Goal: Task Accomplishment & Management: Manage account settings

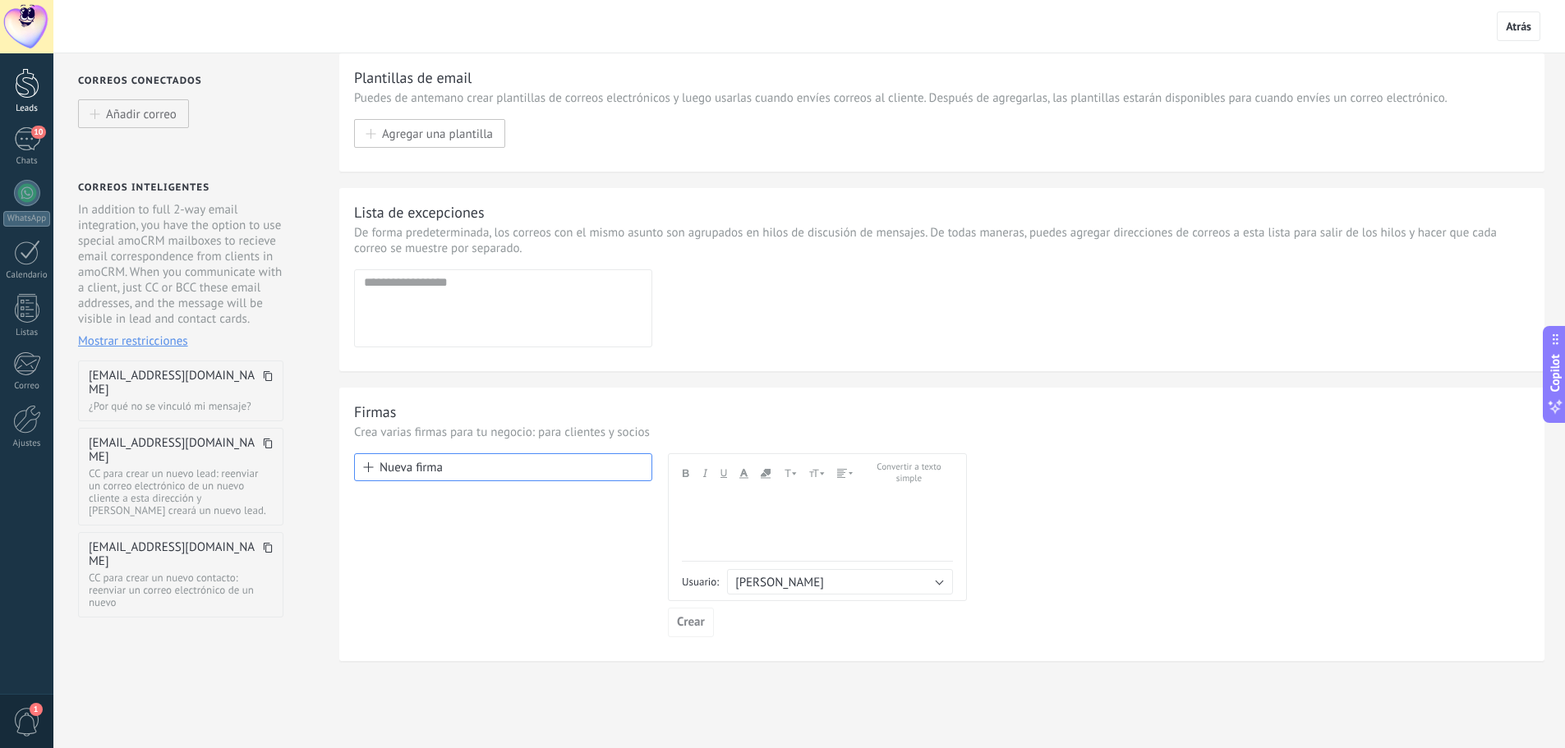
click at [28, 103] on div "Leads" at bounding box center [27, 108] width 48 height 11
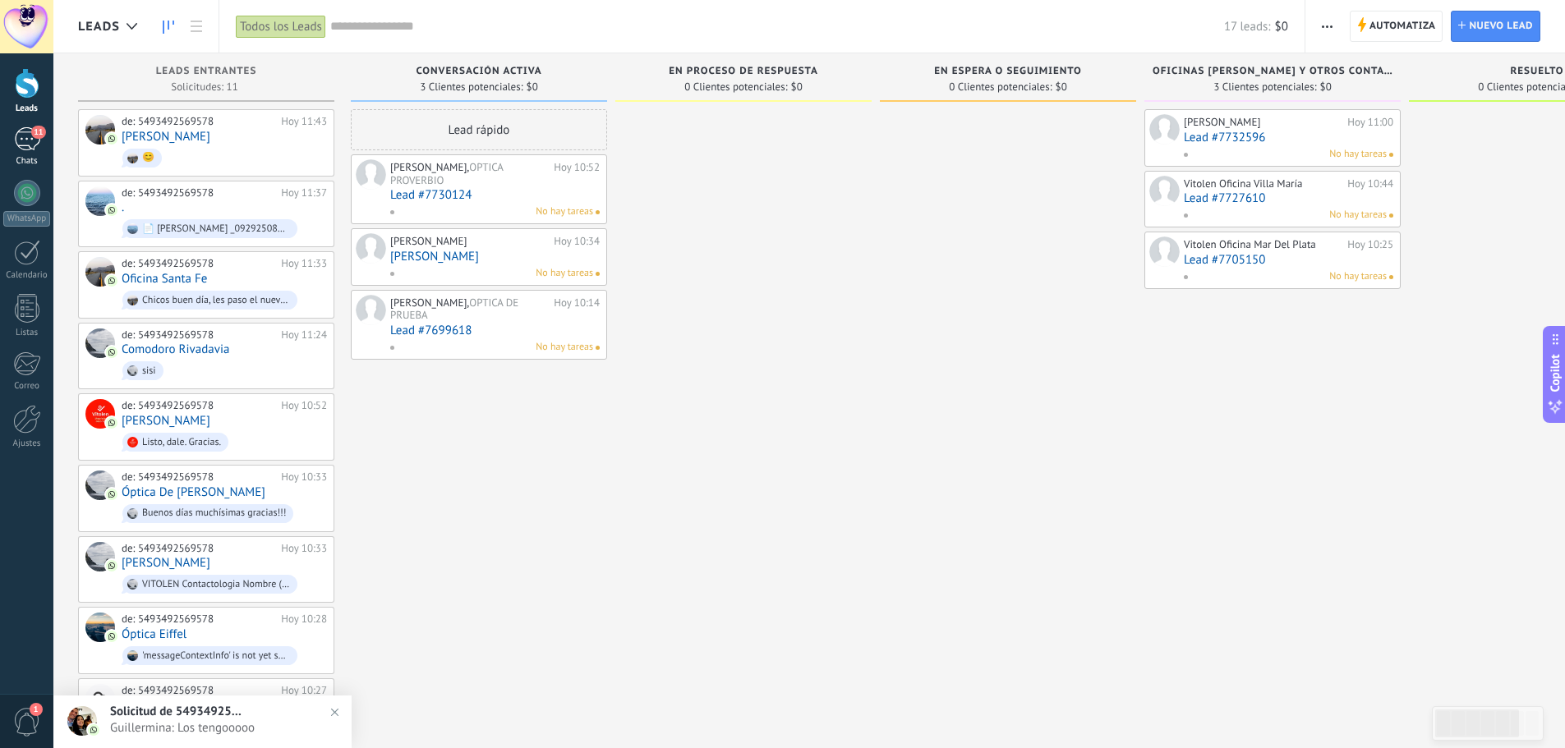
click at [42, 138] on link "11 Chats" at bounding box center [26, 146] width 53 height 39
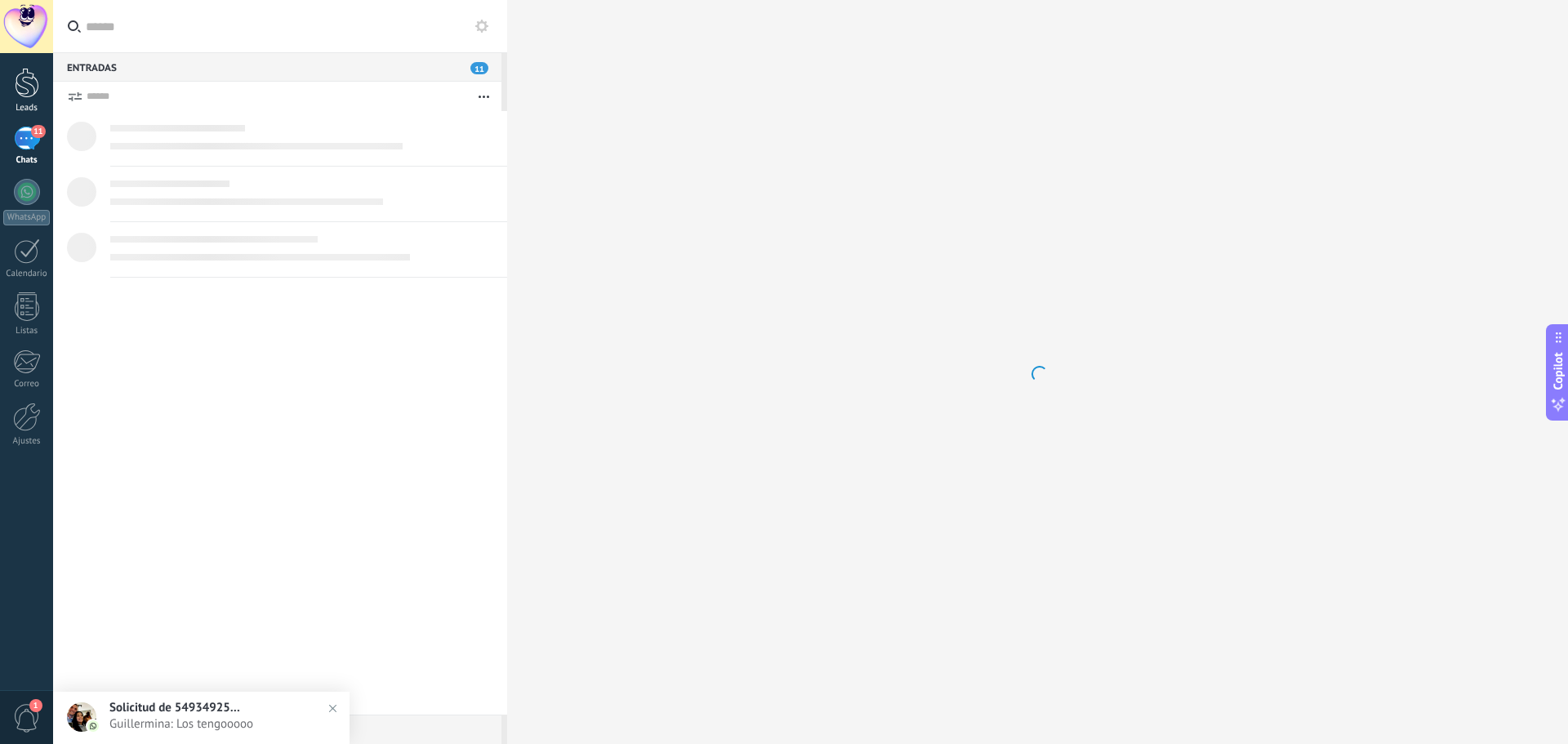
click at [27, 99] on link "Leads" at bounding box center [26, 91] width 53 height 46
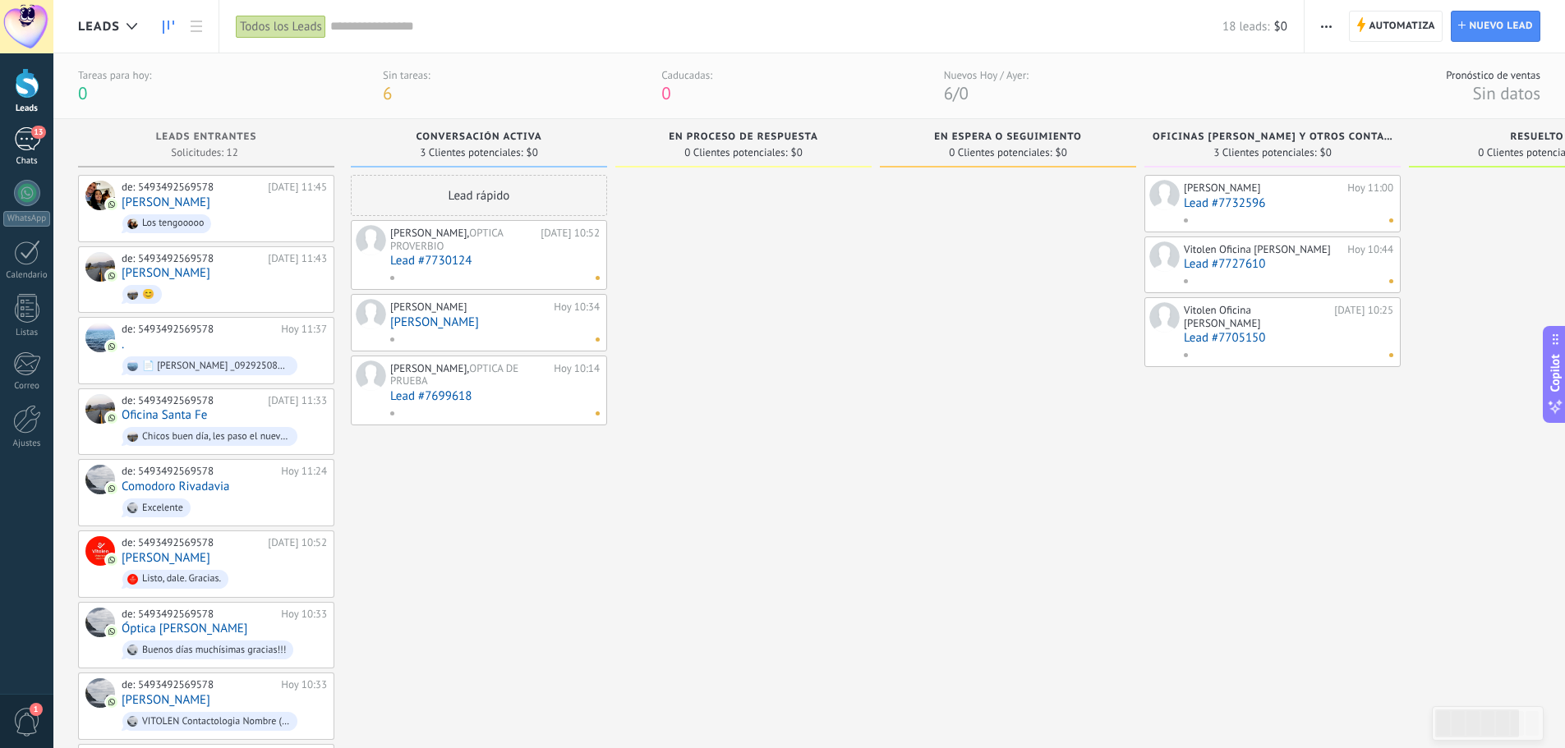
click at [9, 147] on link "13 Chats" at bounding box center [26, 146] width 53 height 39
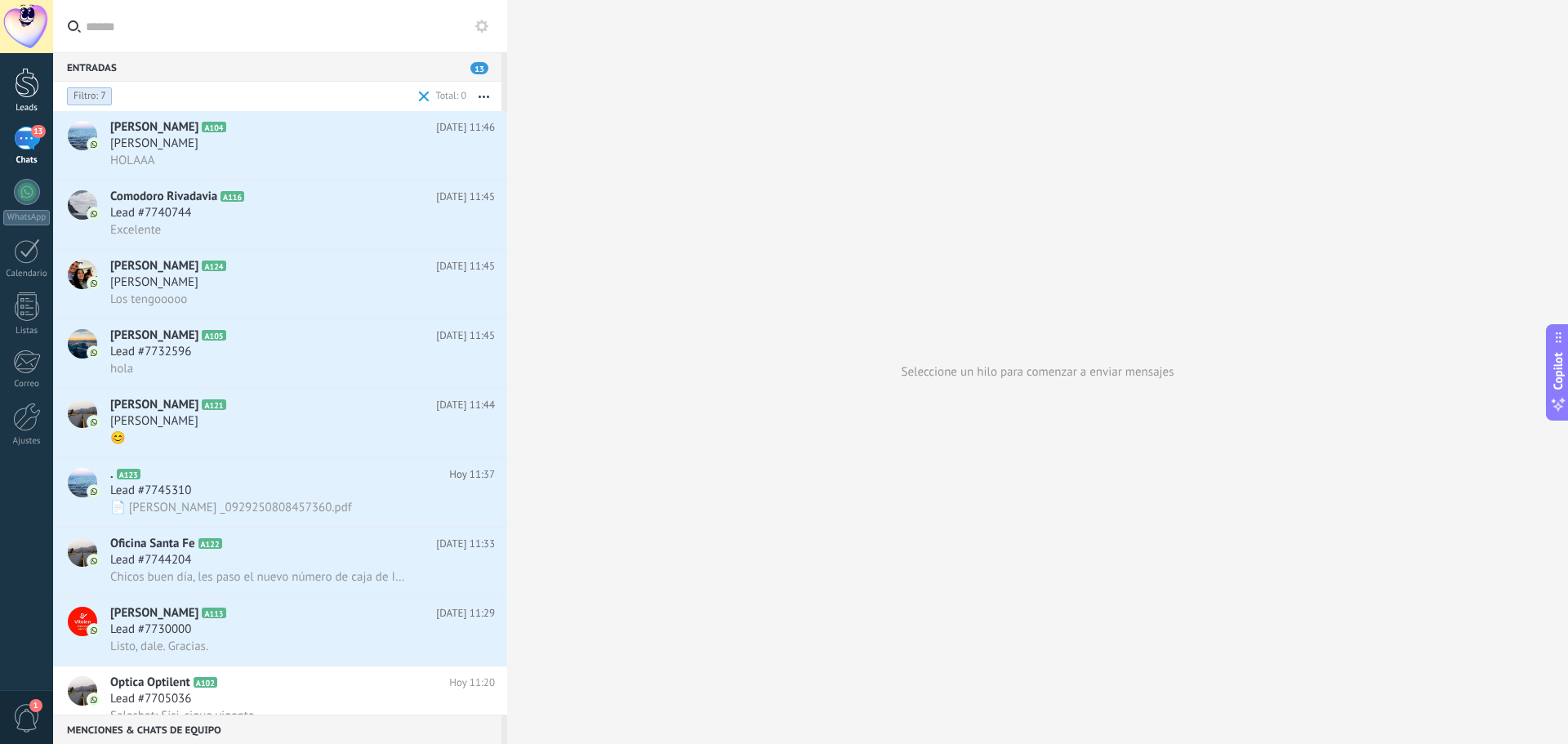
click at [27, 88] on div at bounding box center [27, 83] width 25 height 30
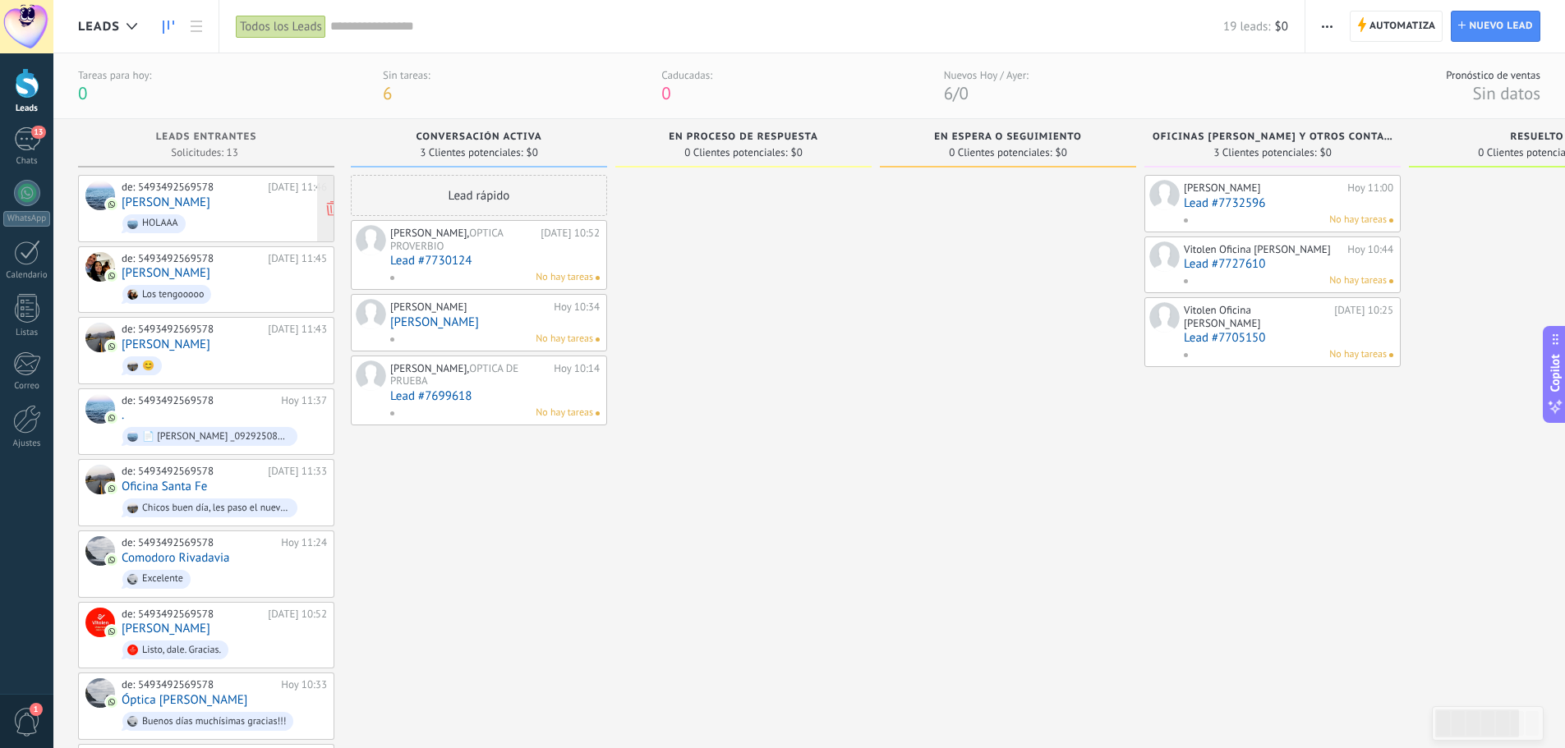
click at [182, 206] on link "[PERSON_NAME]" at bounding box center [166, 202] width 89 height 14
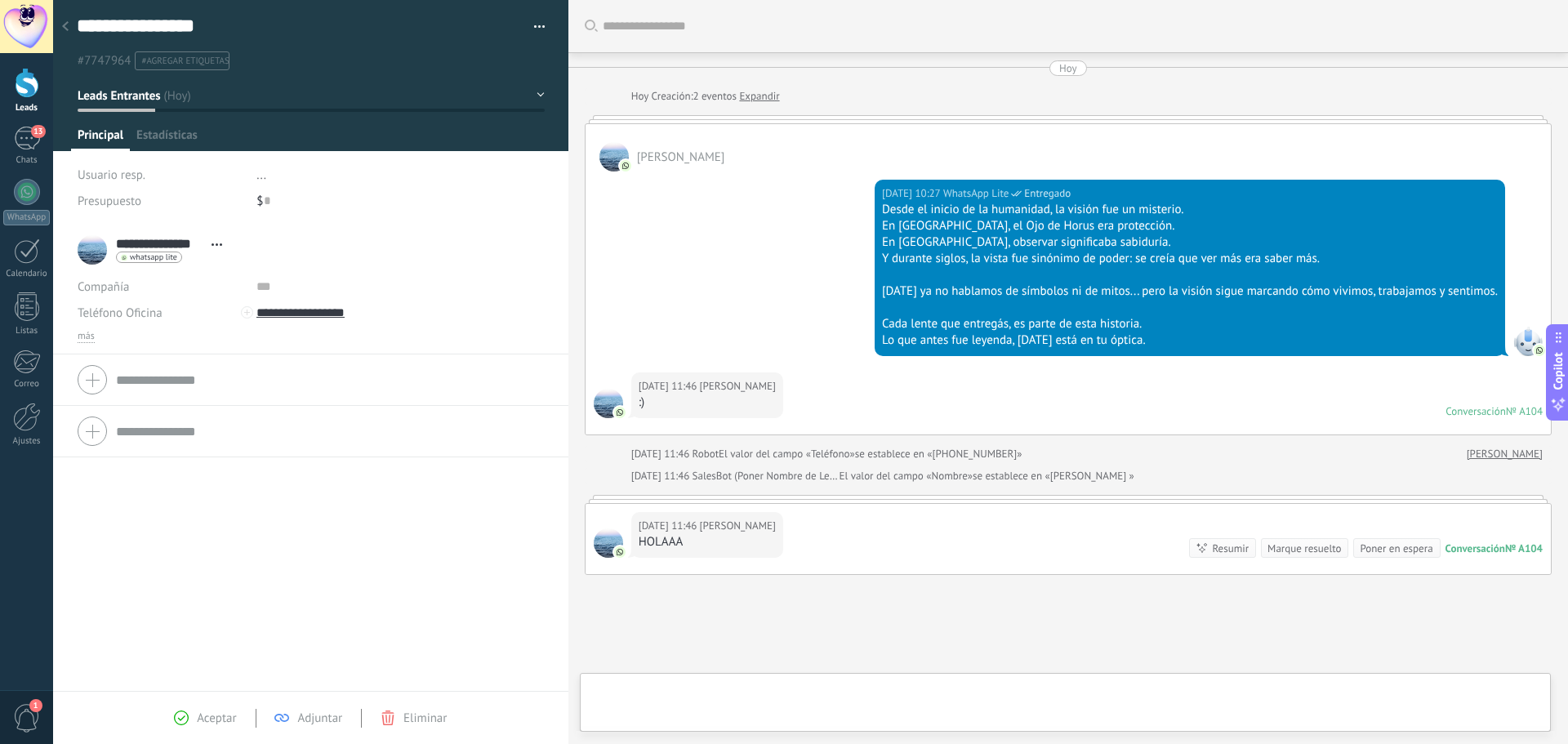
scroll to position [116, 0]
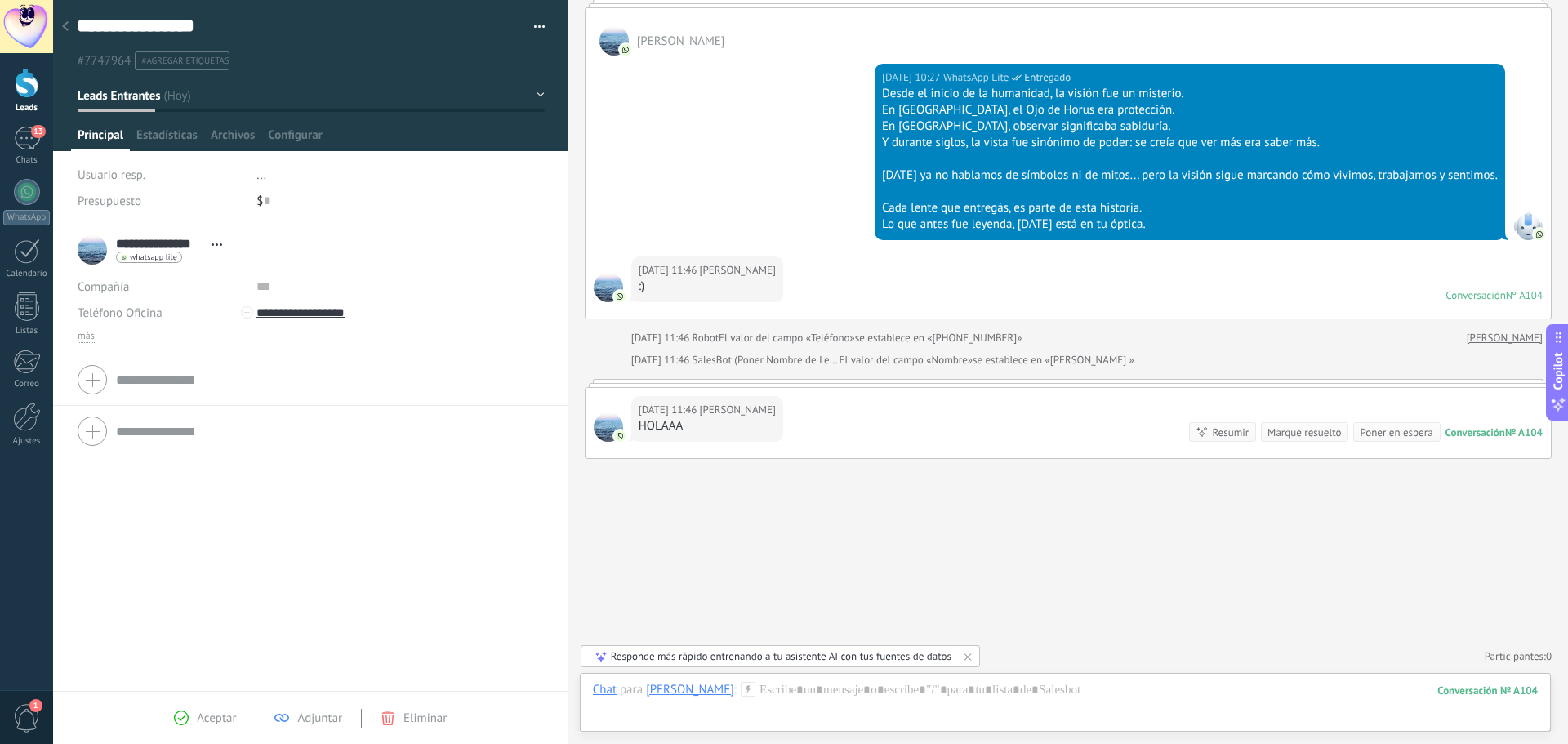
click at [525, 34] on button "button" at bounding box center [534, 27] width 24 height 25
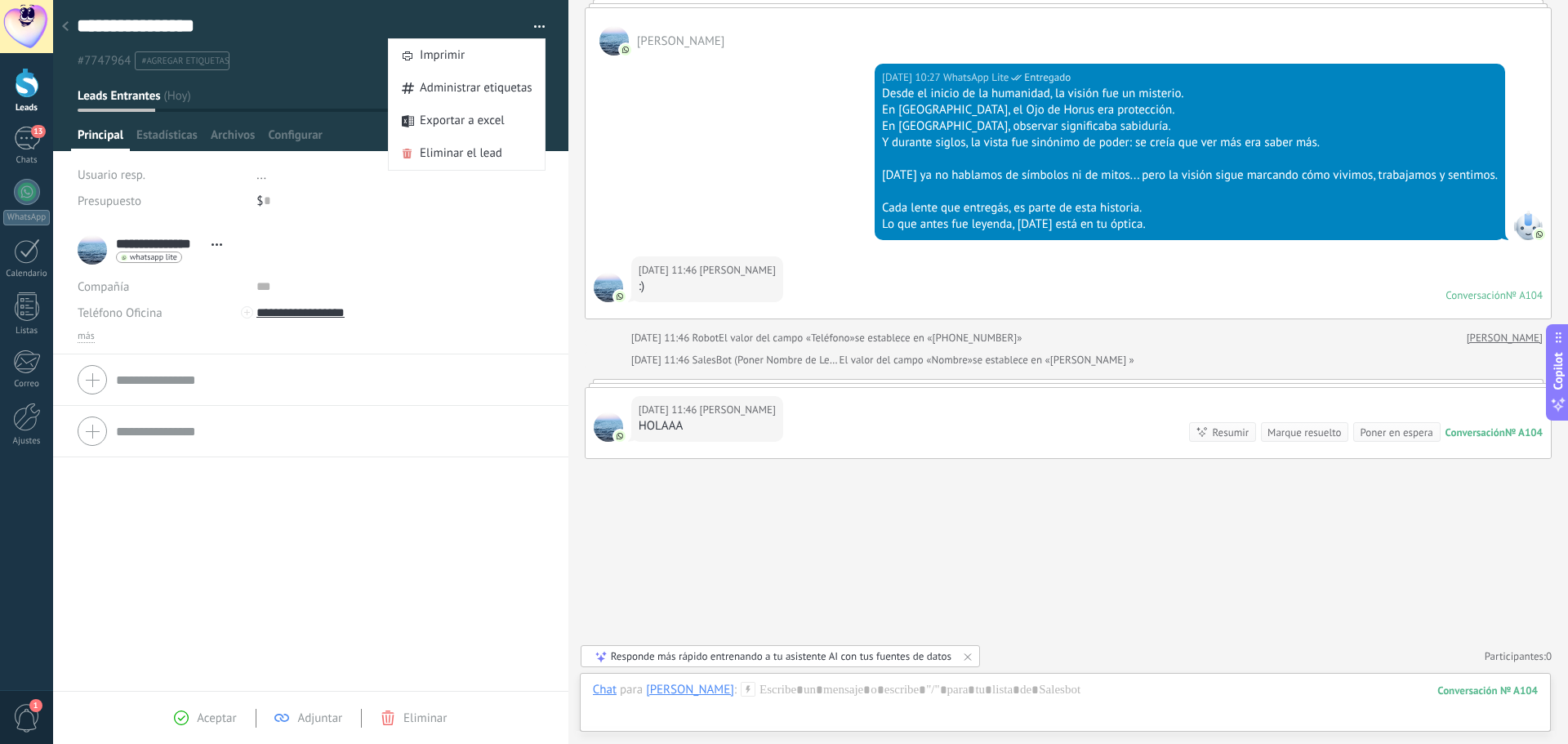
click at [534, 30] on span "button" at bounding box center [539, 29] width 11 height 3
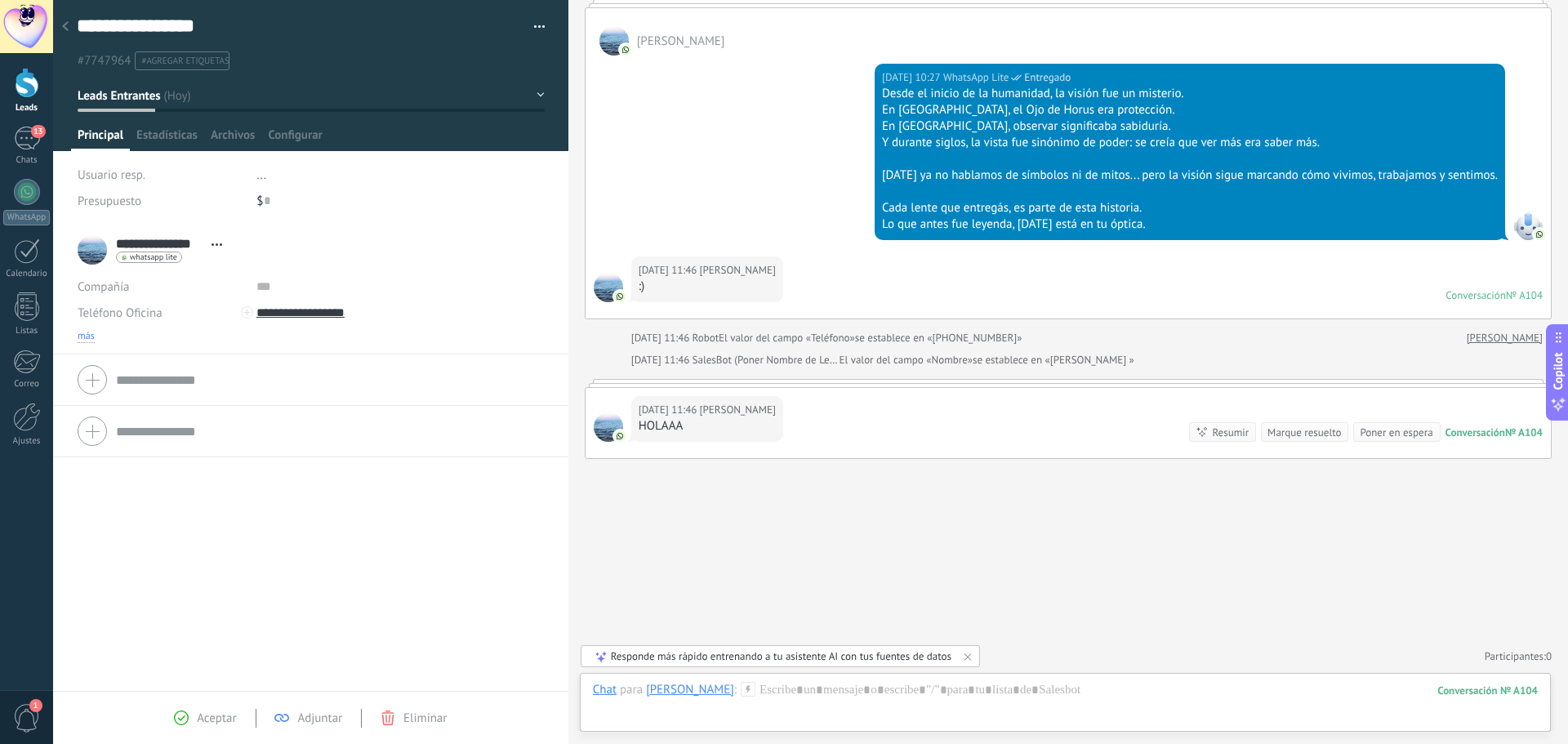
click at [90, 336] on span "más" at bounding box center [86, 336] width 17 height 13
click at [254, 344] on div "Correo E-mail priv. Otro e-mail [GEOGRAPHIC_DATA] [GEOGRAPHIC_DATA] Escribir de…" at bounding box center [310, 339] width 466 height 26
click at [259, 341] on input "text" at bounding box center [379, 339] width 245 height 26
click at [867, 692] on div at bounding box center [1065, 706] width 945 height 49
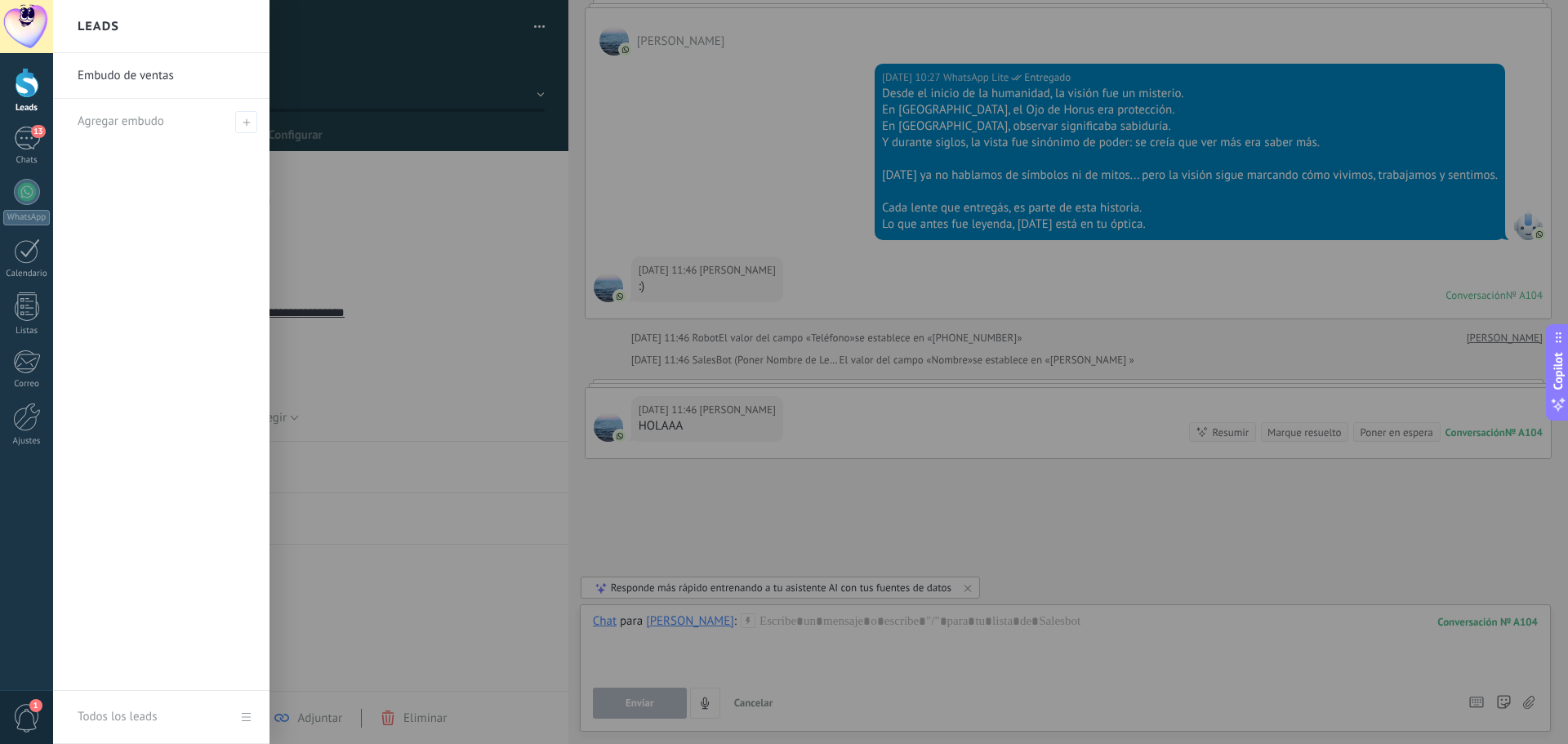
click at [823, 634] on div at bounding box center [836, 372] width 1568 height 744
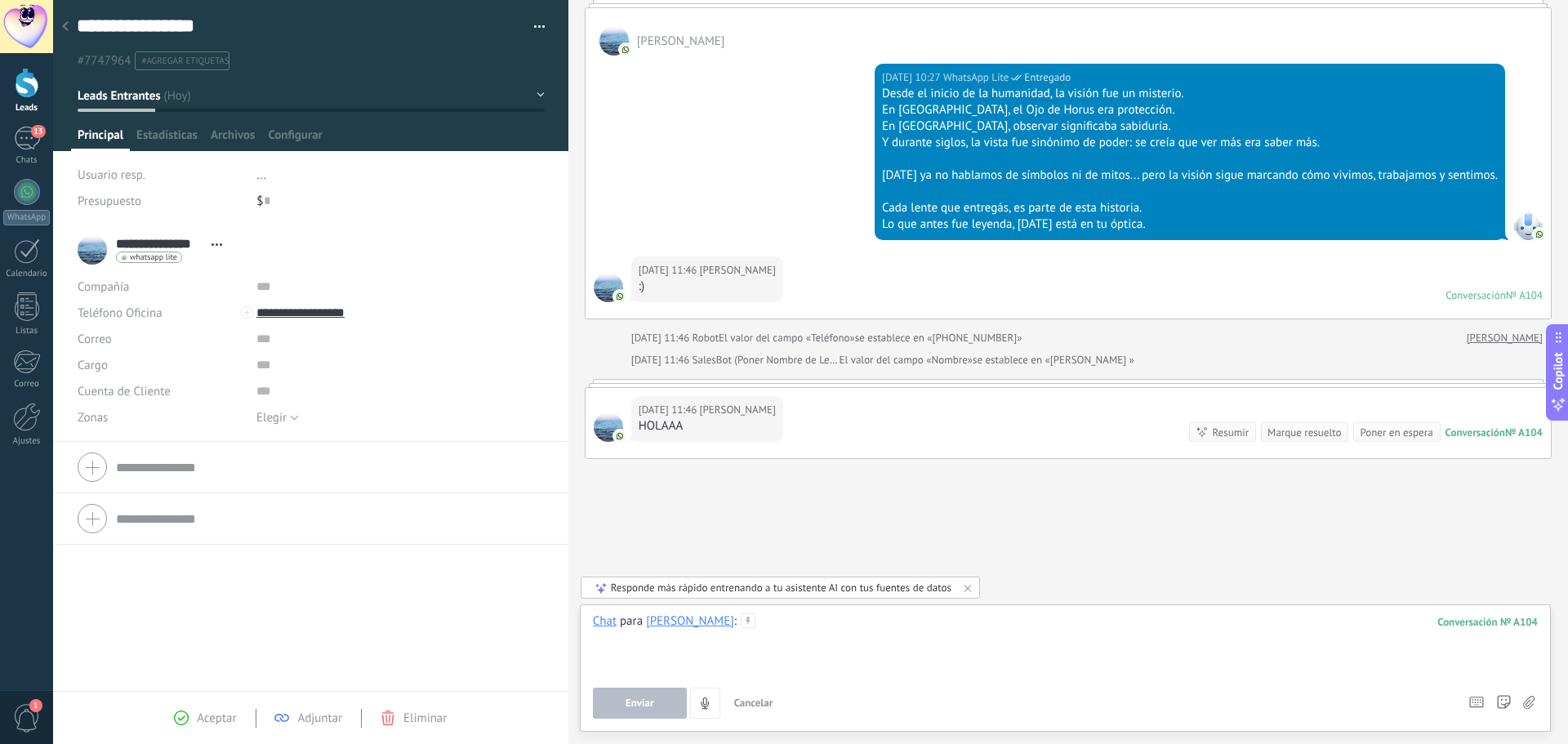
click at [821, 630] on div at bounding box center [1065, 645] width 945 height 62
click at [666, 699] on button "Enviar" at bounding box center [639, 703] width 93 height 31
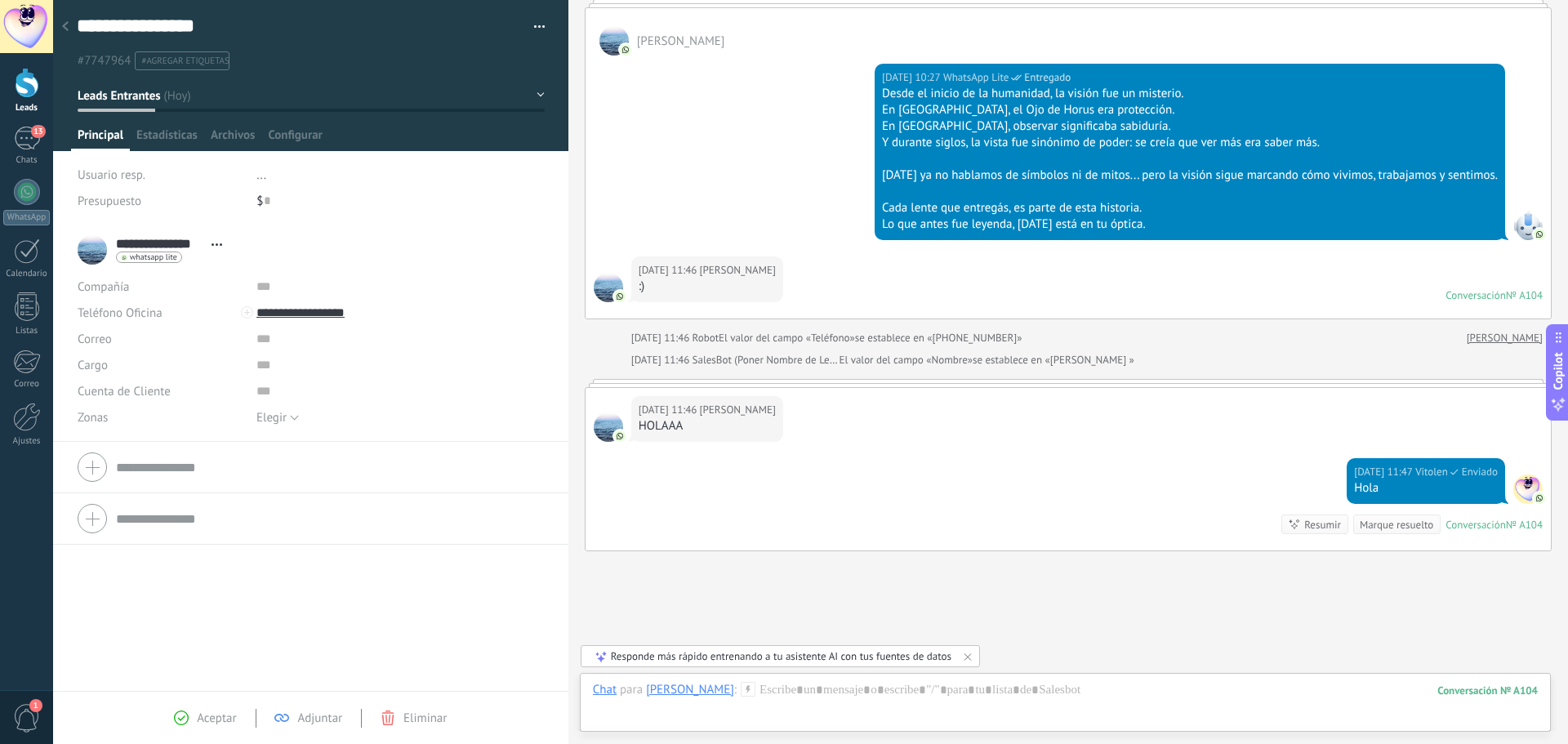
scroll to position [208, 0]
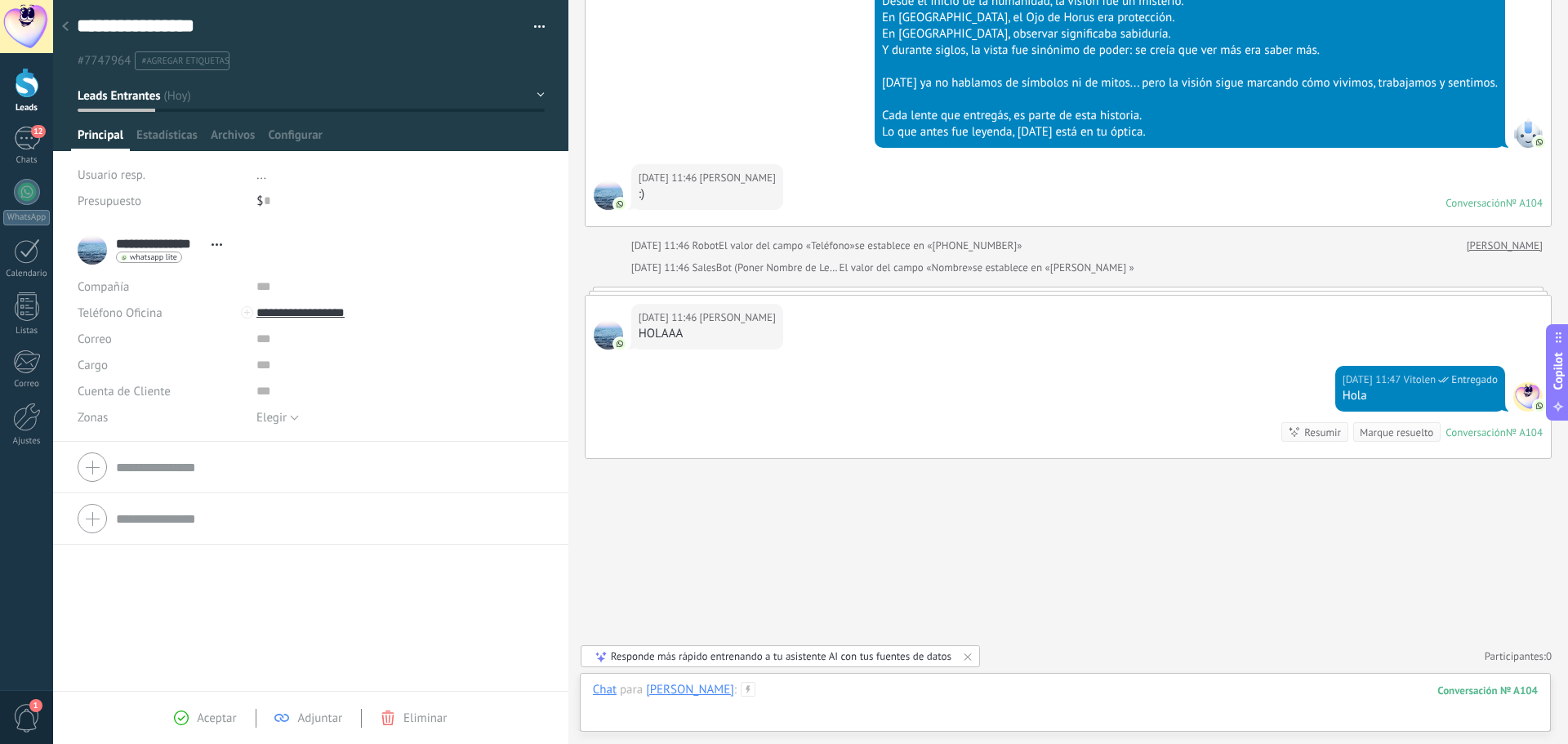
click at [906, 689] on div at bounding box center [1065, 706] width 945 height 49
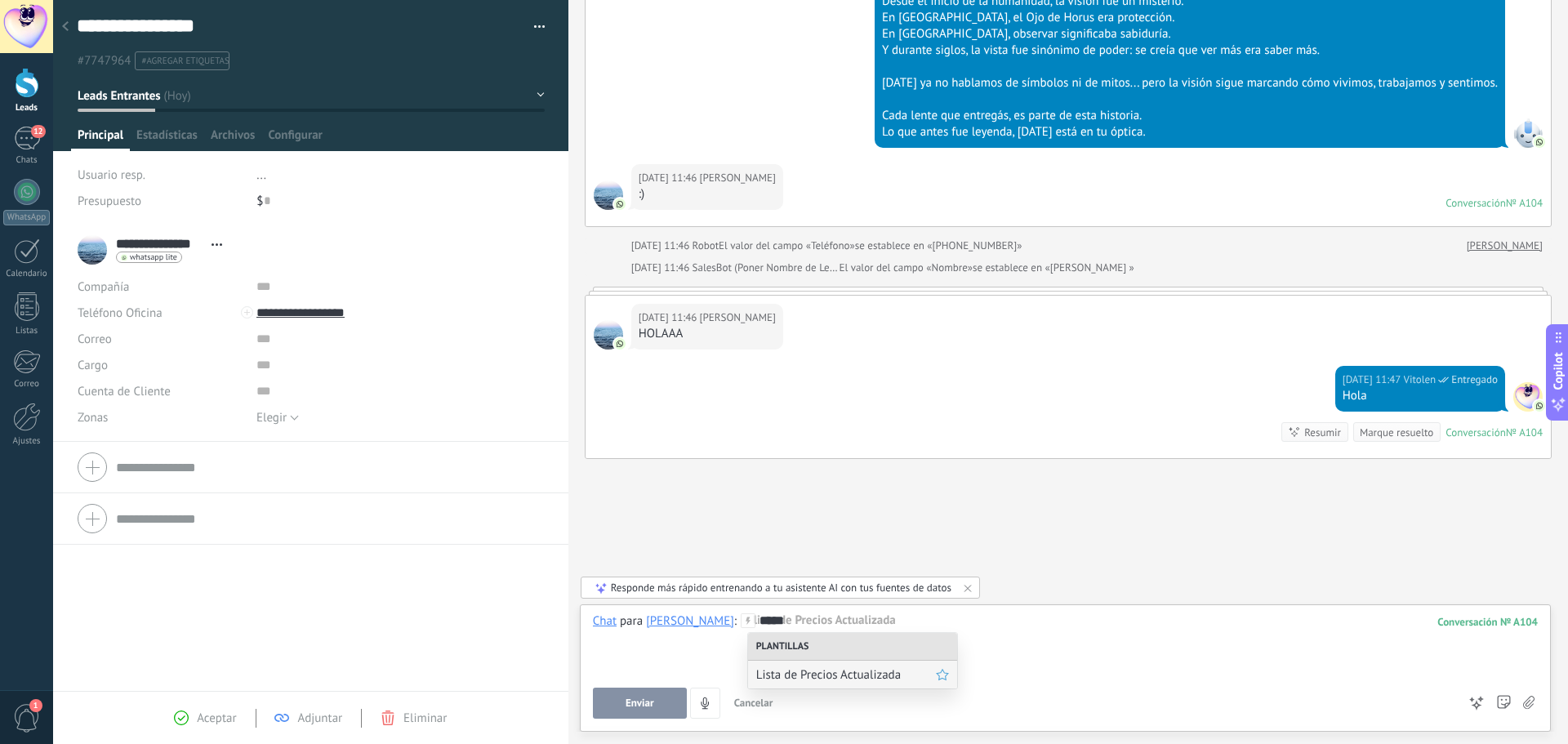
click at [877, 672] on span "Lista de Precios Actualizada" at bounding box center [846, 675] width 180 height 16
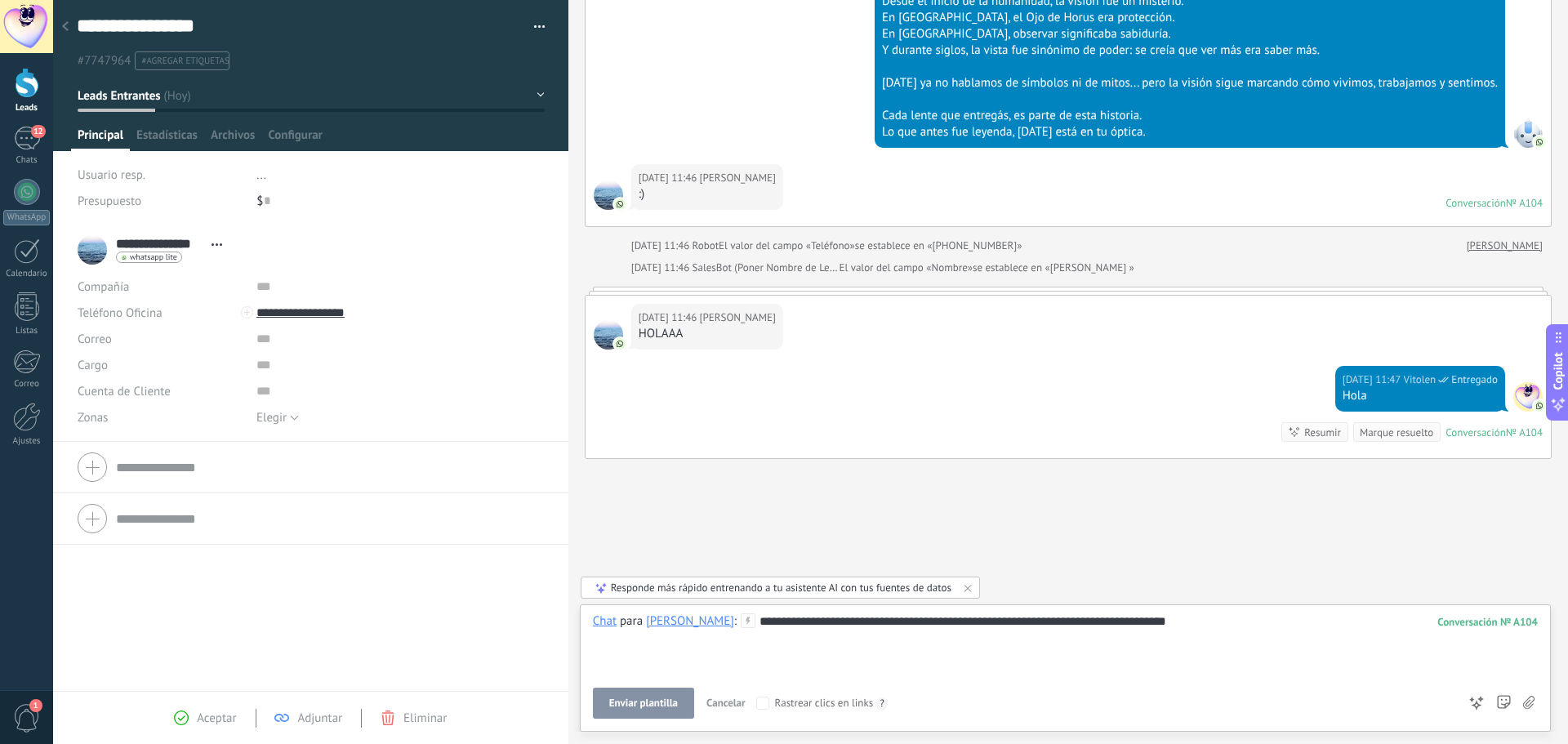
click at [646, 706] on span "Enviar plantilla" at bounding box center [643, 702] width 69 height 11
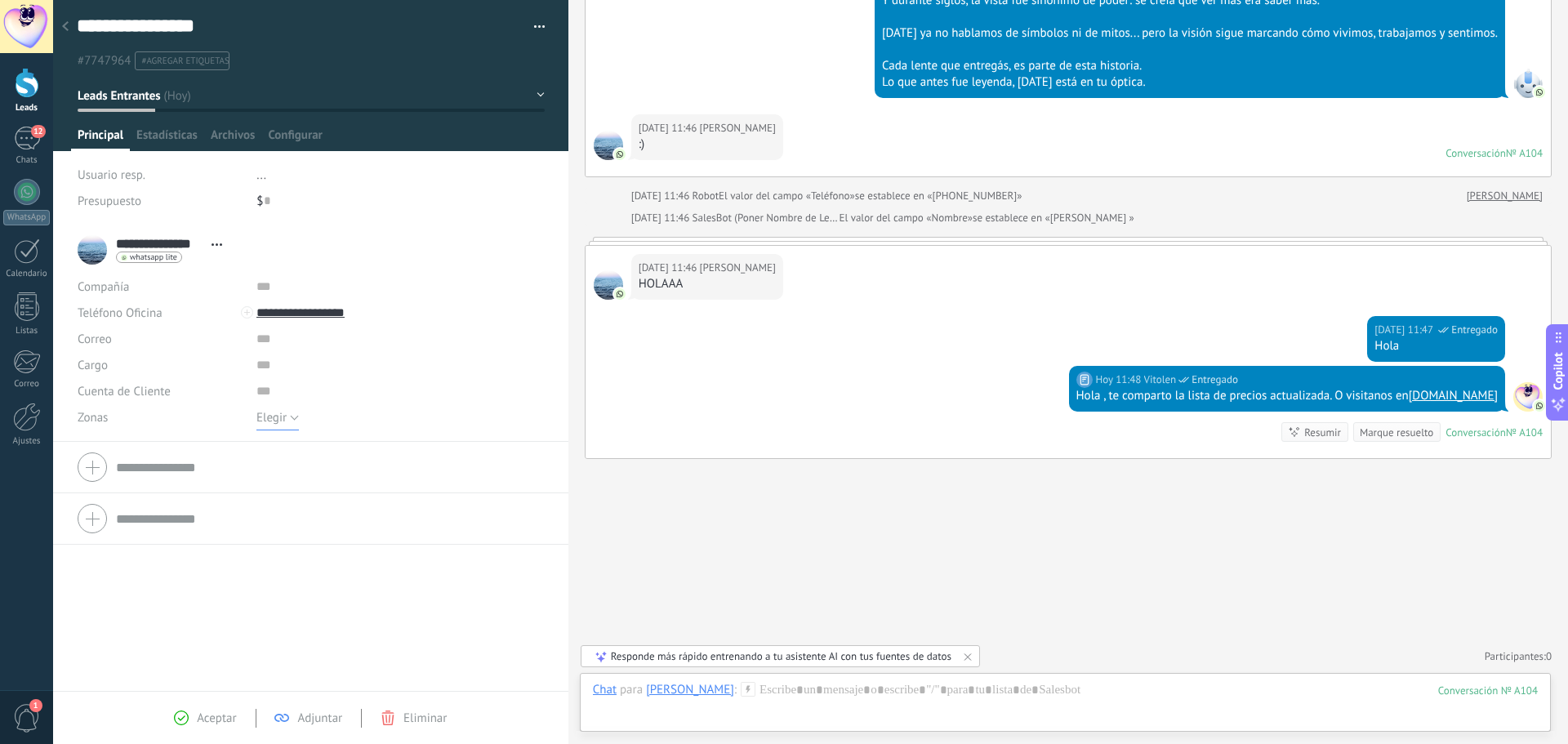
click at [285, 414] on button "Elegir" at bounding box center [277, 418] width 43 height 26
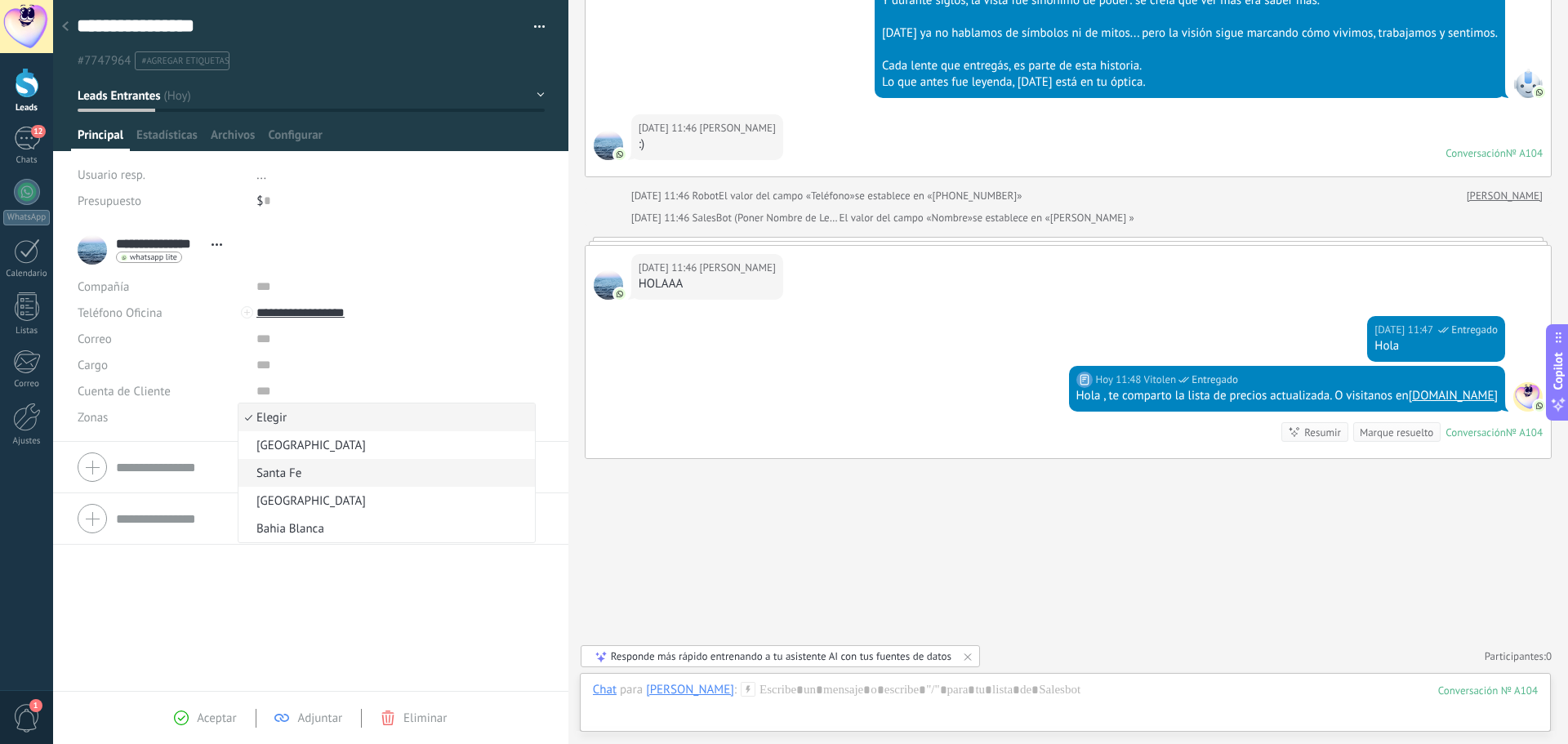
click at [297, 484] on li "Santa Fe" at bounding box center [387, 473] width 296 height 28
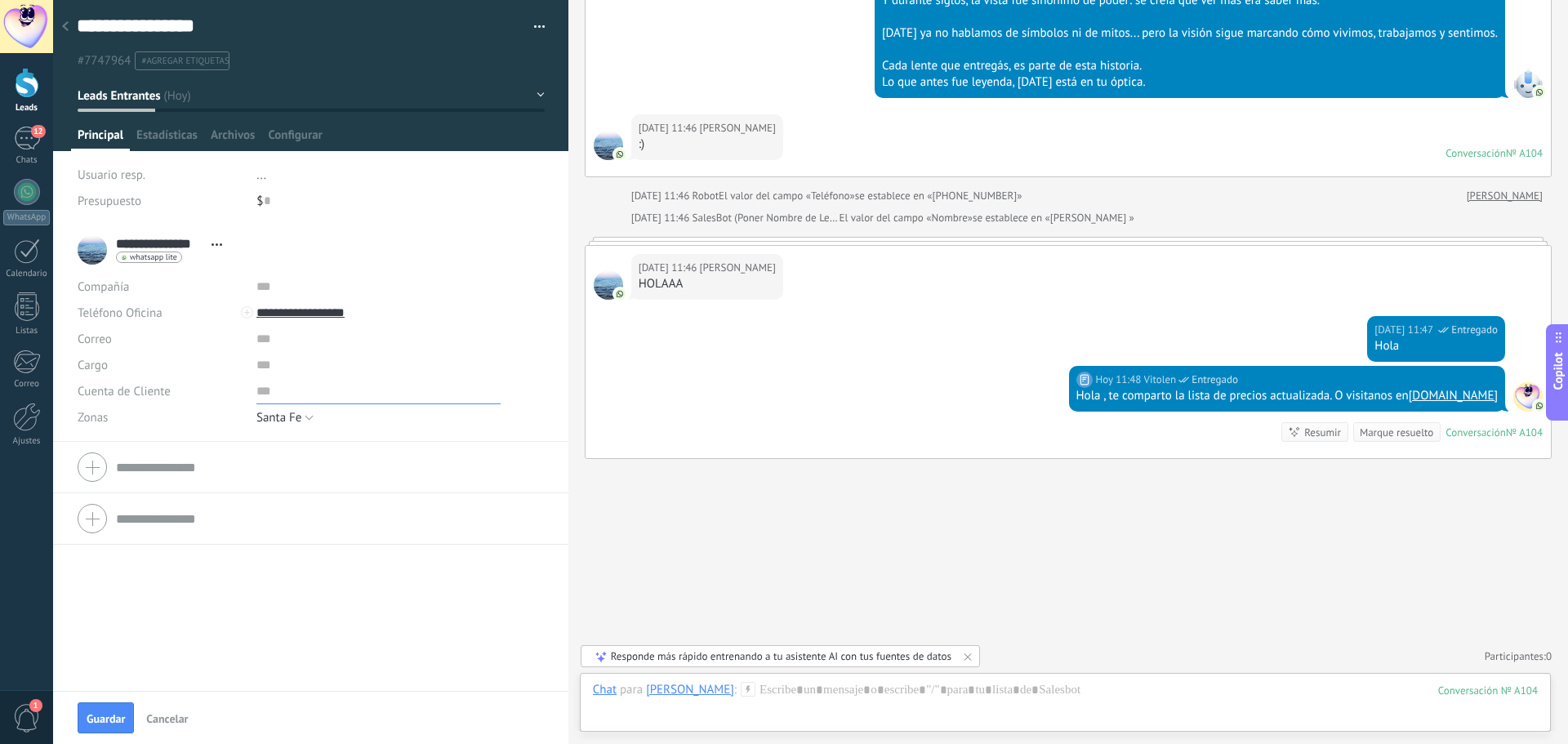
drag, startPoint x: 259, startPoint y: 395, endPoint x: 405, endPoint y: 413, distance: 147.1
click at [259, 395] on input "text" at bounding box center [379, 391] width 245 height 26
type input "***"
click at [261, 368] on input "text" at bounding box center [379, 365] width 245 height 26
type input "*****"
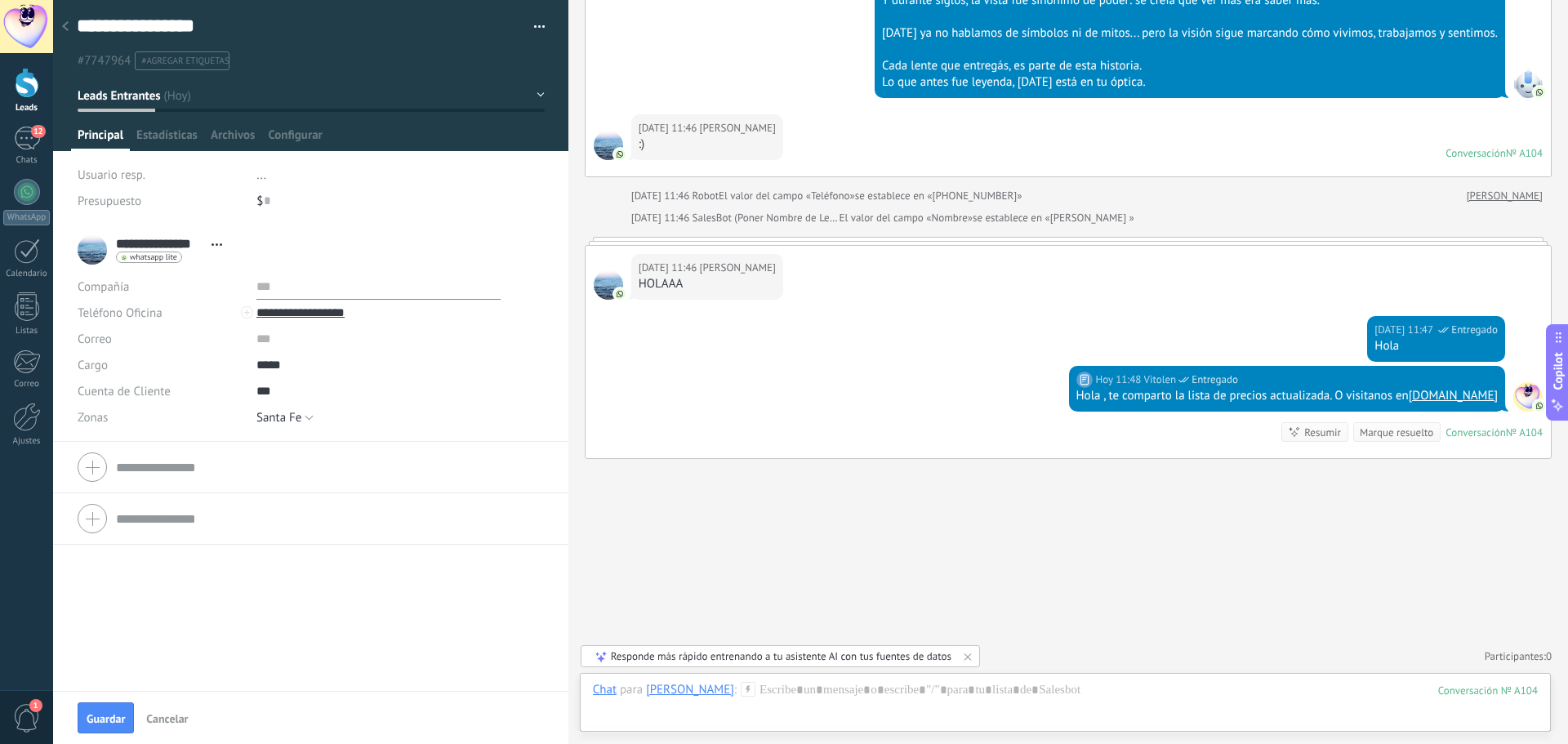
click at [259, 289] on input "text" at bounding box center [379, 286] width 245 height 26
type input "**********"
click at [112, 713] on span "Guardar" at bounding box center [105, 718] width 39 height 11
type textarea "***"
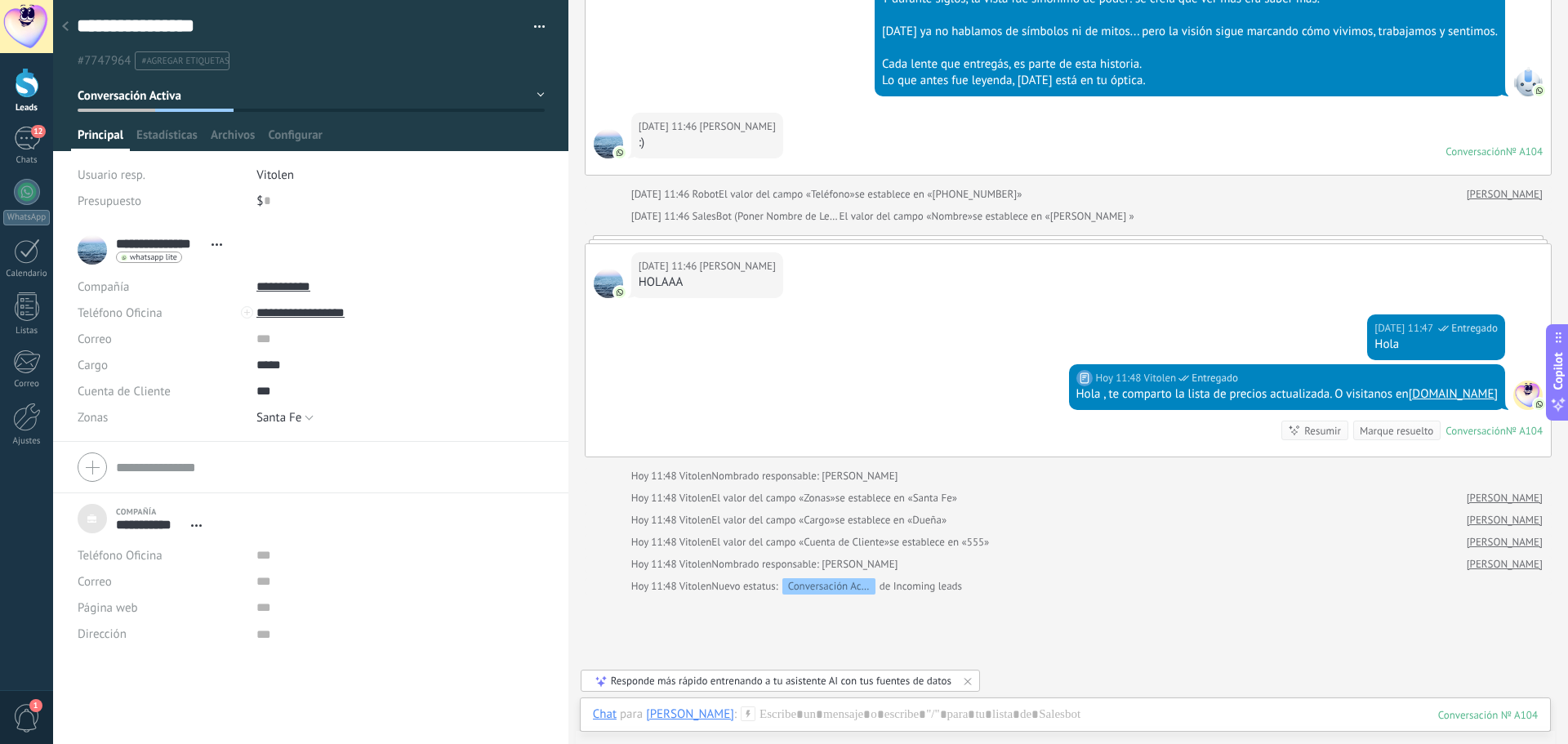
scroll to position [259, 0]
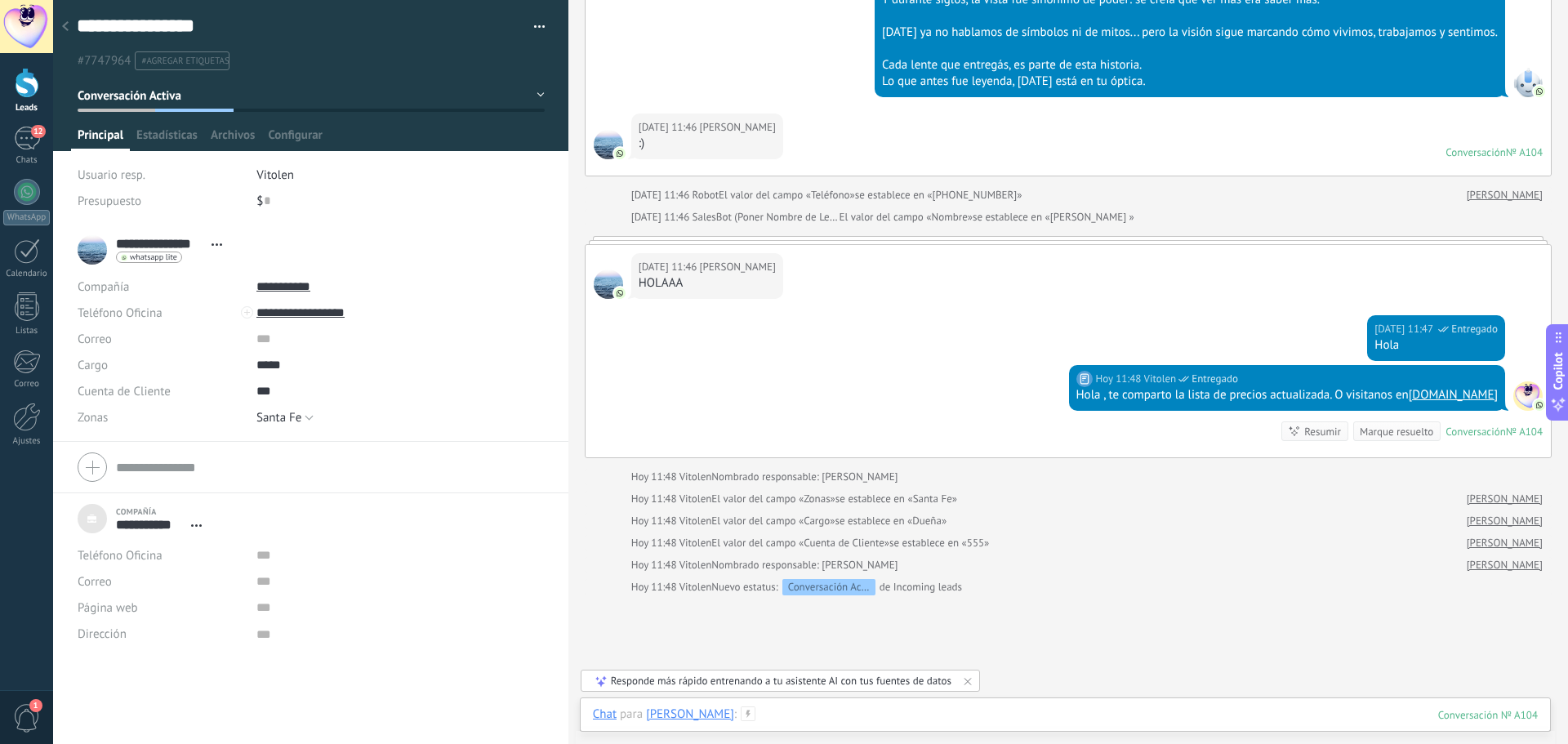
click at [822, 710] on div at bounding box center [1065, 730] width 945 height 49
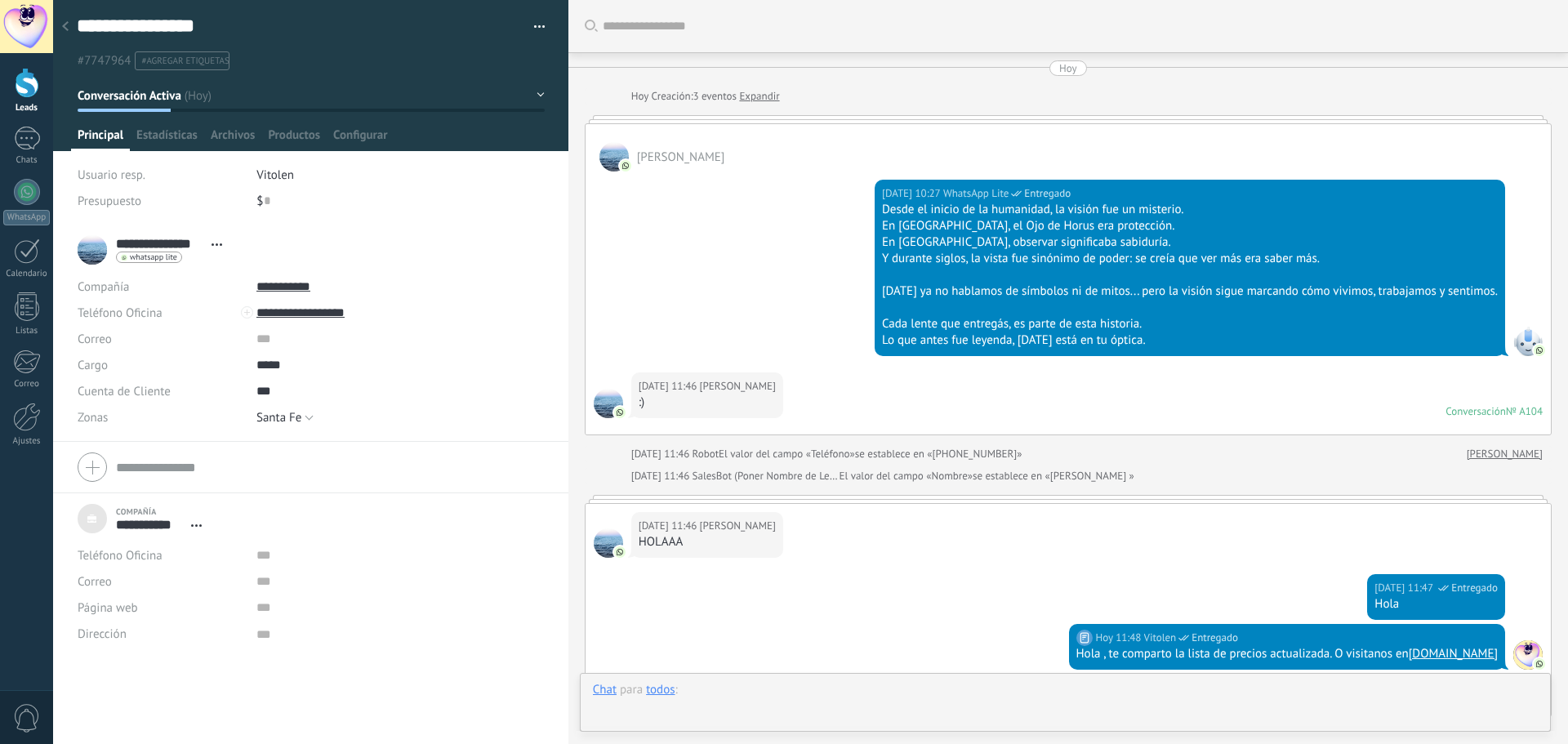
click at [800, 688] on div at bounding box center [1065, 706] width 945 height 49
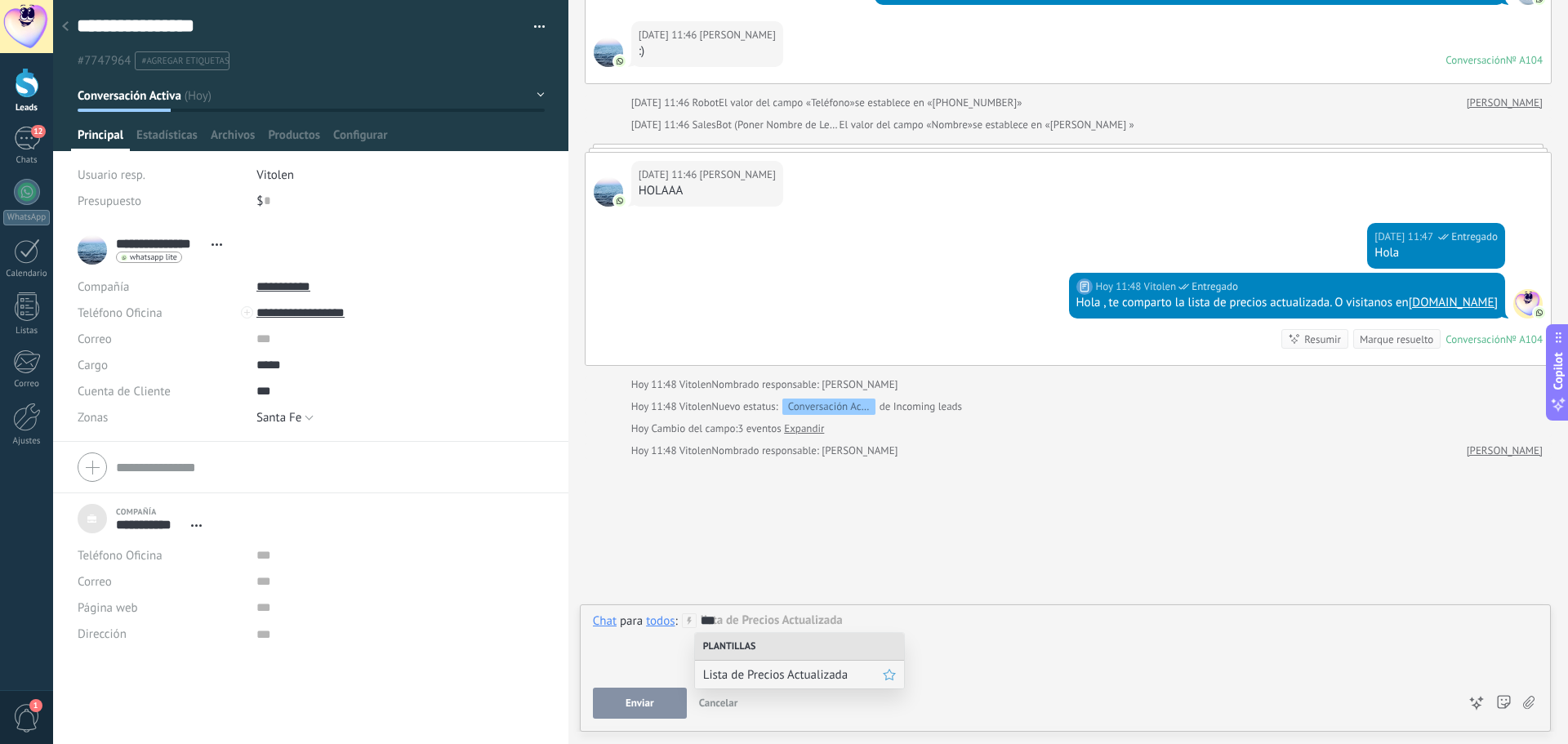
click at [802, 674] on span "Lista de Precios Actualizada" at bounding box center [792, 675] width 180 height 16
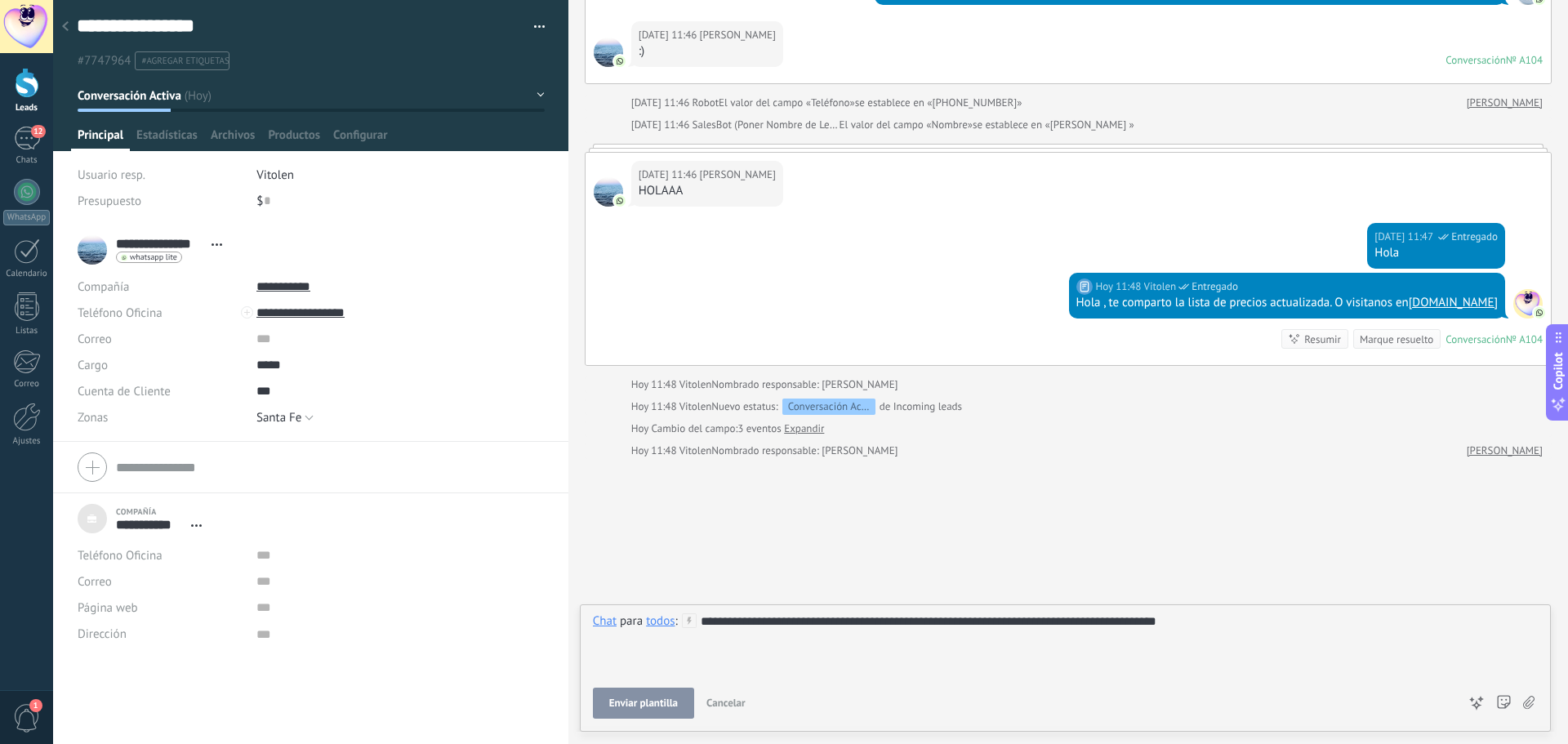
click at [1262, 624] on div "**********" at bounding box center [1065, 645] width 945 height 62
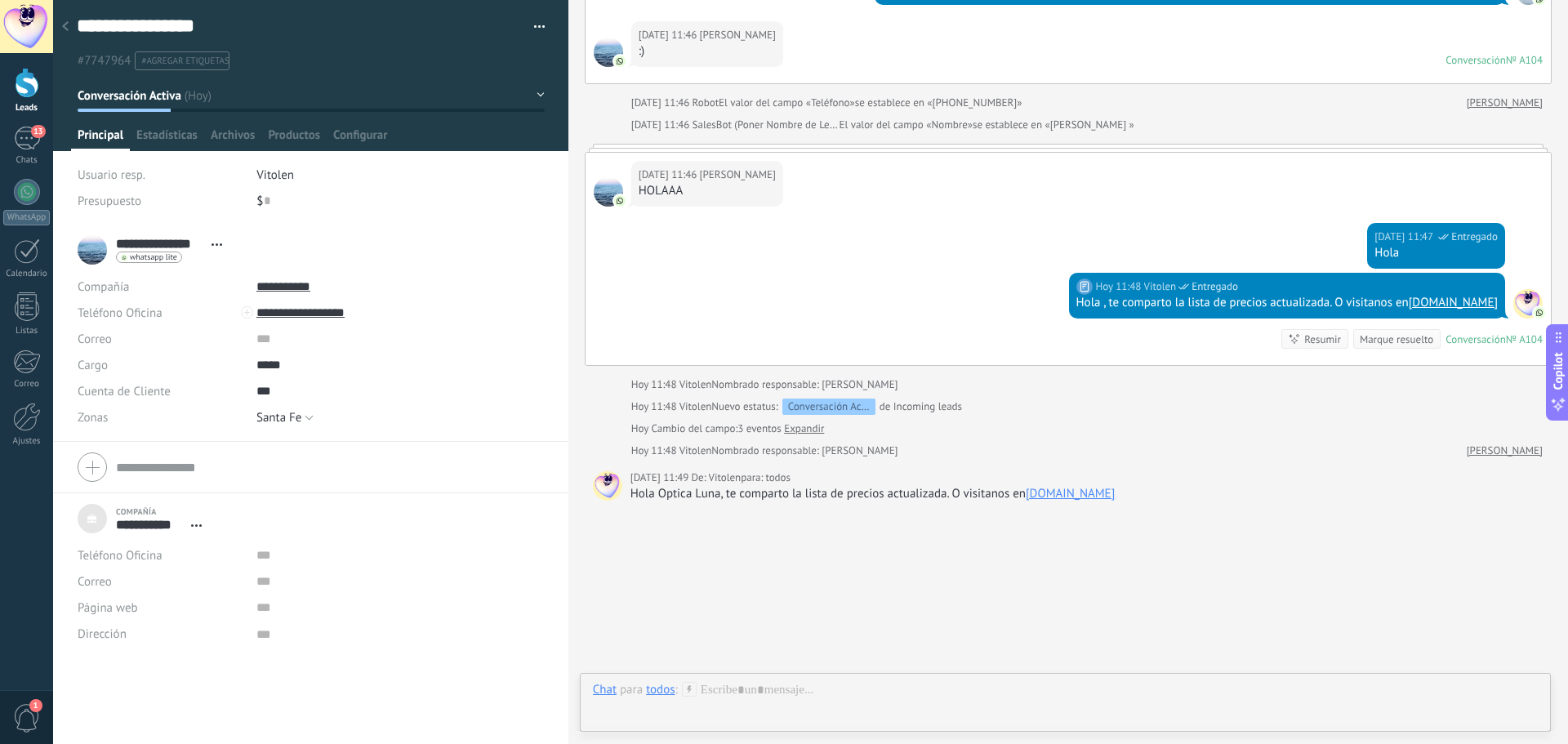
click at [68, 25] on icon at bounding box center [65, 26] width 7 height 10
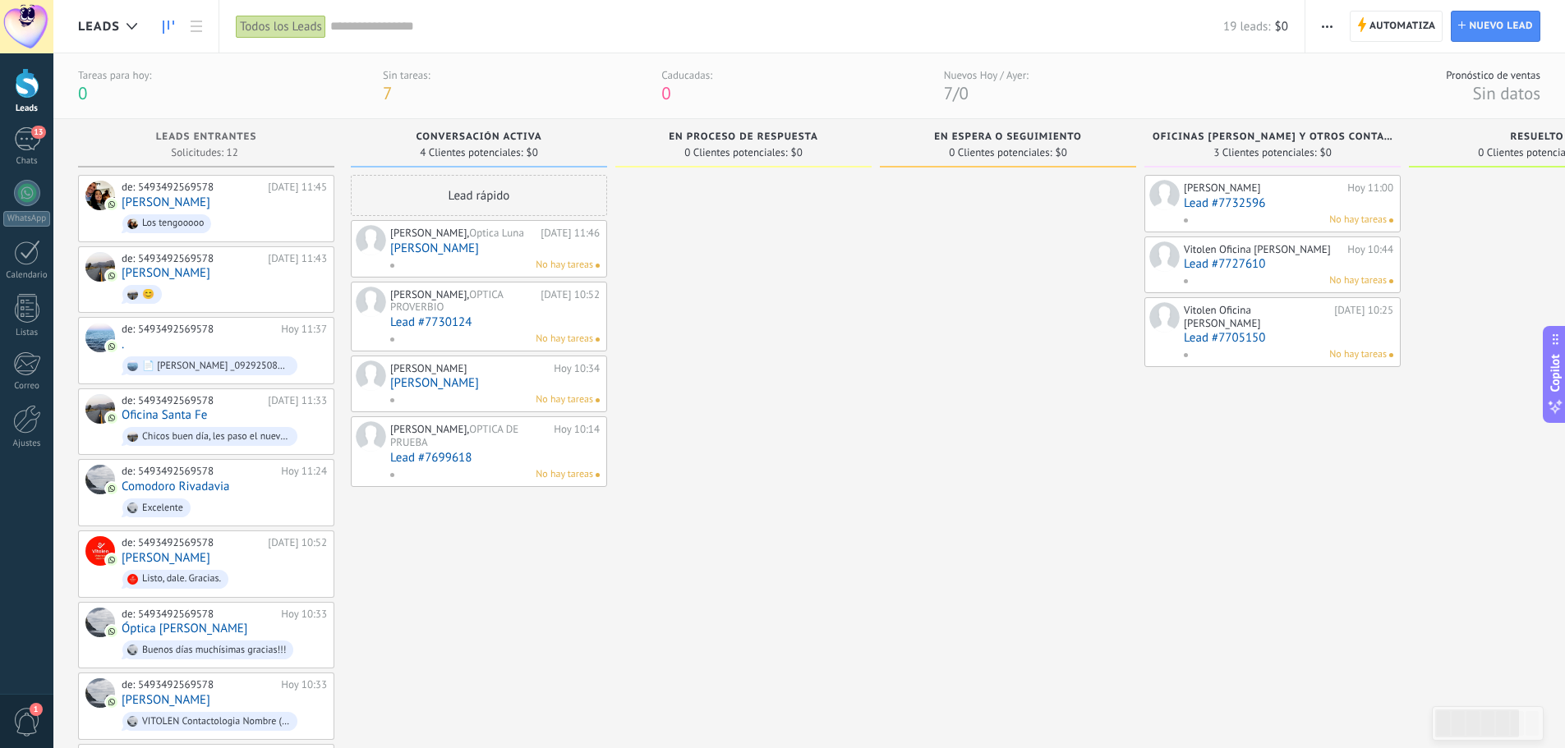
click at [487, 315] on link "Lead #7730124" at bounding box center [494, 322] width 209 height 14
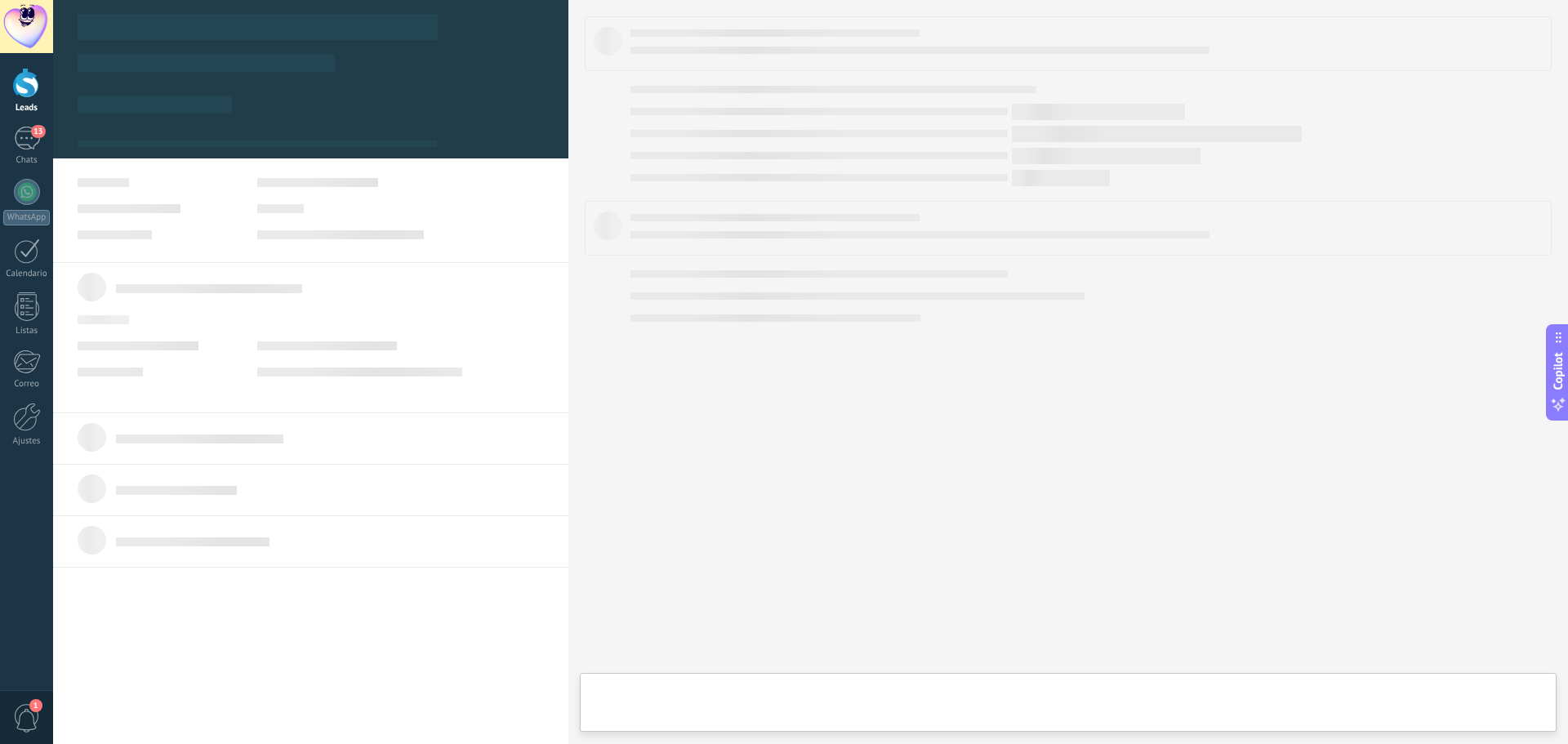
type textarea "***"
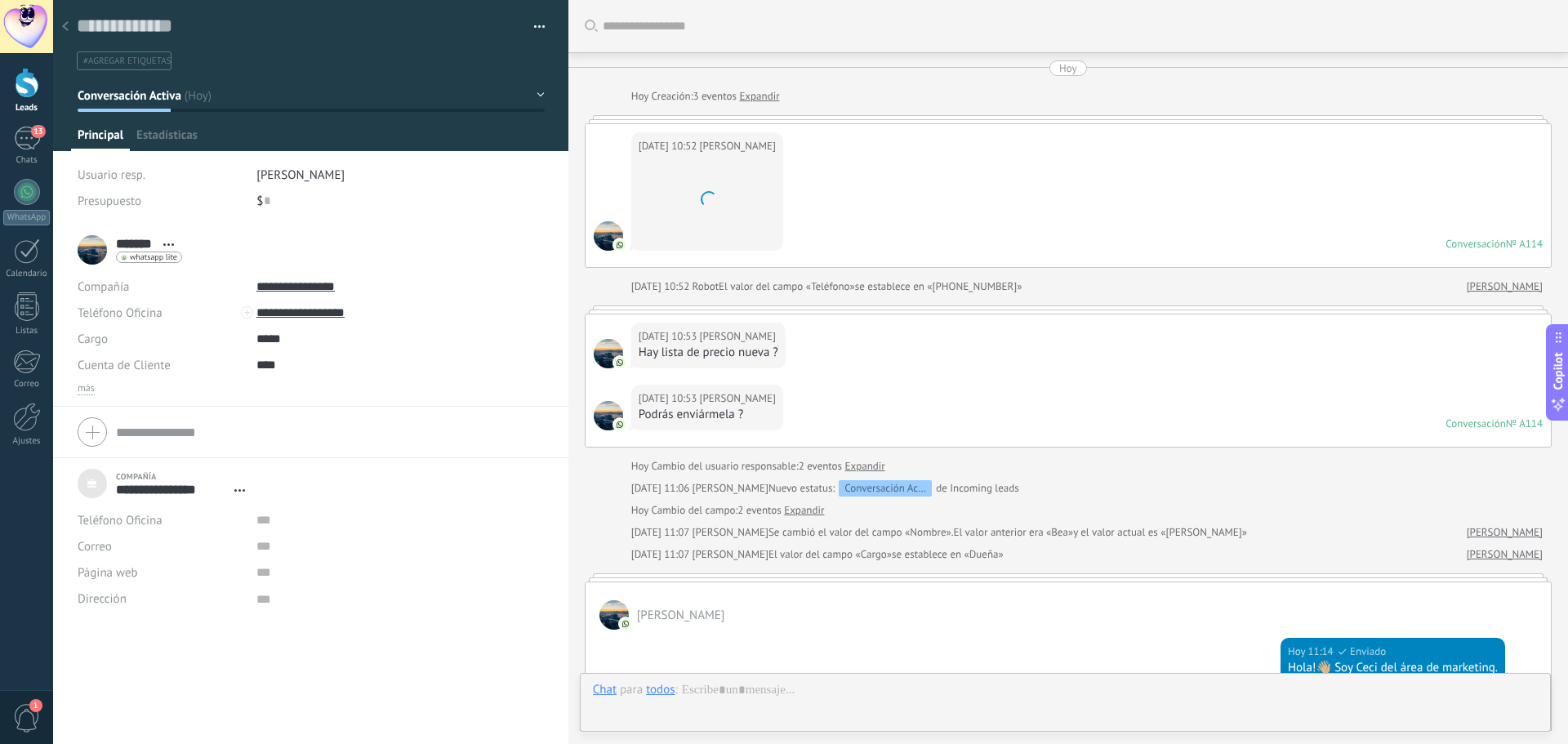
scroll to position [664, 0]
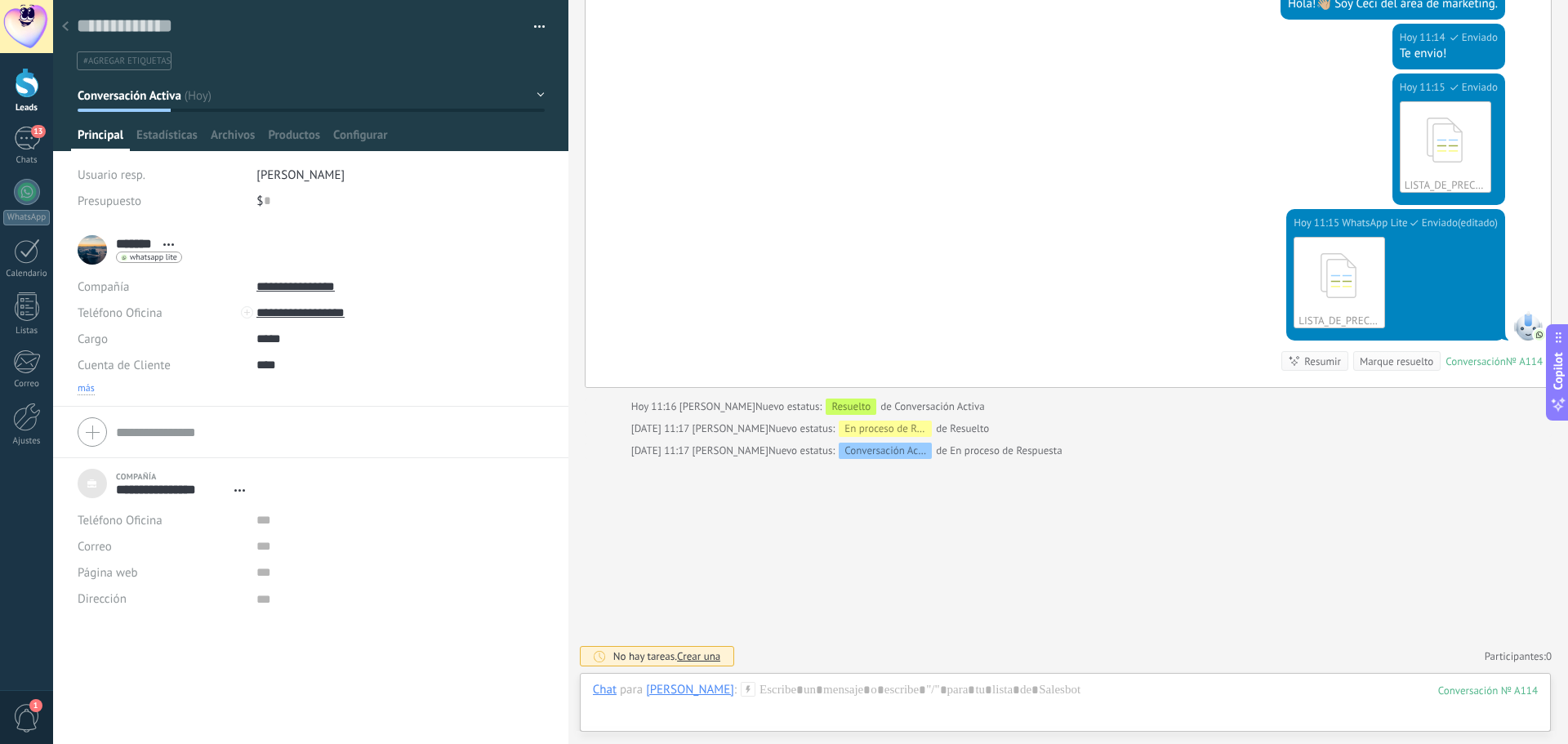
click at [92, 391] on span "más" at bounding box center [86, 388] width 17 height 13
click at [324, 312] on input "**********" at bounding box center [379, 312] width 245 height 26
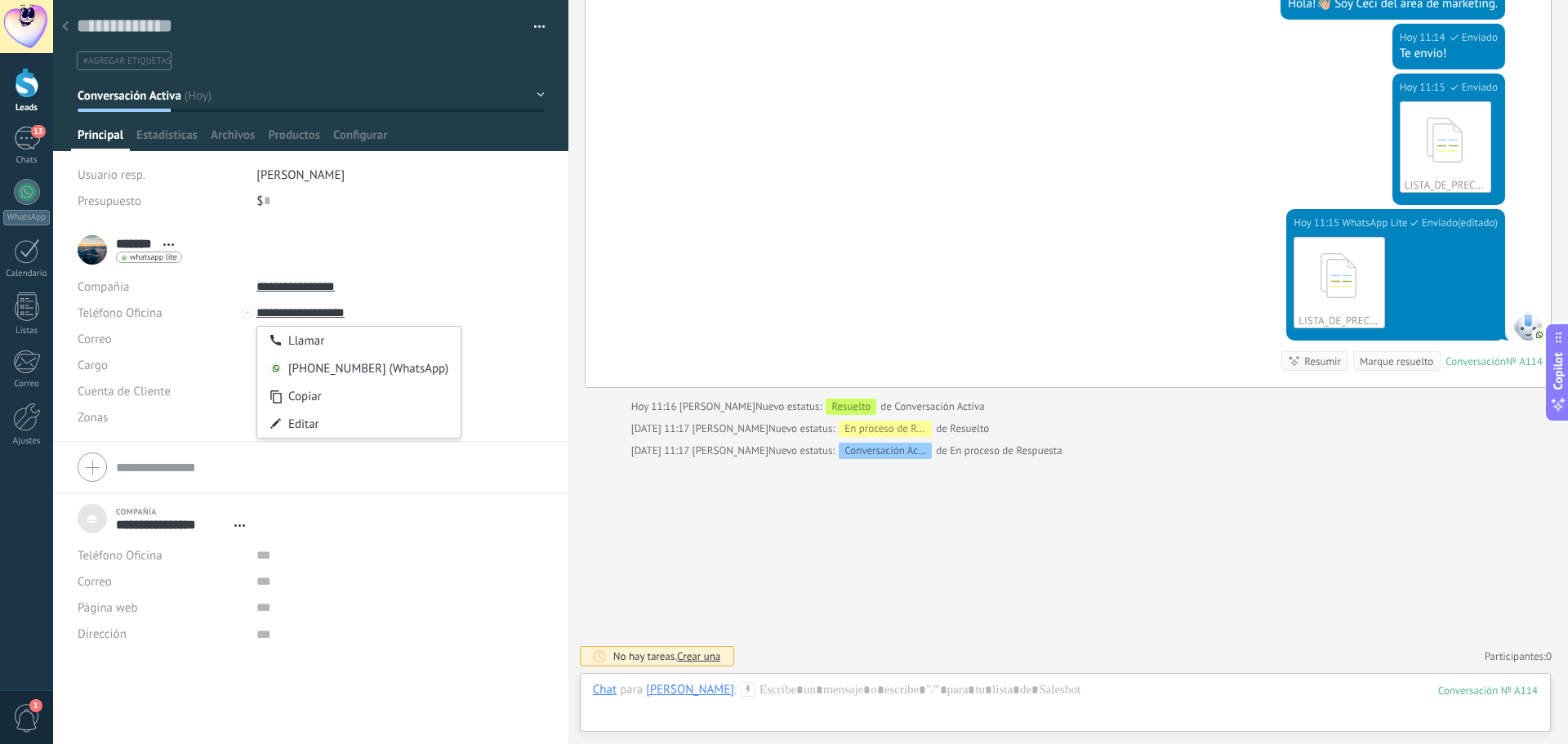
type input "**********"
click at [515, 351] on div at bounding box center [400, 339] width 287 height 26
click at [940, 691] on div at bounding box center [1065, 706] width 945 height 49
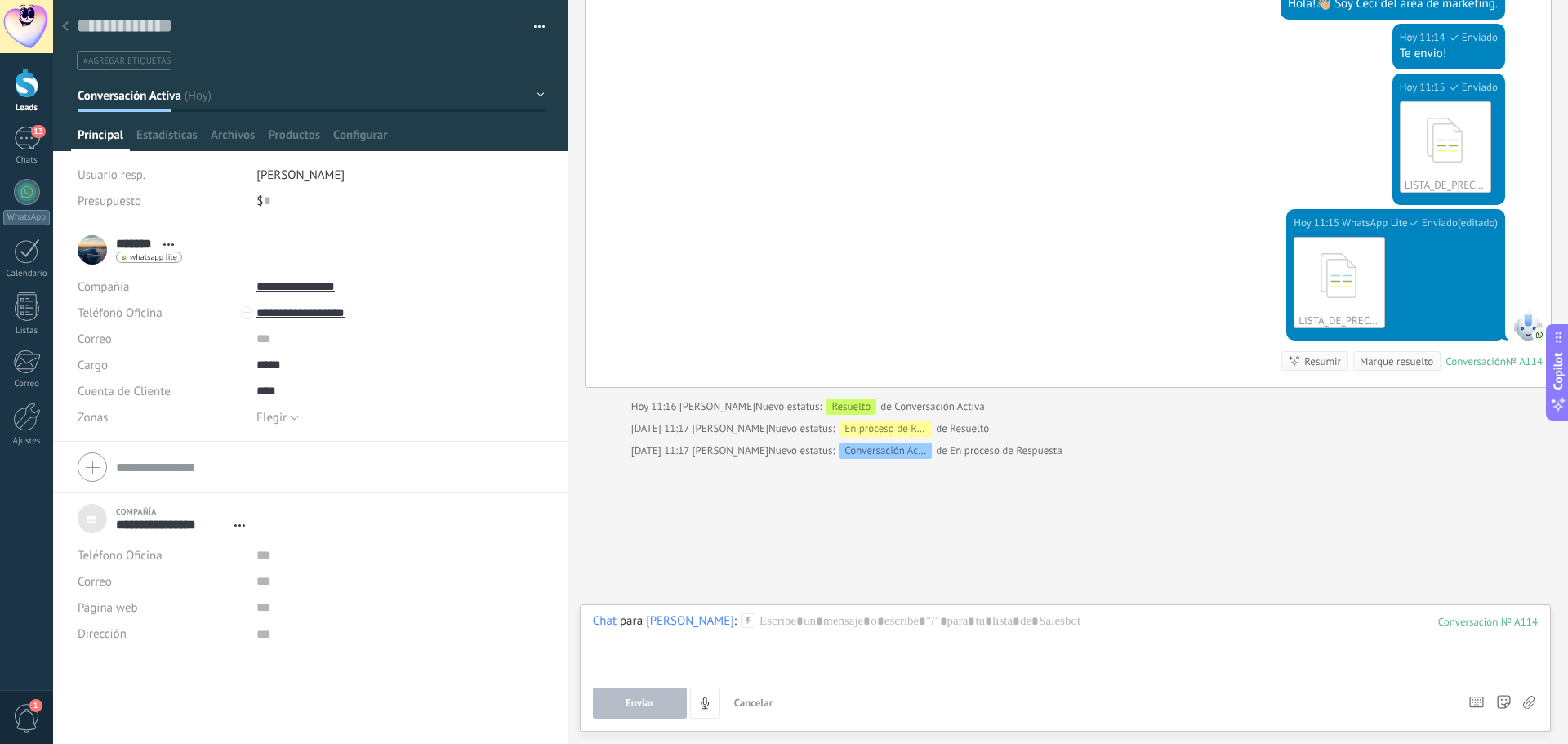
click at [67, 30] on use at bounding box center [65, 26] width 7 height 10
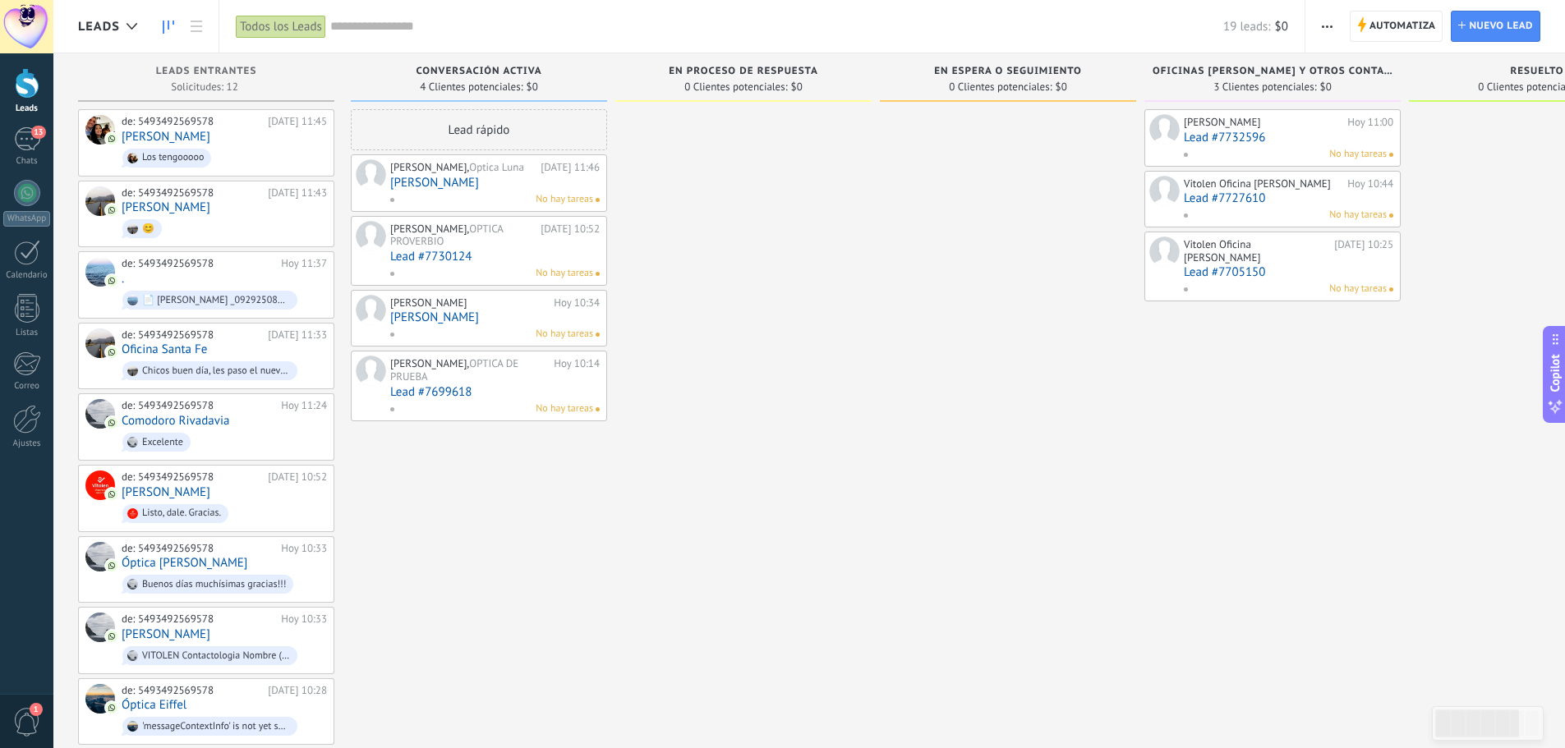
click at [517, 184] on link "[PERSON_NAME]" at bounding box center [494, 183] width 209 height 14
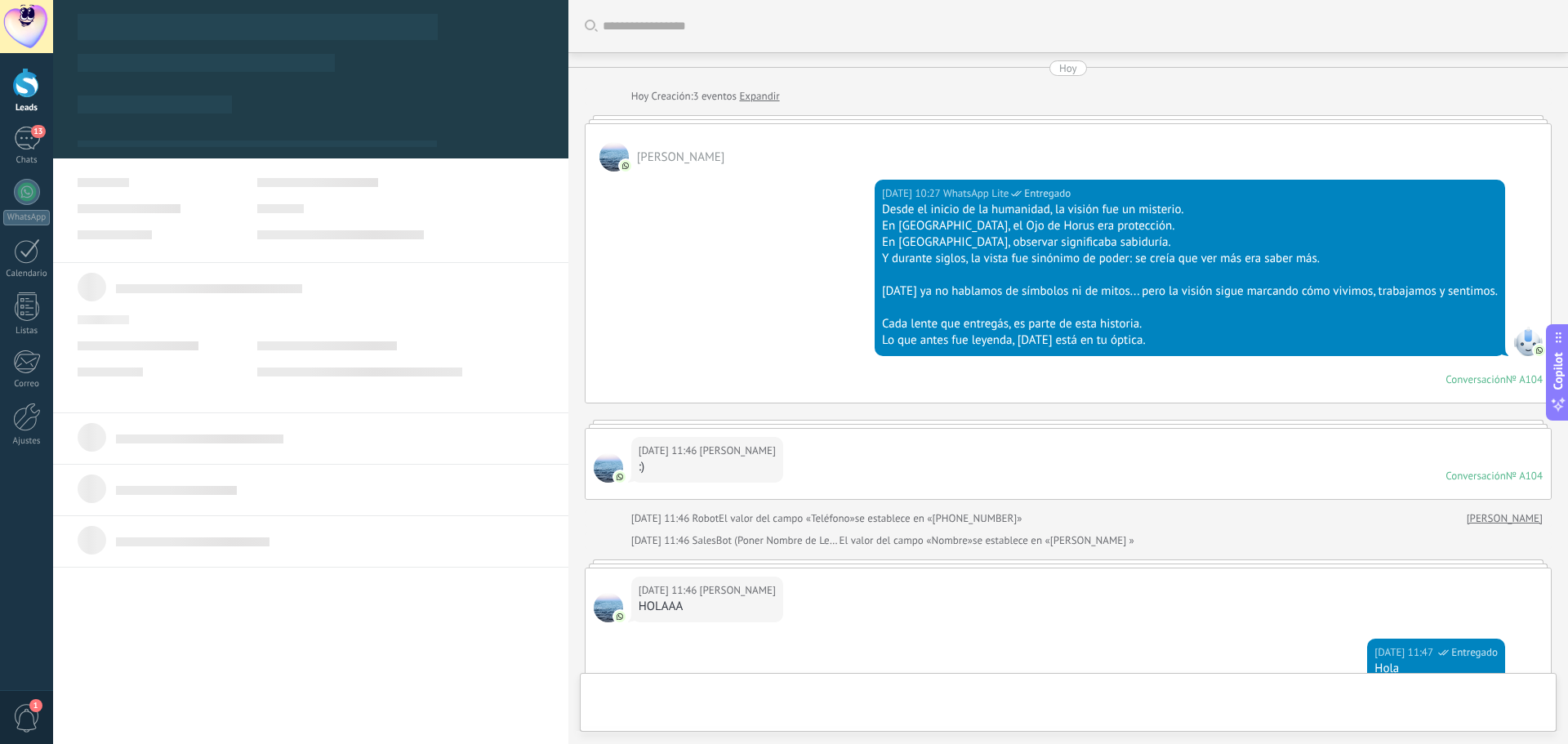
scroll to position [460, 0]
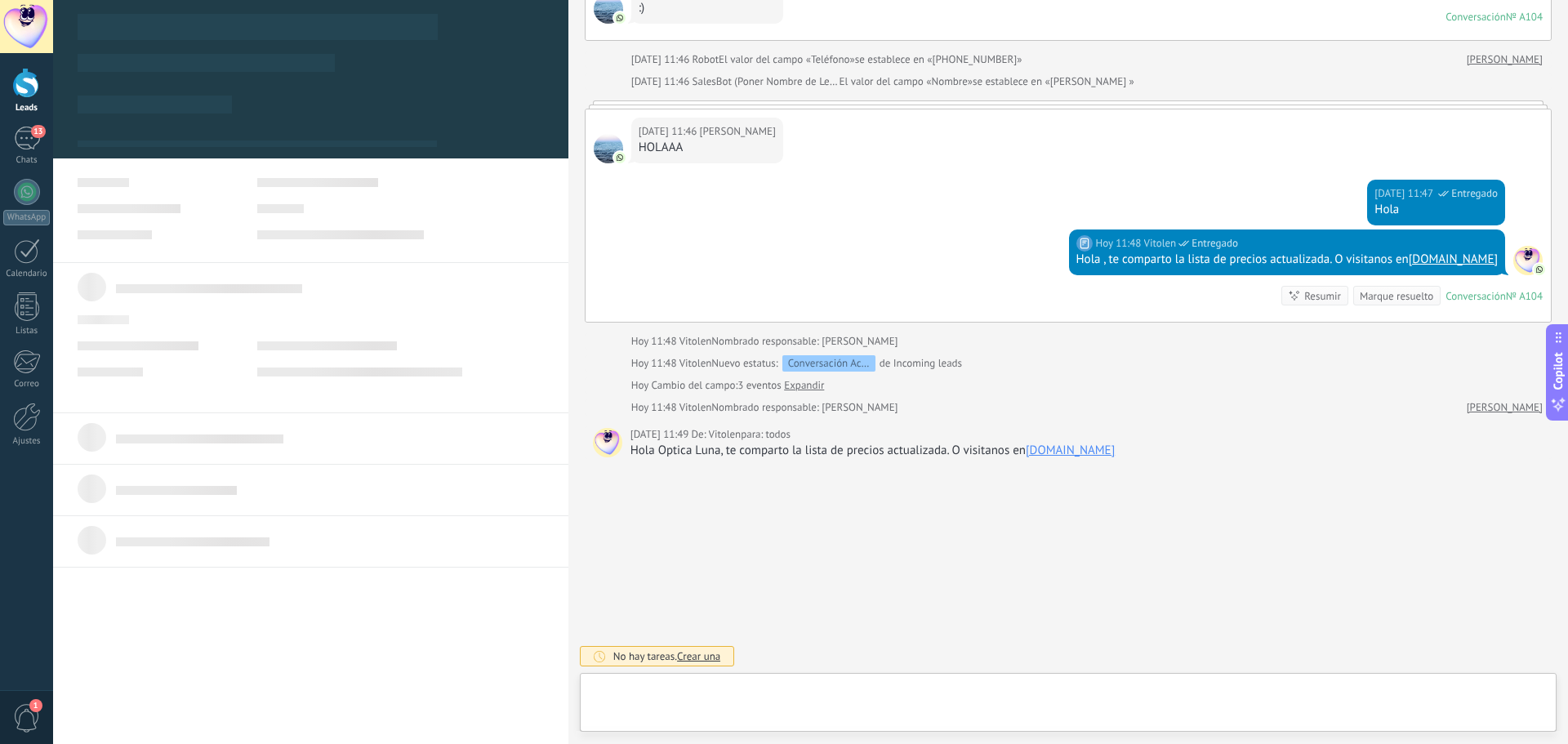
type textarea "***"
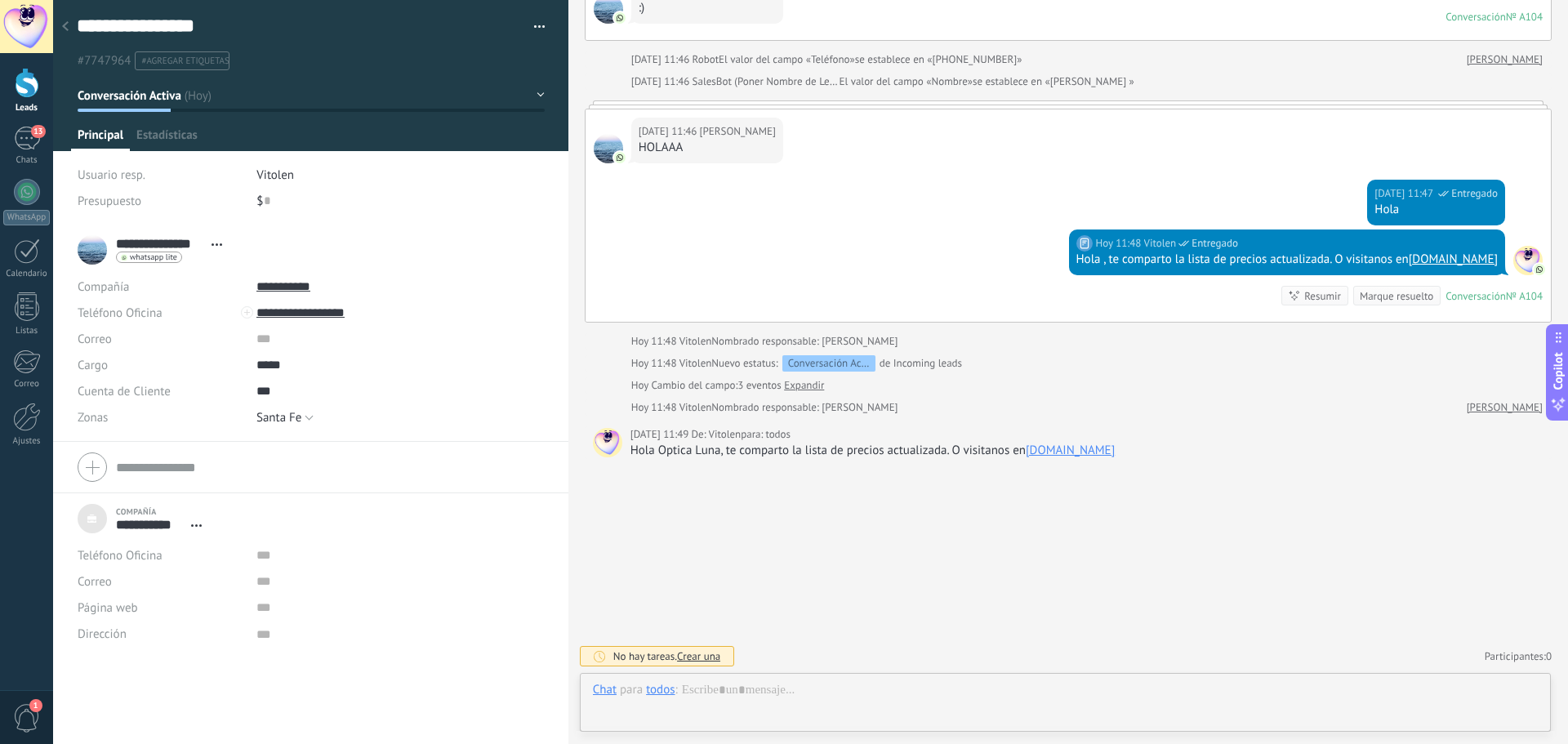
scroll to position [16, 0]
click at [890, 704] on div at bounding box center [1065, 706] width 945 height 49
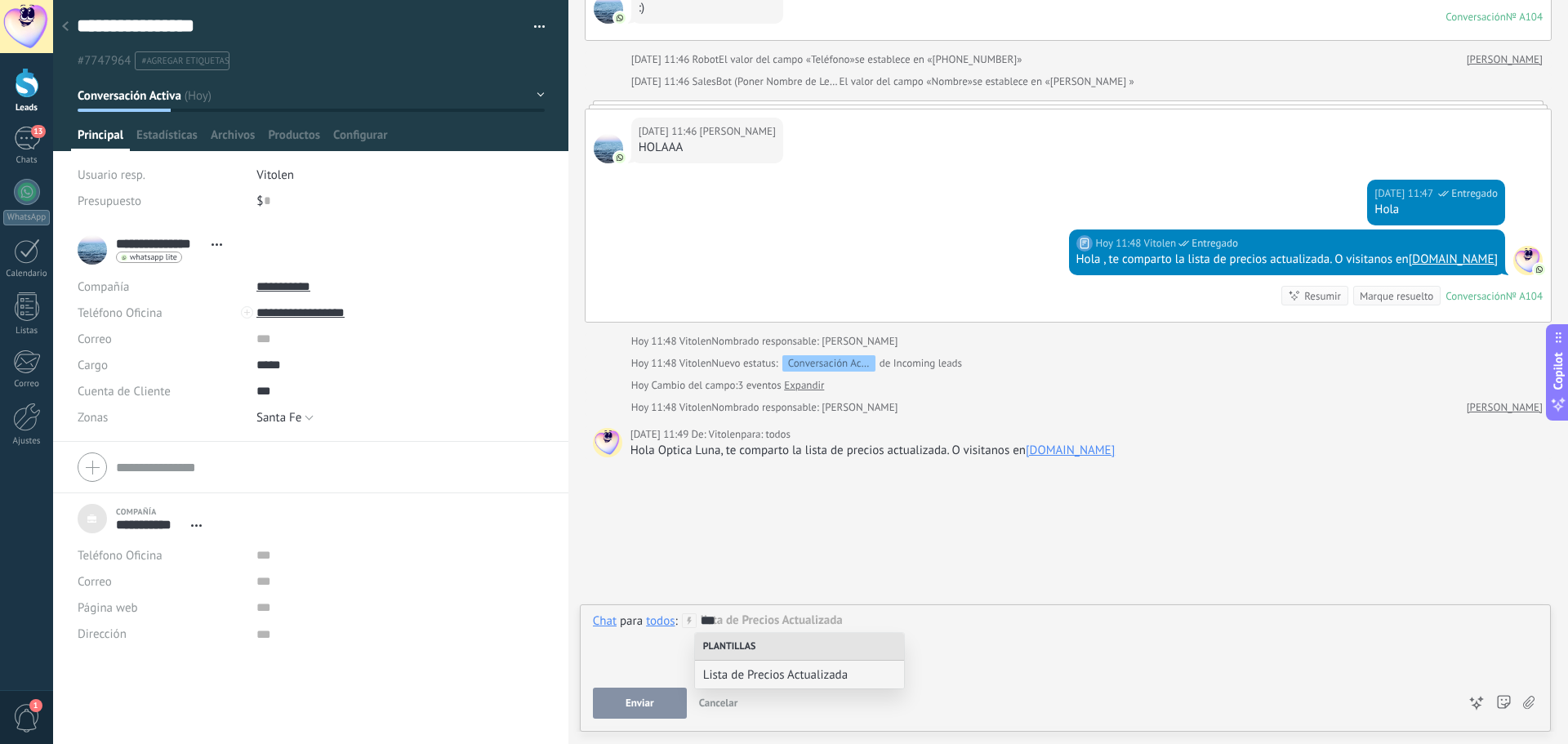
click at [825, 668] on span "Lista de Precios Actualizada" at bounding box center [799, 675] width 193 height 16
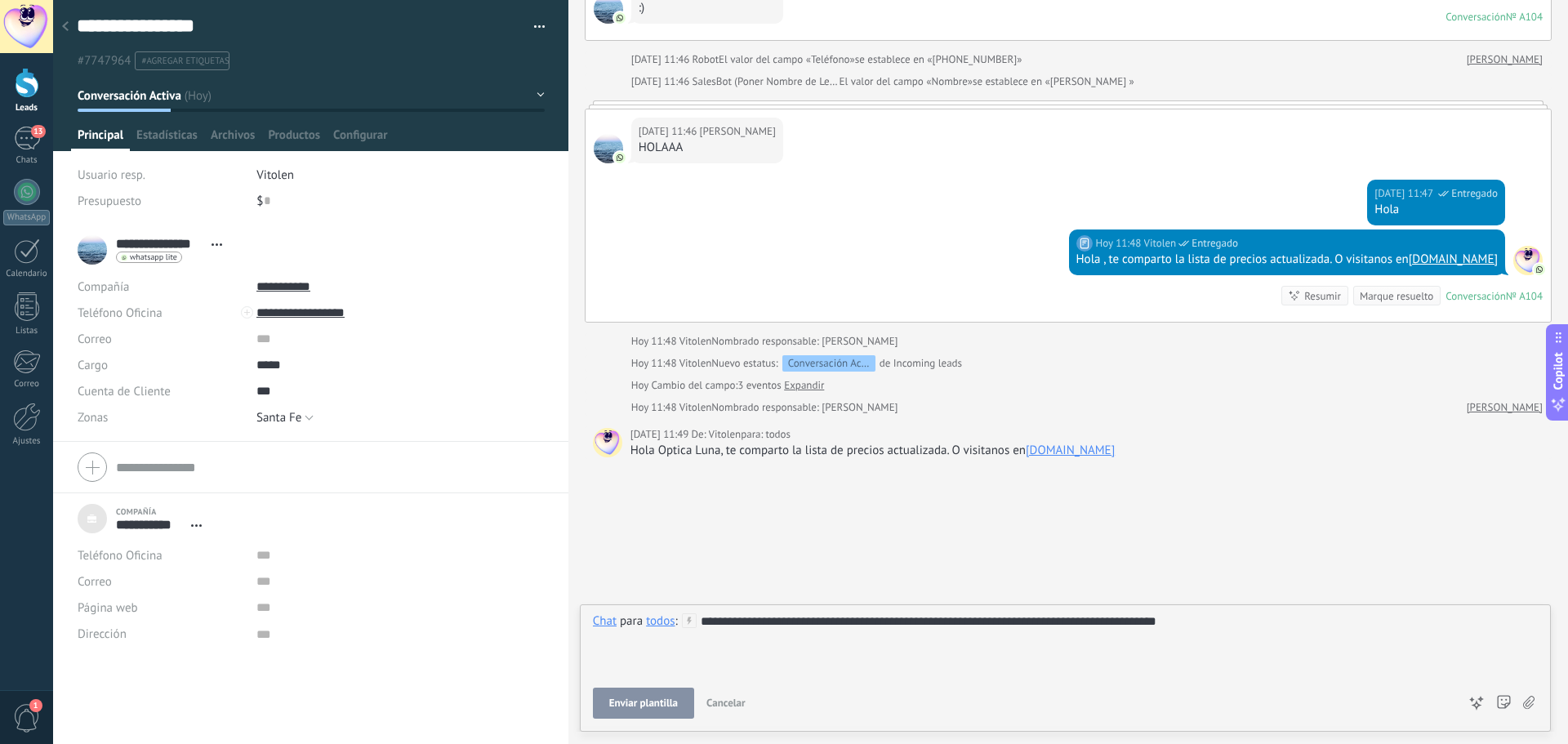
click at [747, 616] on span "**********" at bounding box center [752, 621] width 54 height 12
click at [738, 702] on span "Cancelar" at bounding box center [725, 703] width 39 height 14
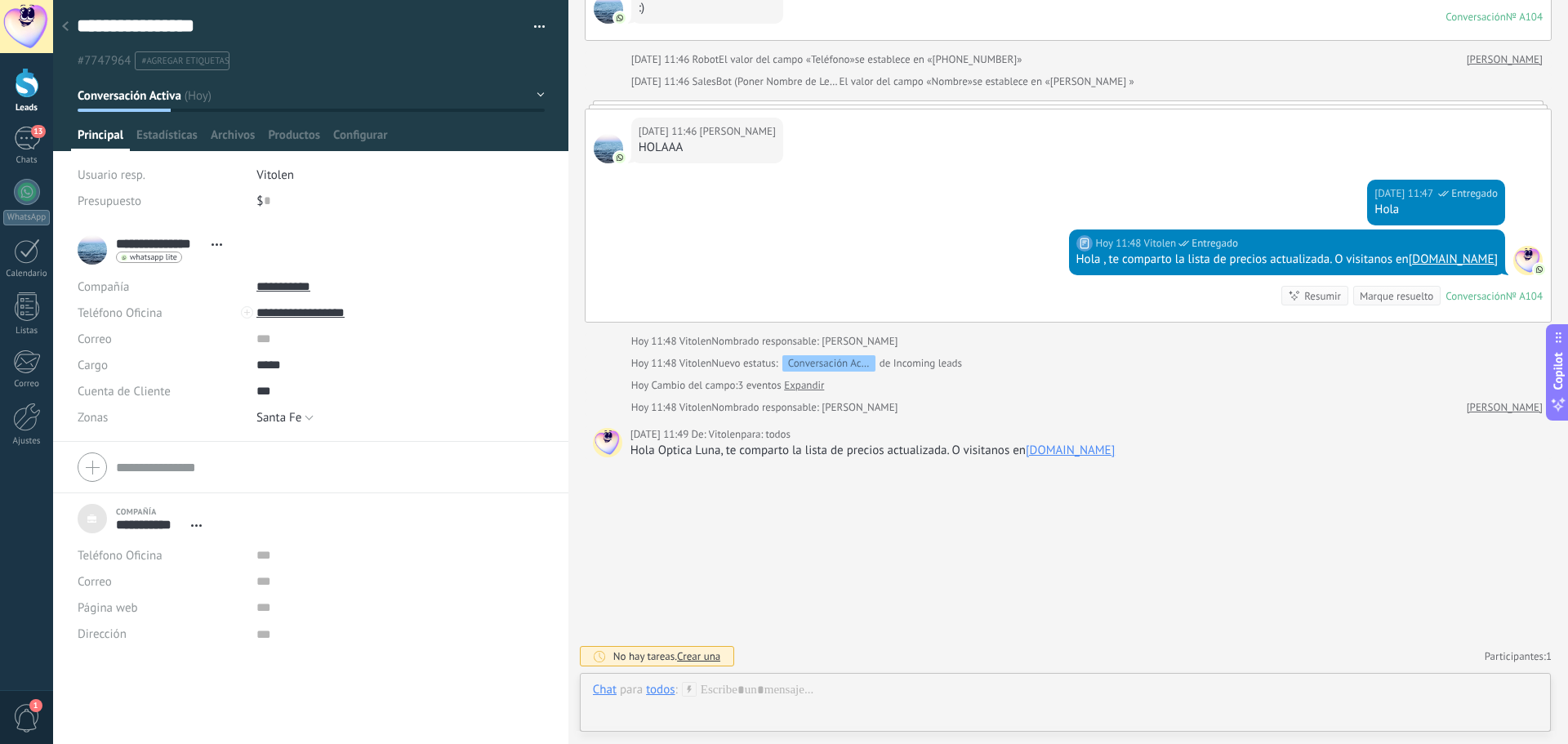
click at [64, 24] on icon at bounding box center [65, 26] width 7 height 10
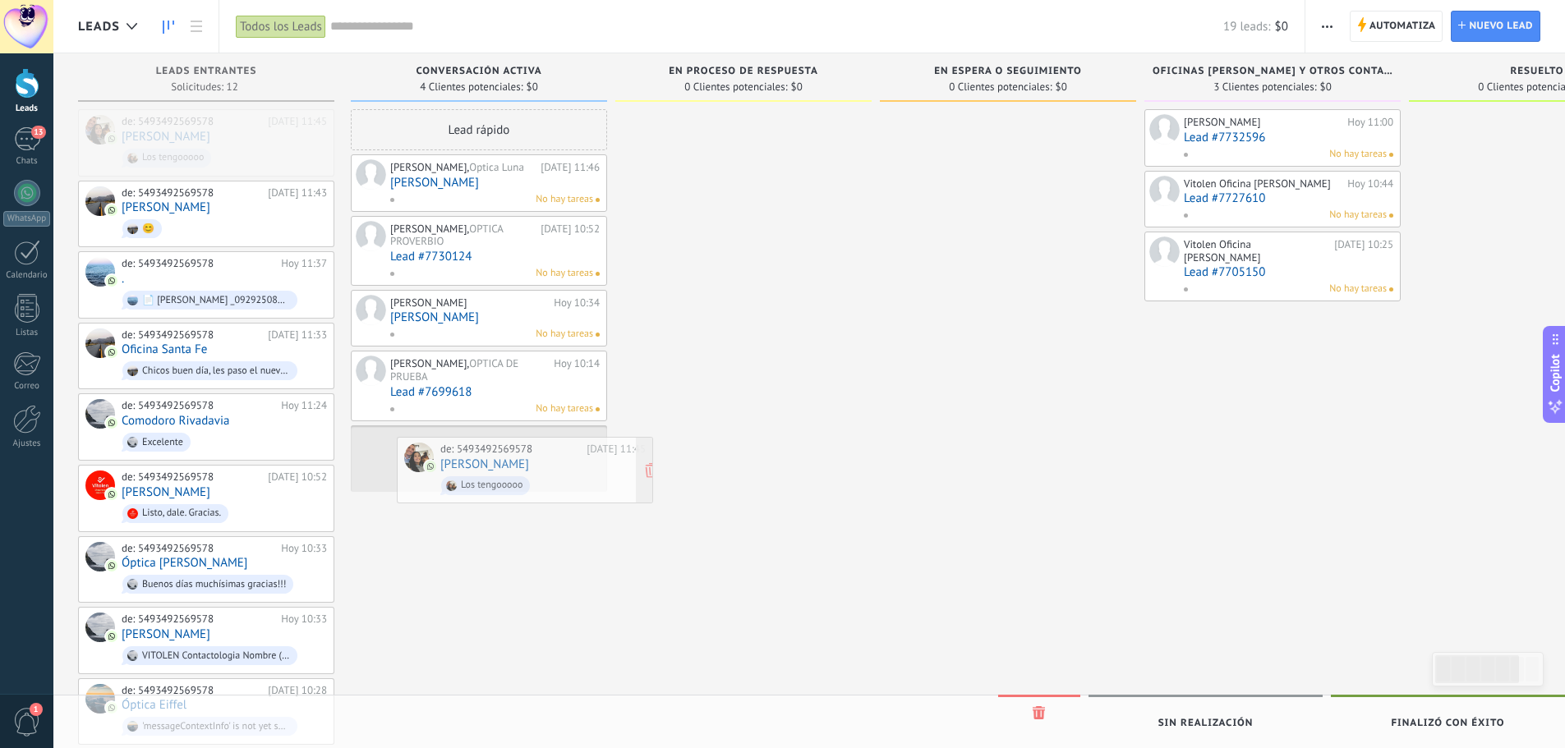
drag, startPoint x: 214, startPoint y: 142, endPoint x: 527, endPoint y: 461, distance: 447.2
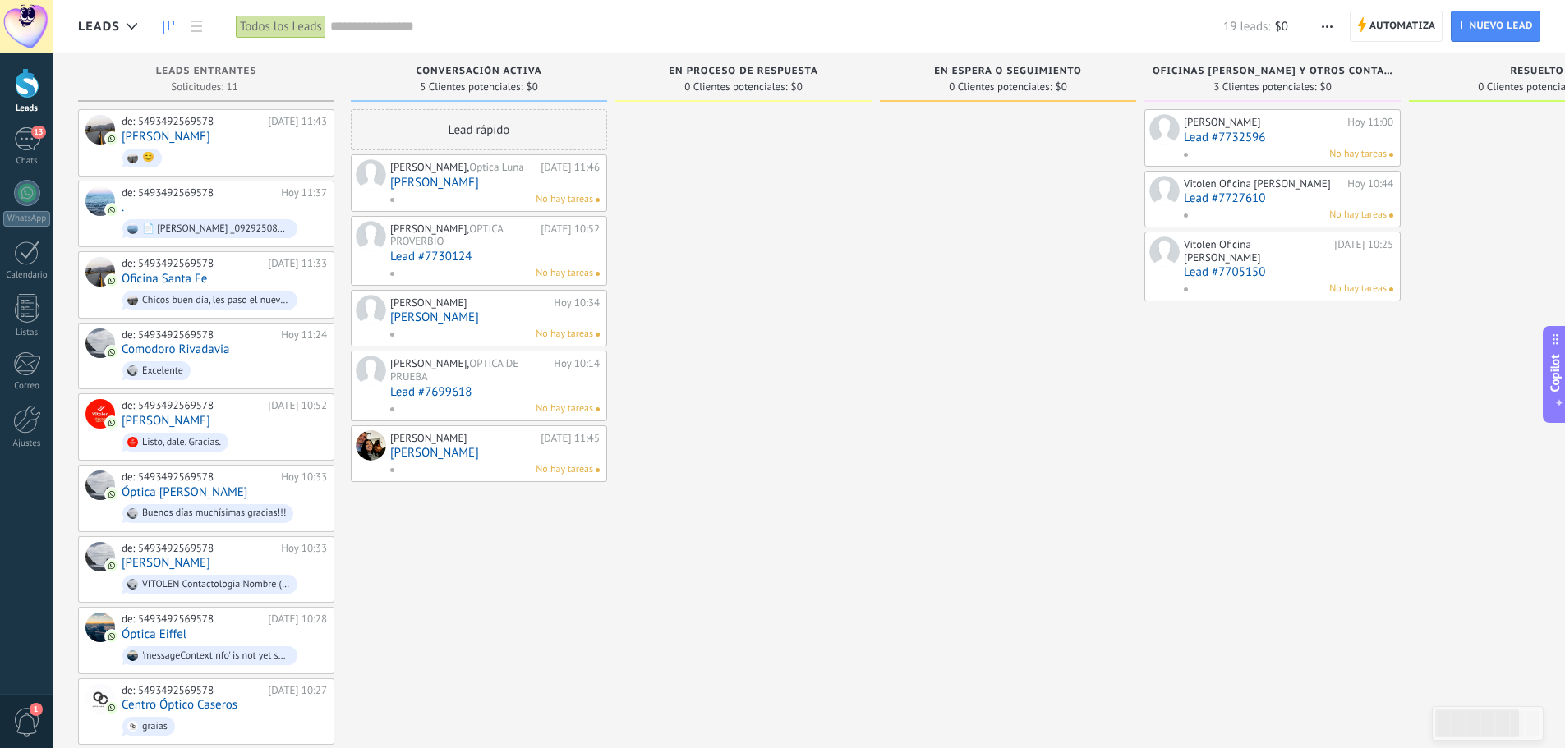
click at [472, 446] on link "[PERSON_NAME]" at bounding box center [494, 453] width 209 height 14
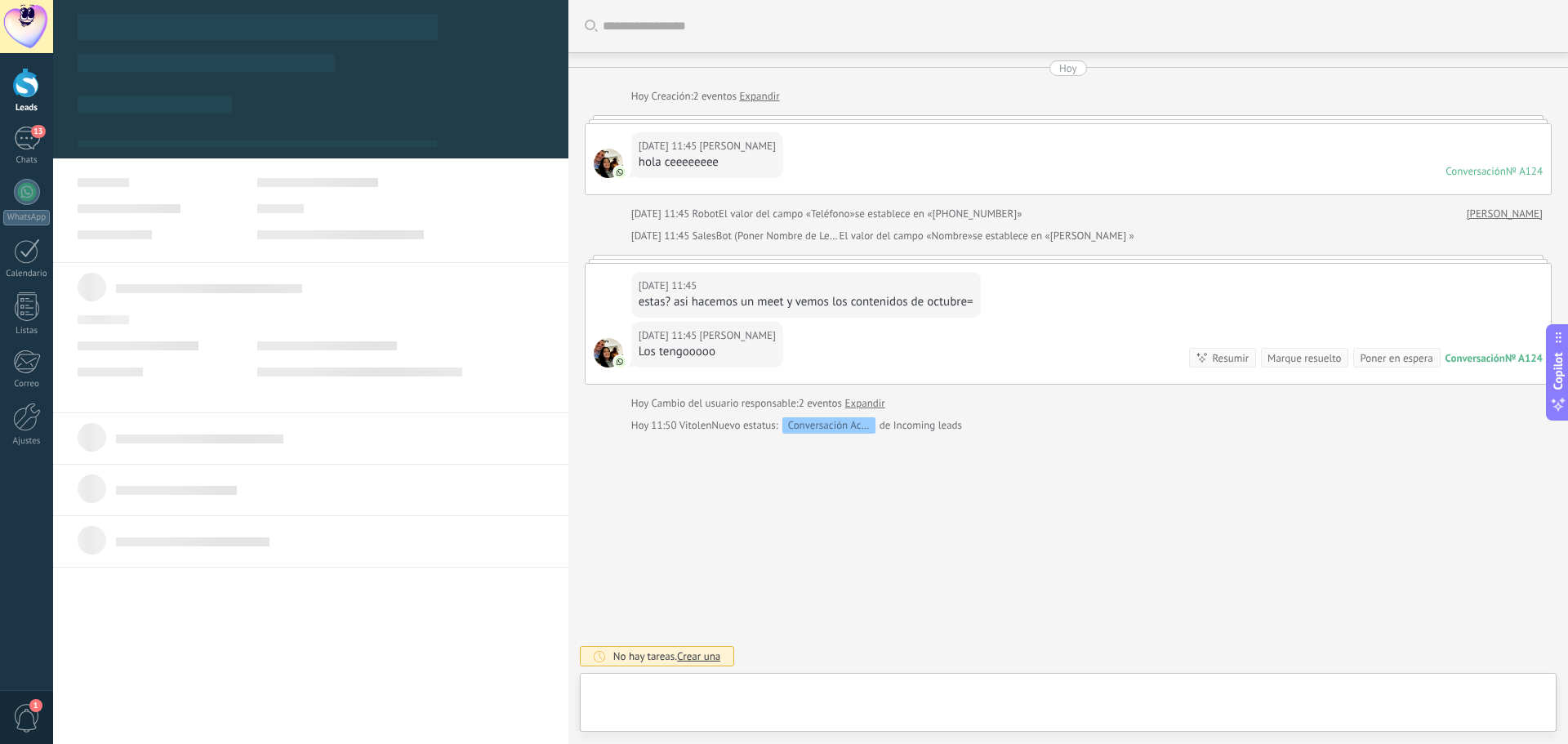
type textarea "**********"
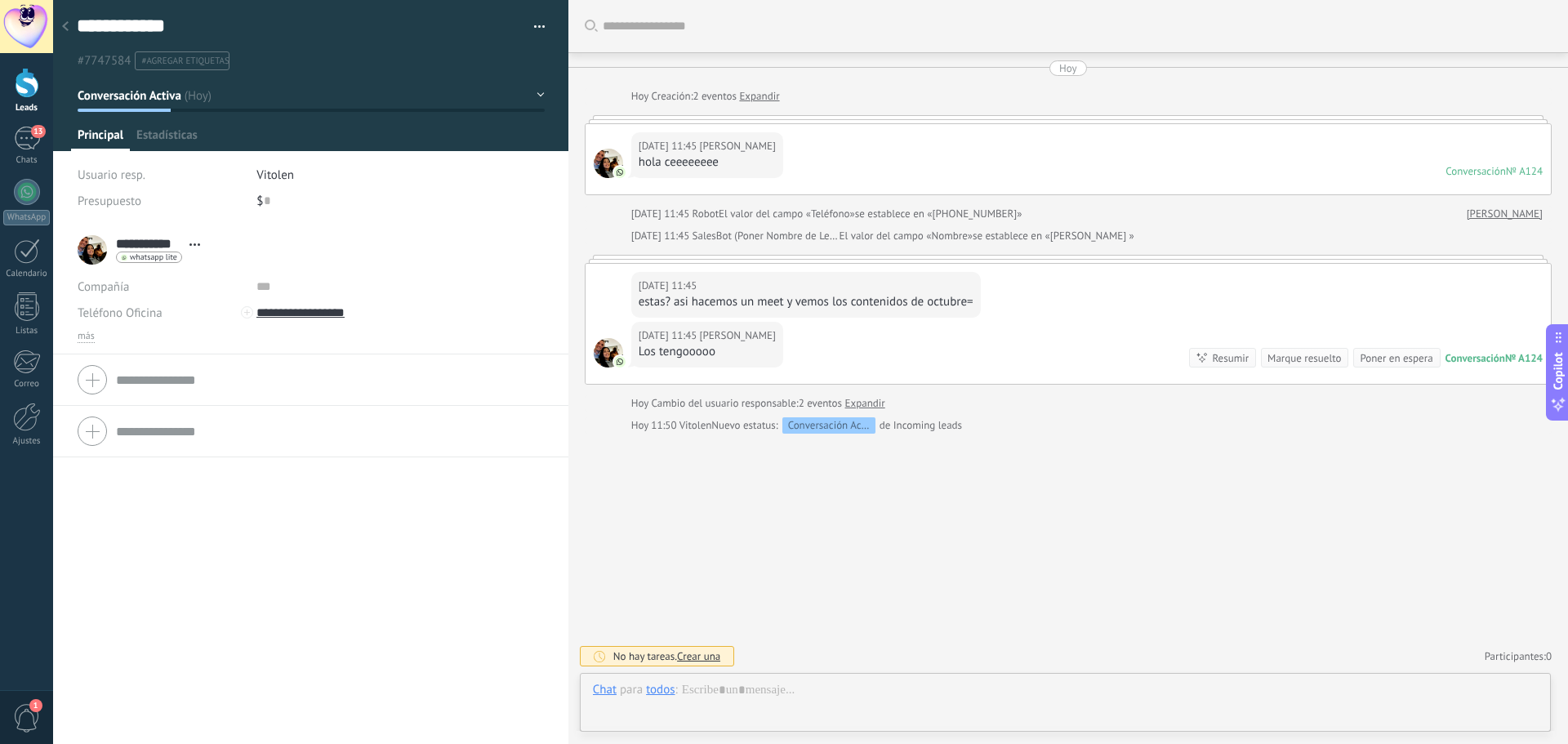
scroll to position [25, 0]
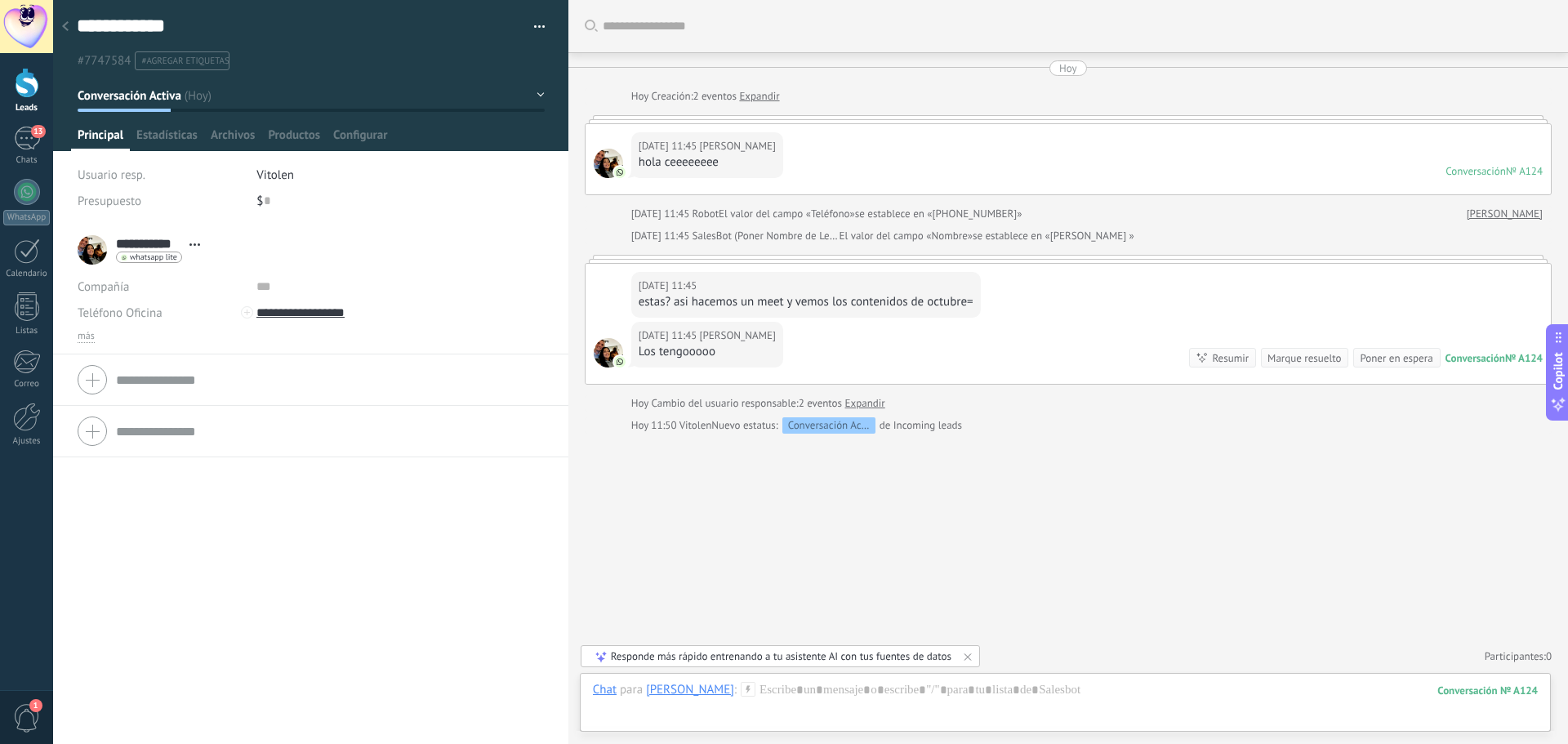
click at [153, 96] on span "Conversación Activa" at bounding box center [129, 96] width 104 height 16
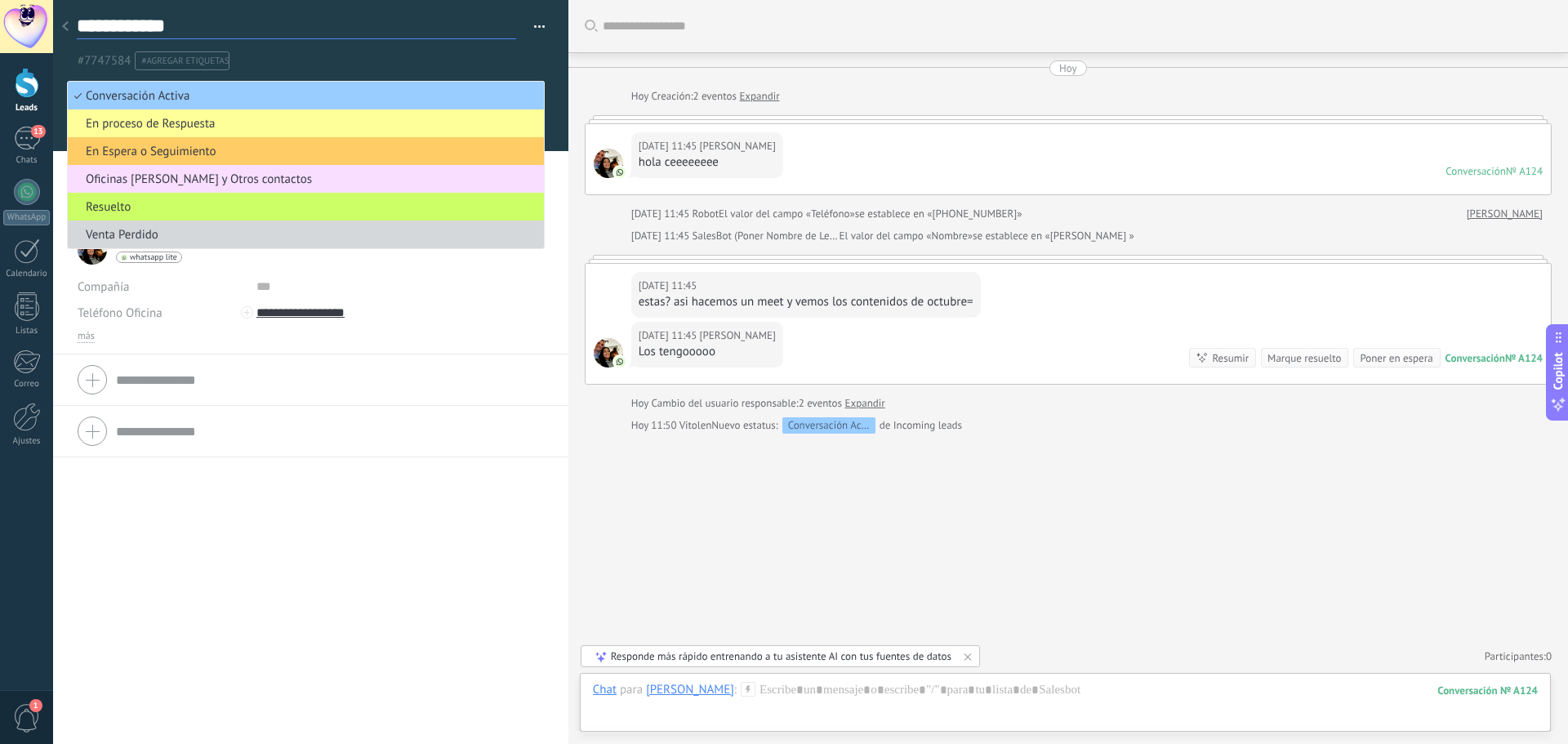
click at [308, 30] on textarea "**********" at bounding box center [296, 26] width 439 height 25
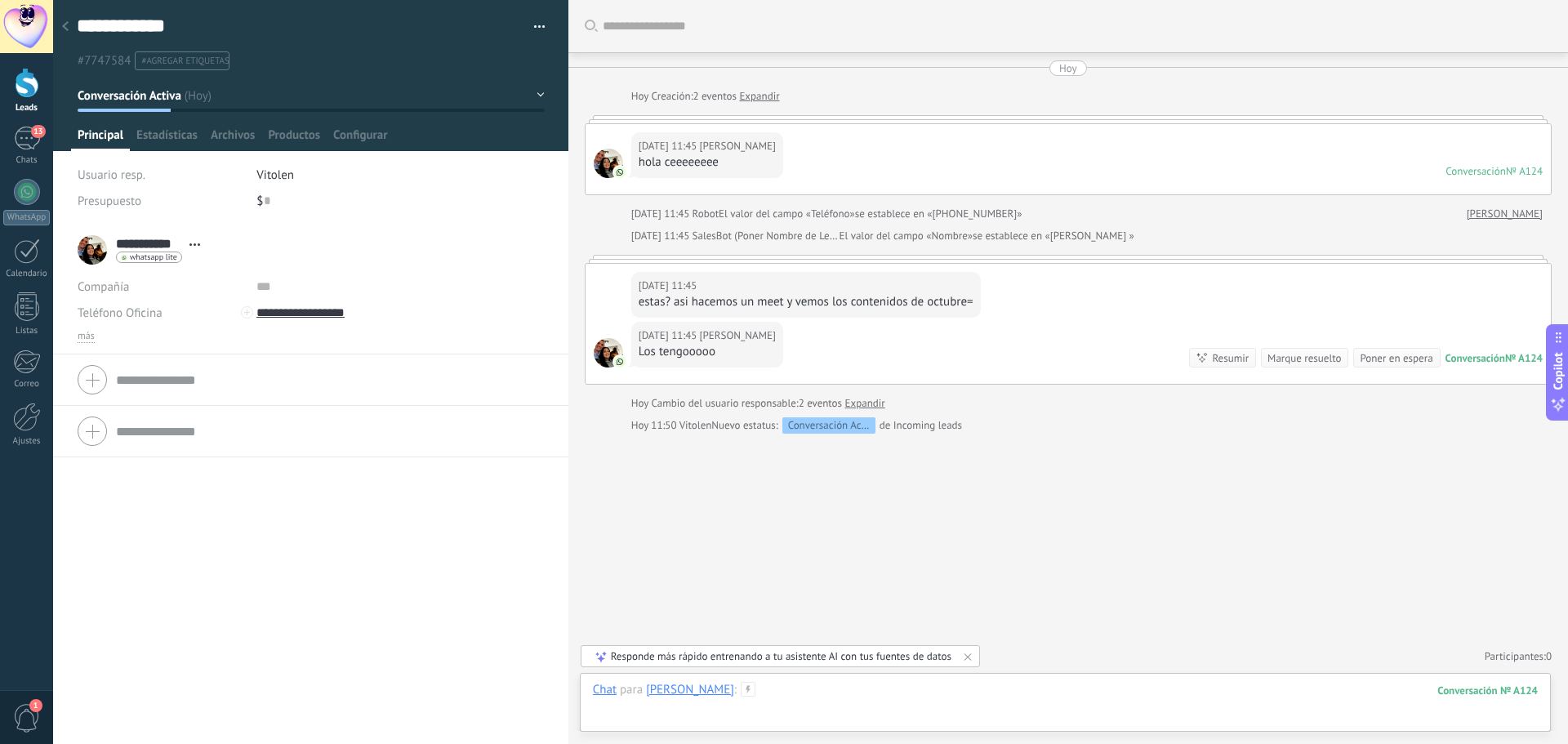
type textarea "**********"
click at [905, 701] on div at bounding box center [1065, 706] width 945 height 49
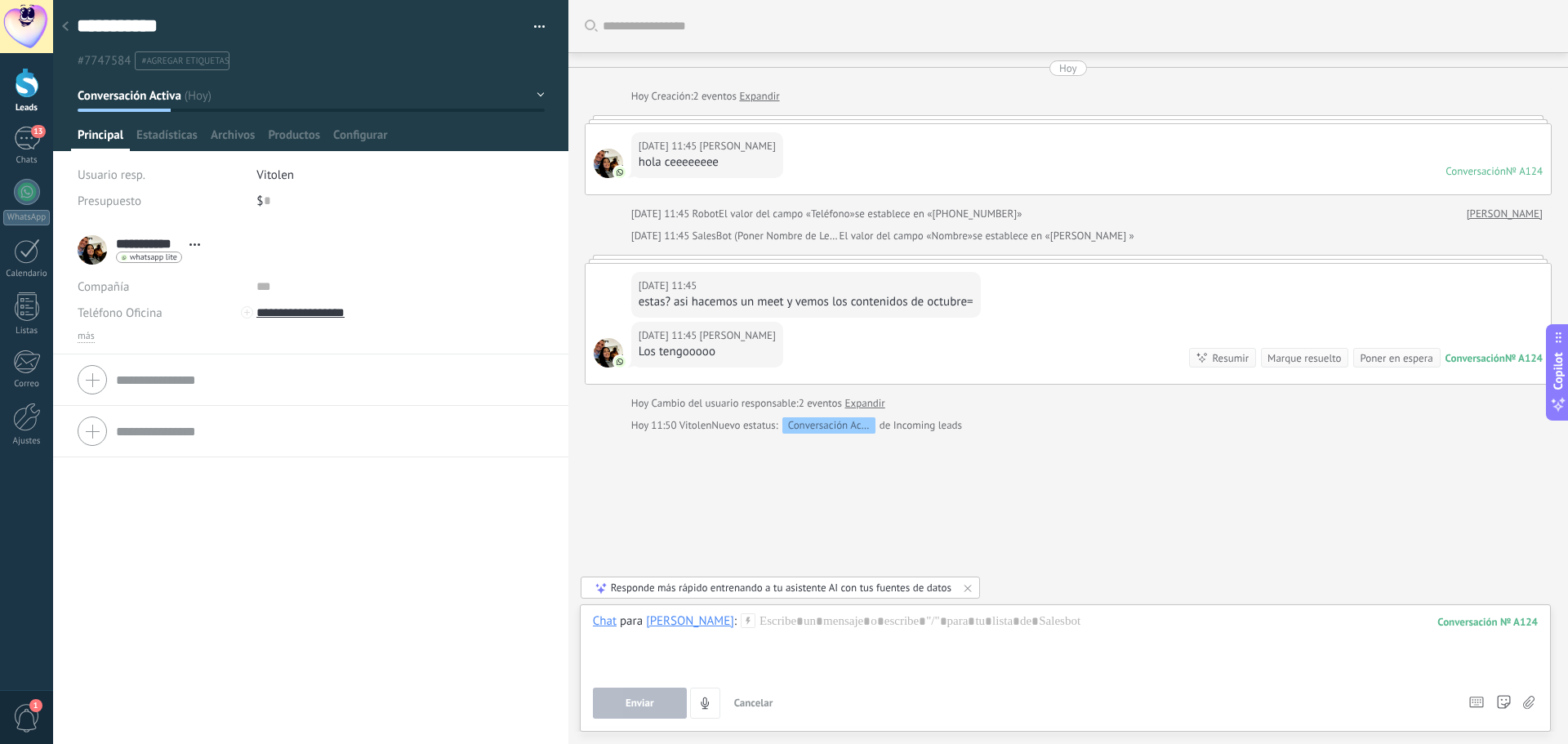
click at [126, 103] on button "Conversación Activa" at bounding box center [311, 95] width 467 height 30
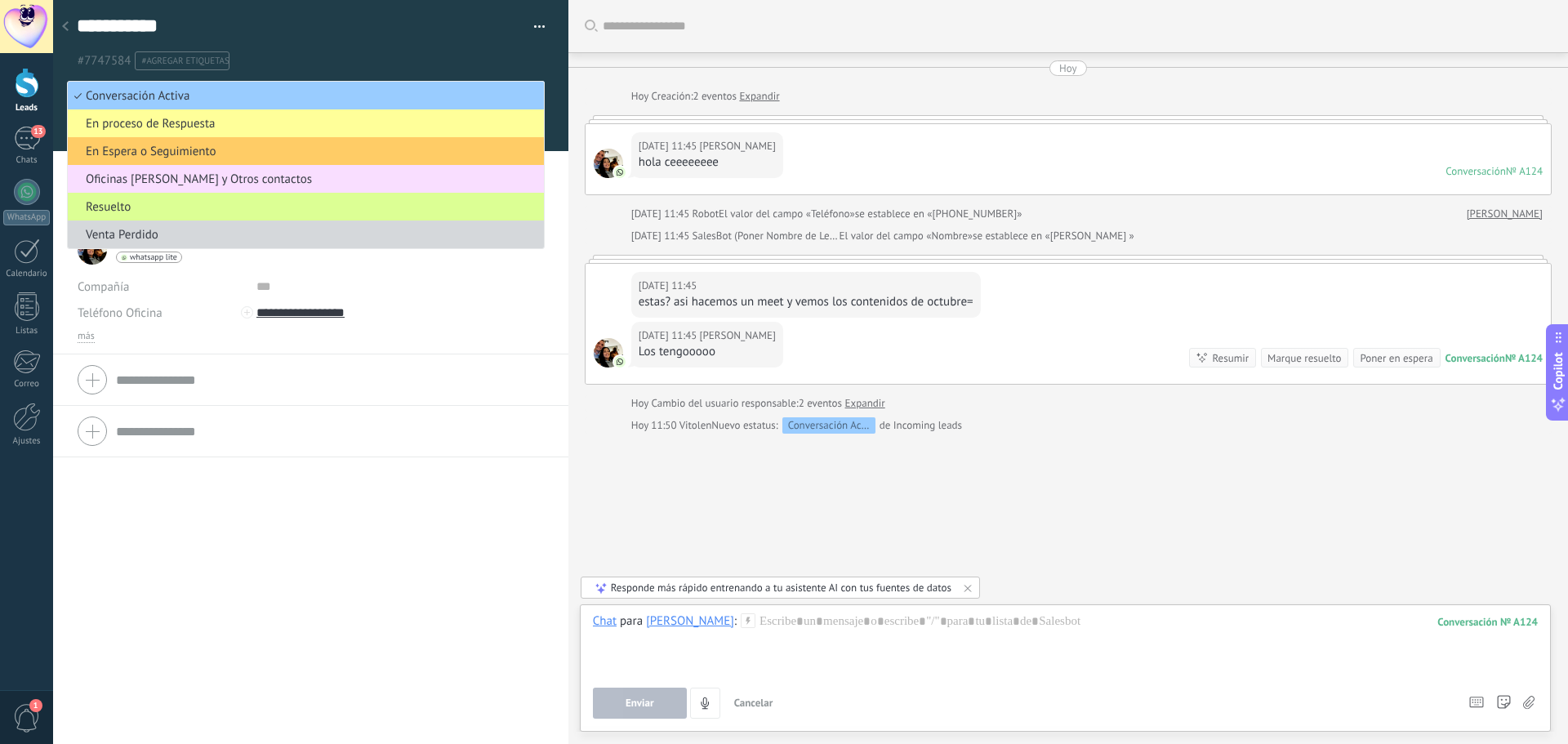
click at [117, 200] on span "Resuelto" at bounding box center [303, 207] width 471 height 16
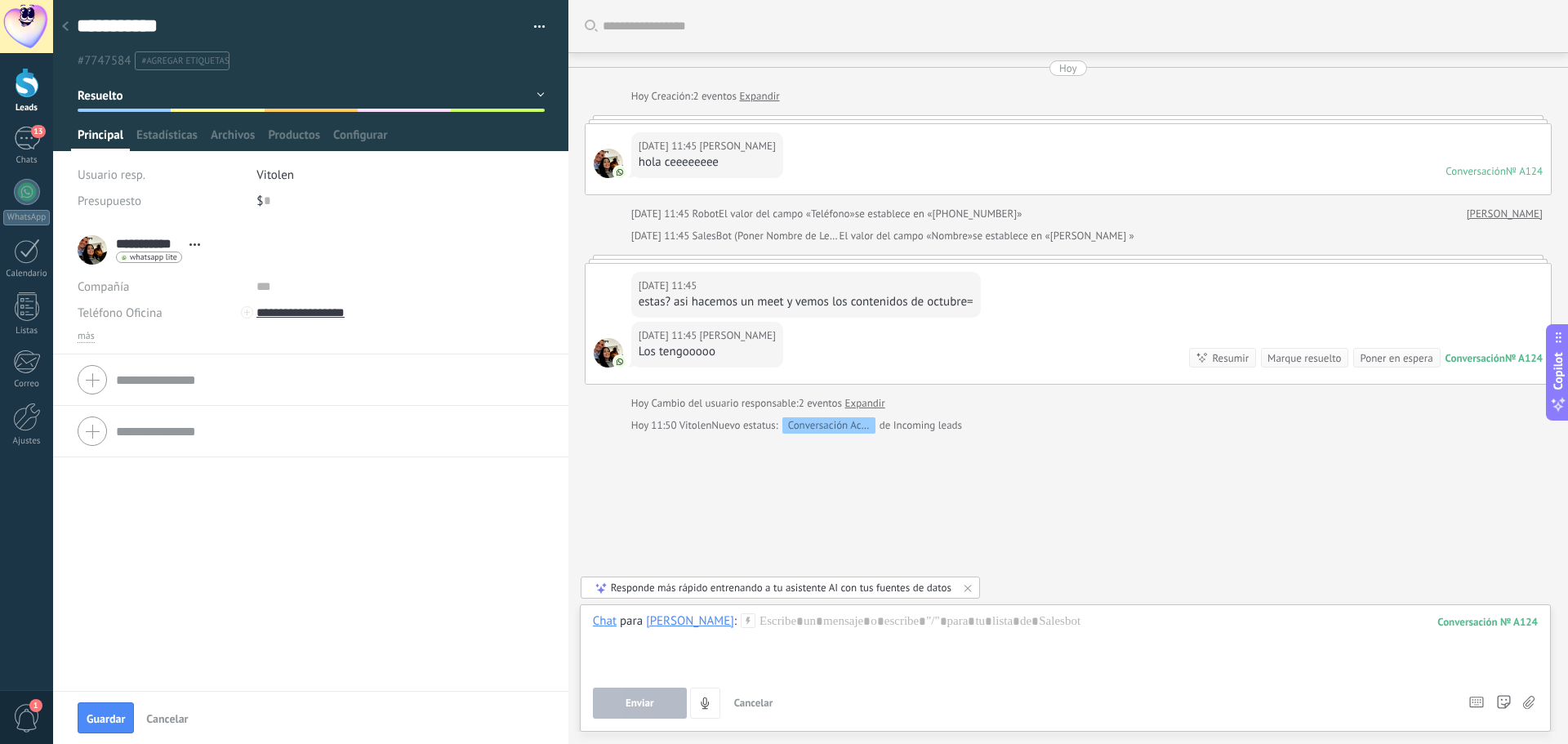
drag, startPoint x: 96, startPoint y: 710, endPoint x: 100, endPoint y: 257, distance: 453.0
click at [94, 709] on button "Guardar" at bounding box center [105, 717] width 57 height 31
type textarea "**********"
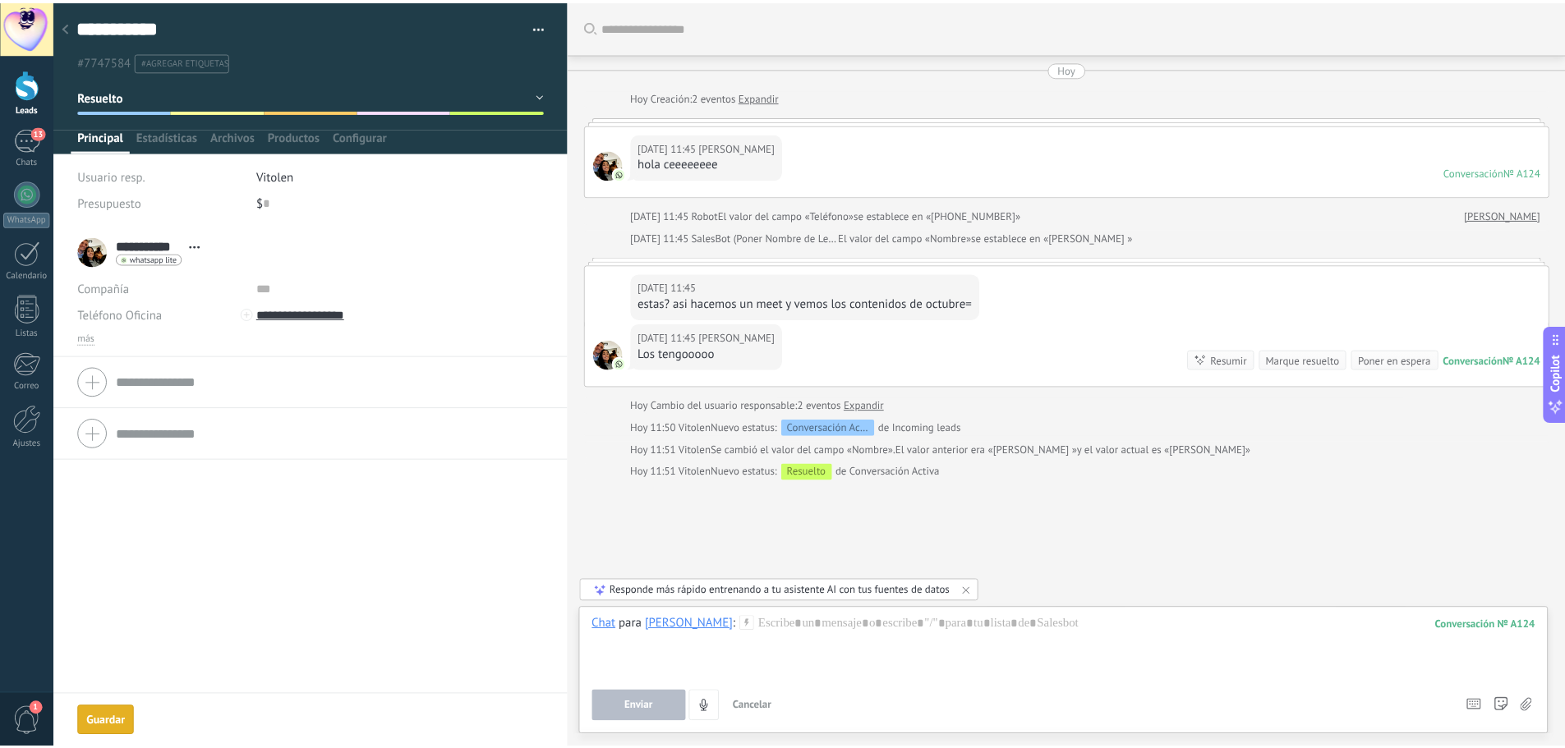
scroll to position [87, 0]
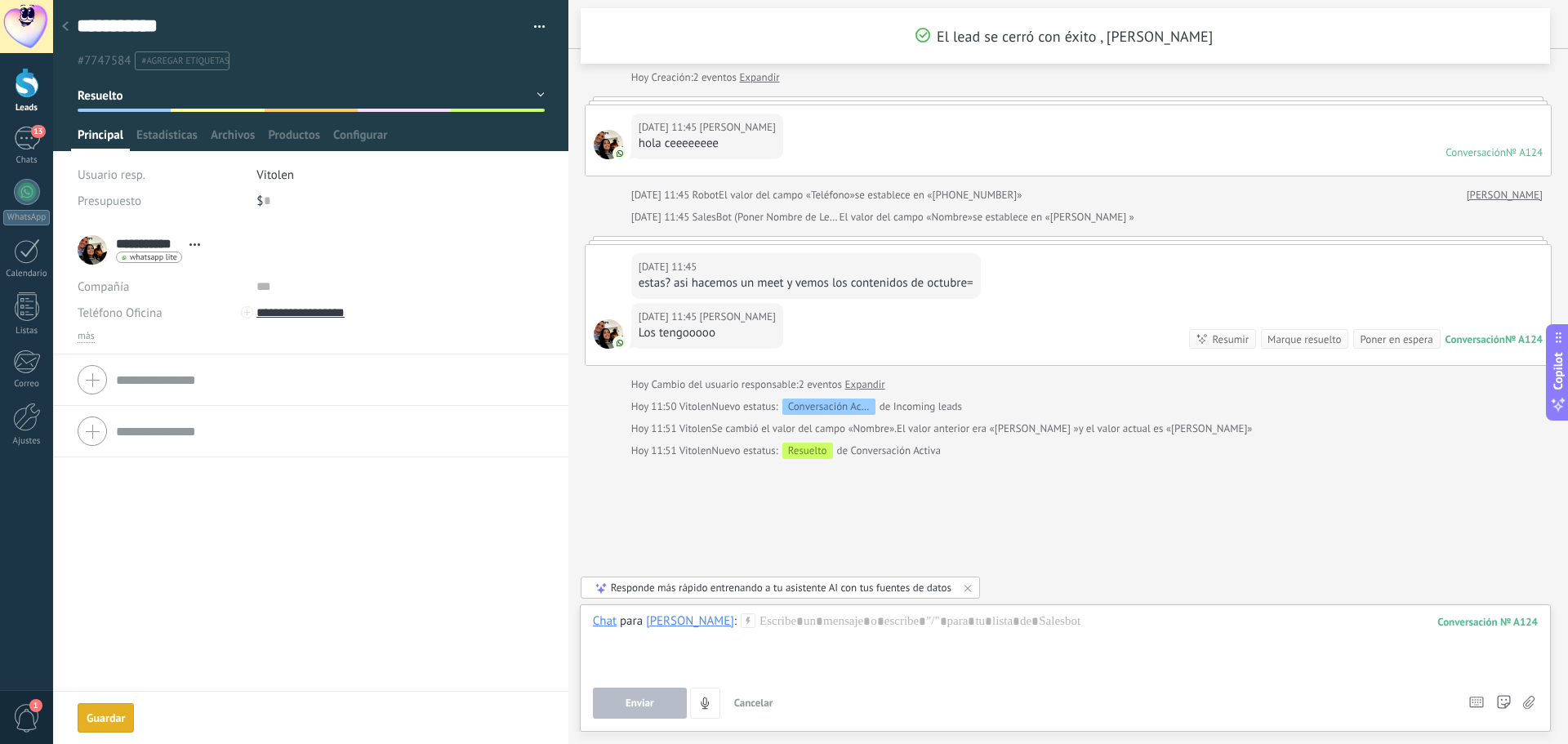
click at [67, 33] on div at bounding box center [65, 27] width 23 height 32
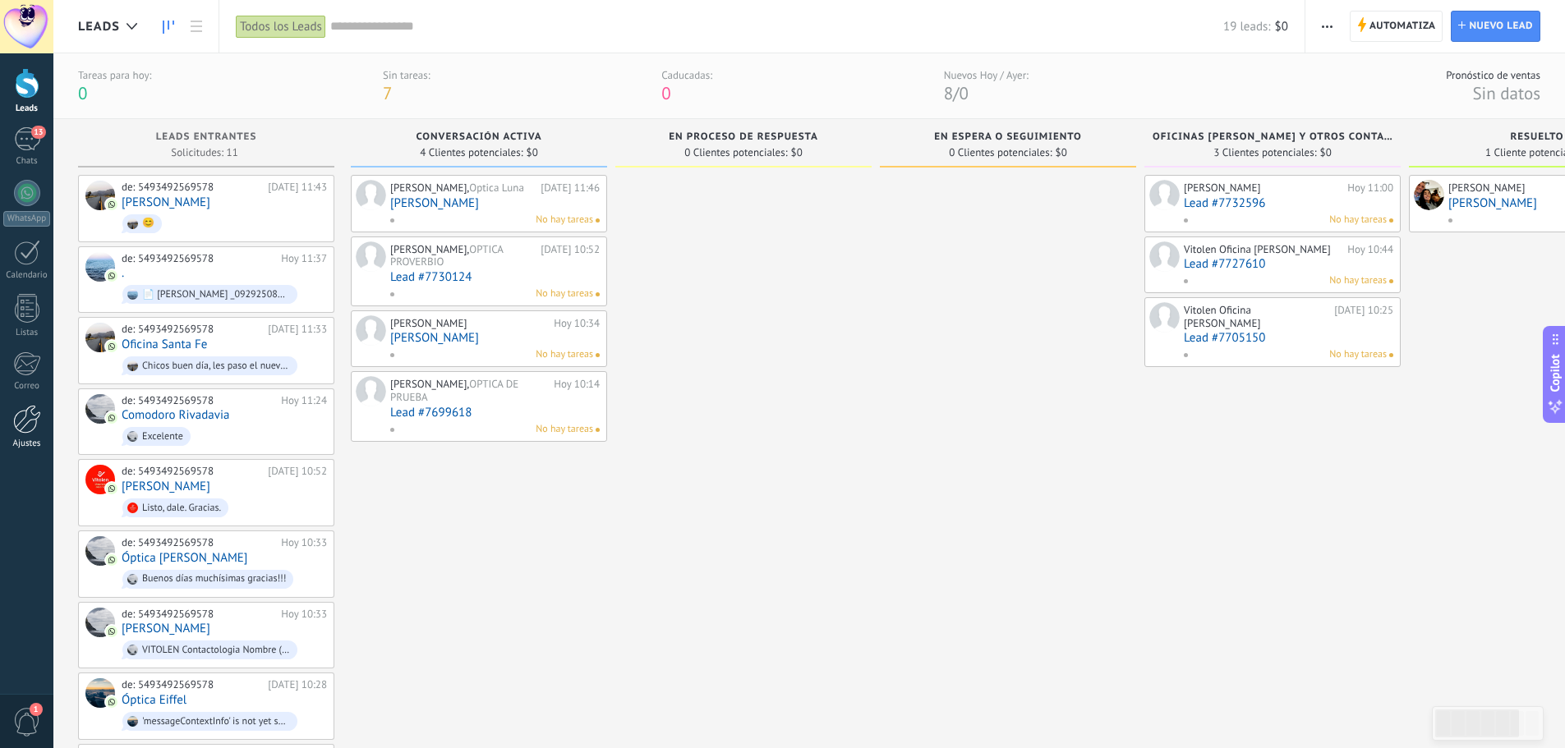
click at [21, 417] on div at bounding box center [27, 419] width 28 height 29
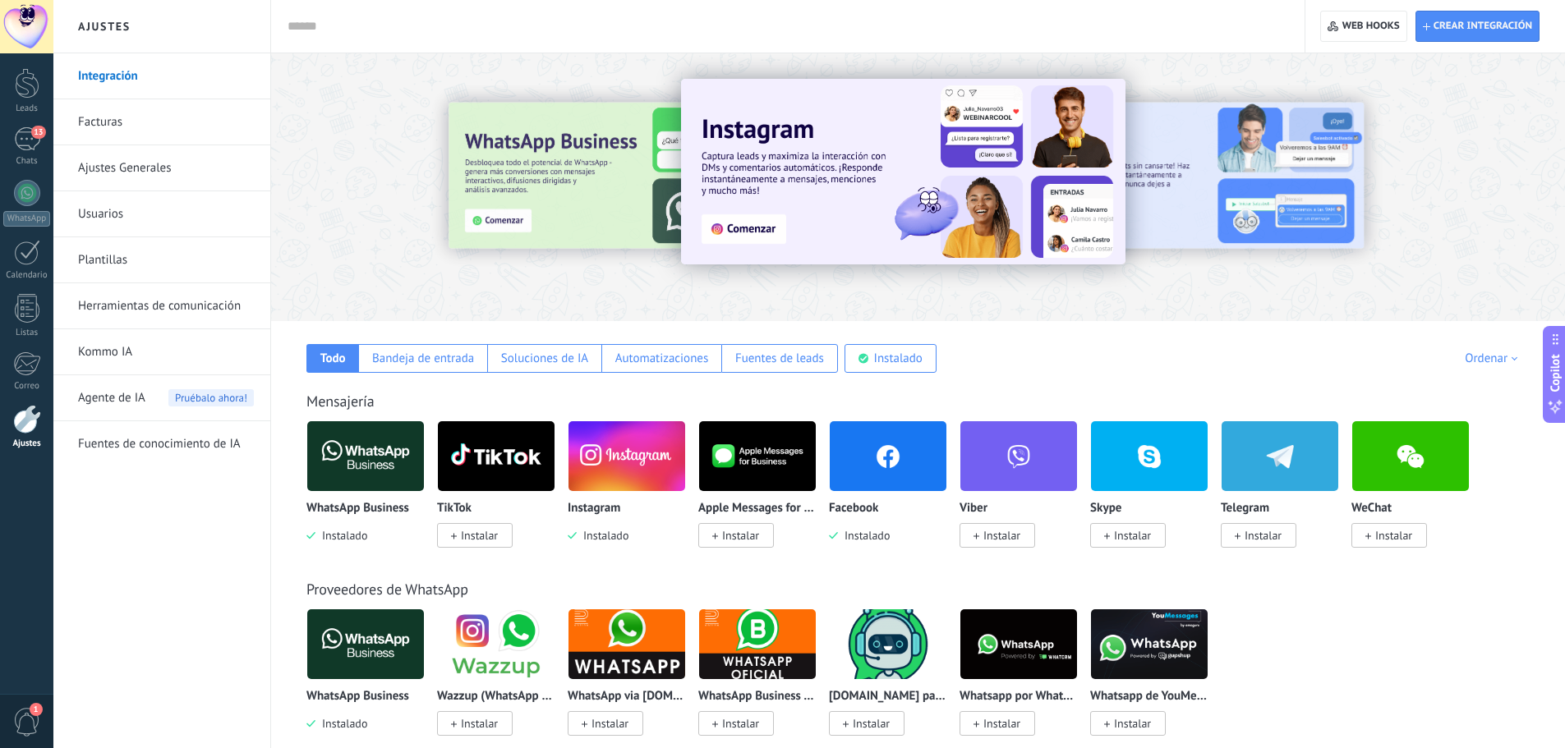
click at [96, 256] on link "Plantillas" at bounding box center [166, 260] width 176 height 46
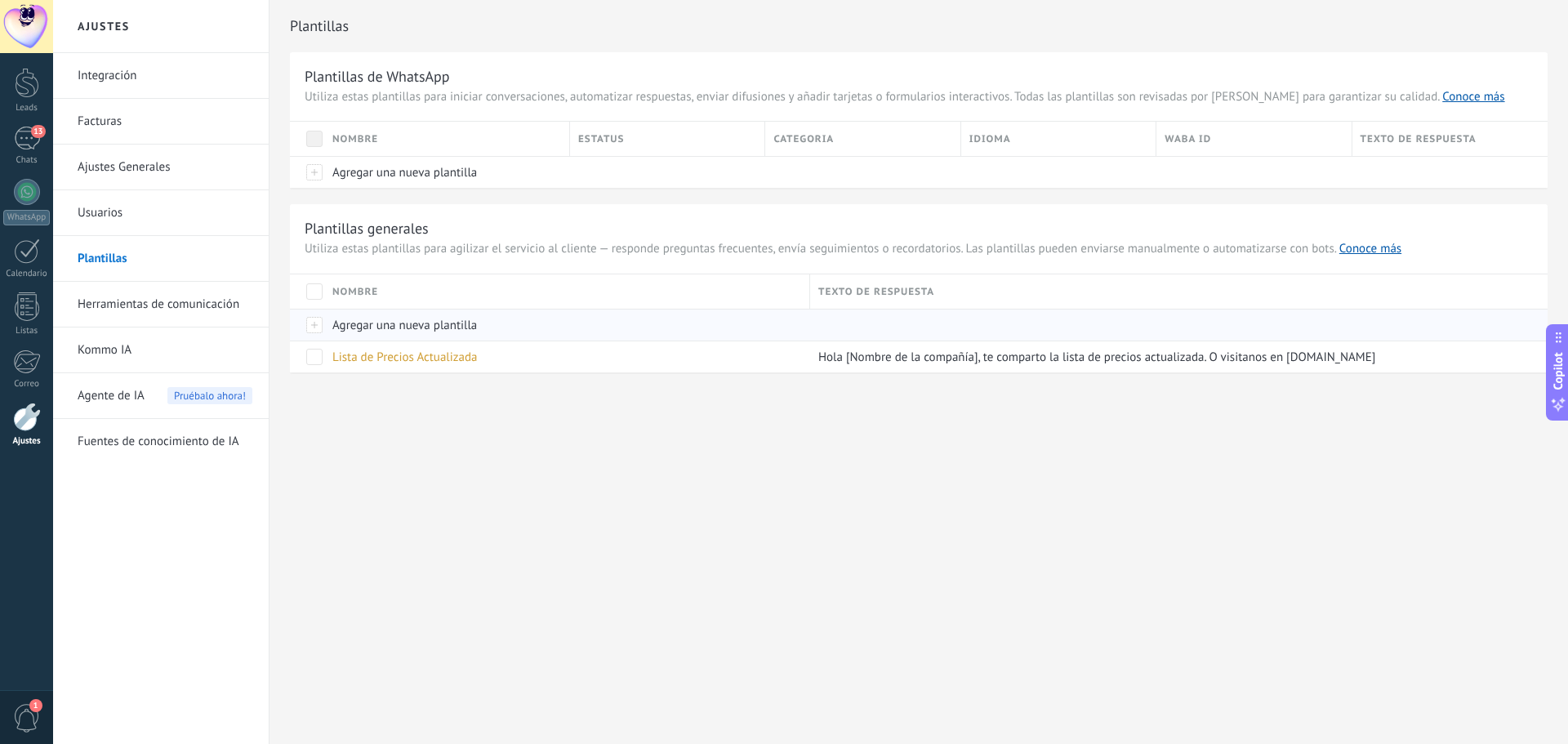
click at [424, 317] on span "Agregar una nueva plantilla" at bounding box center [404, 325] width 144 height 16
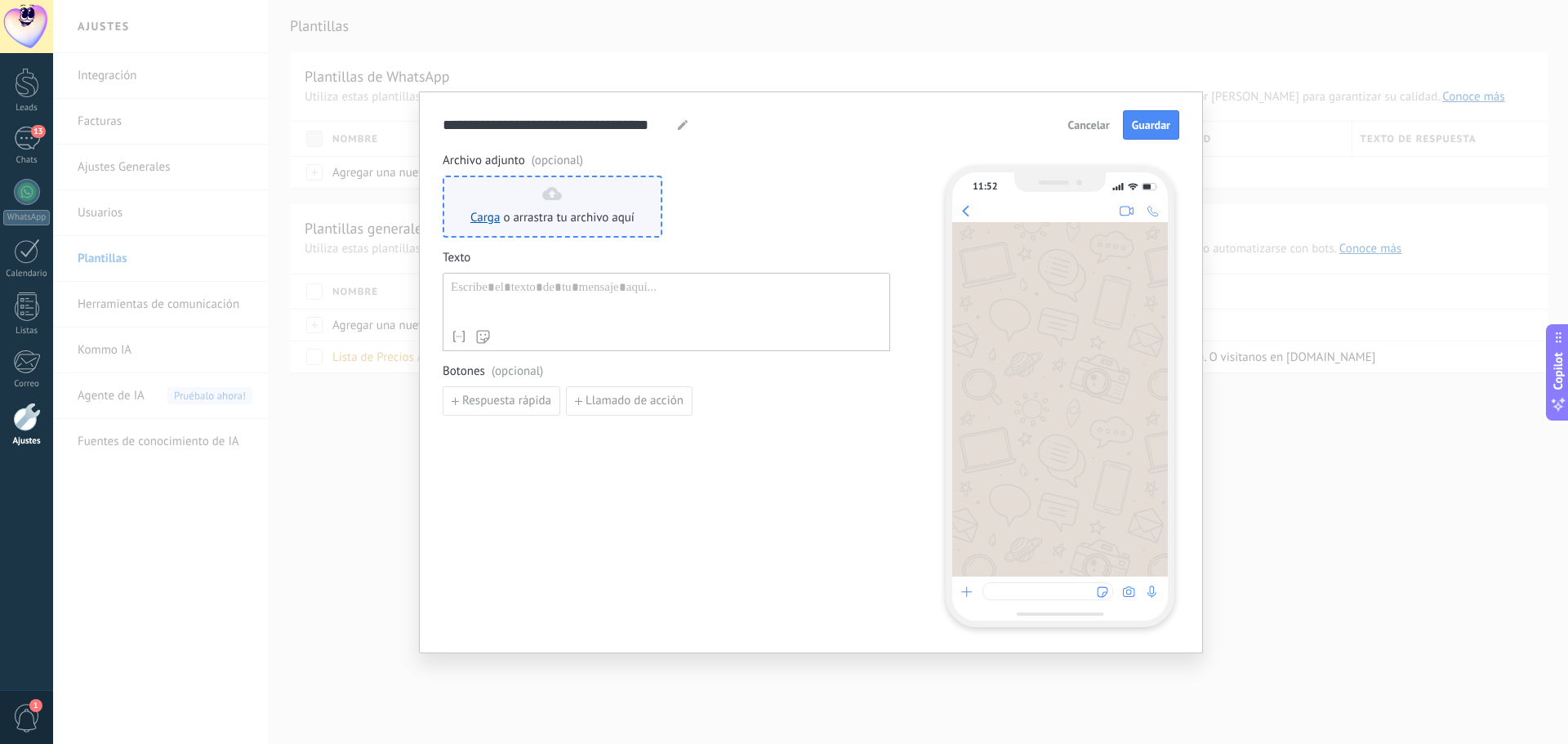
click at [560, 212] on span "o arrastra tu archivo aquí" at bounding box center [569, 218] width 131 height 16
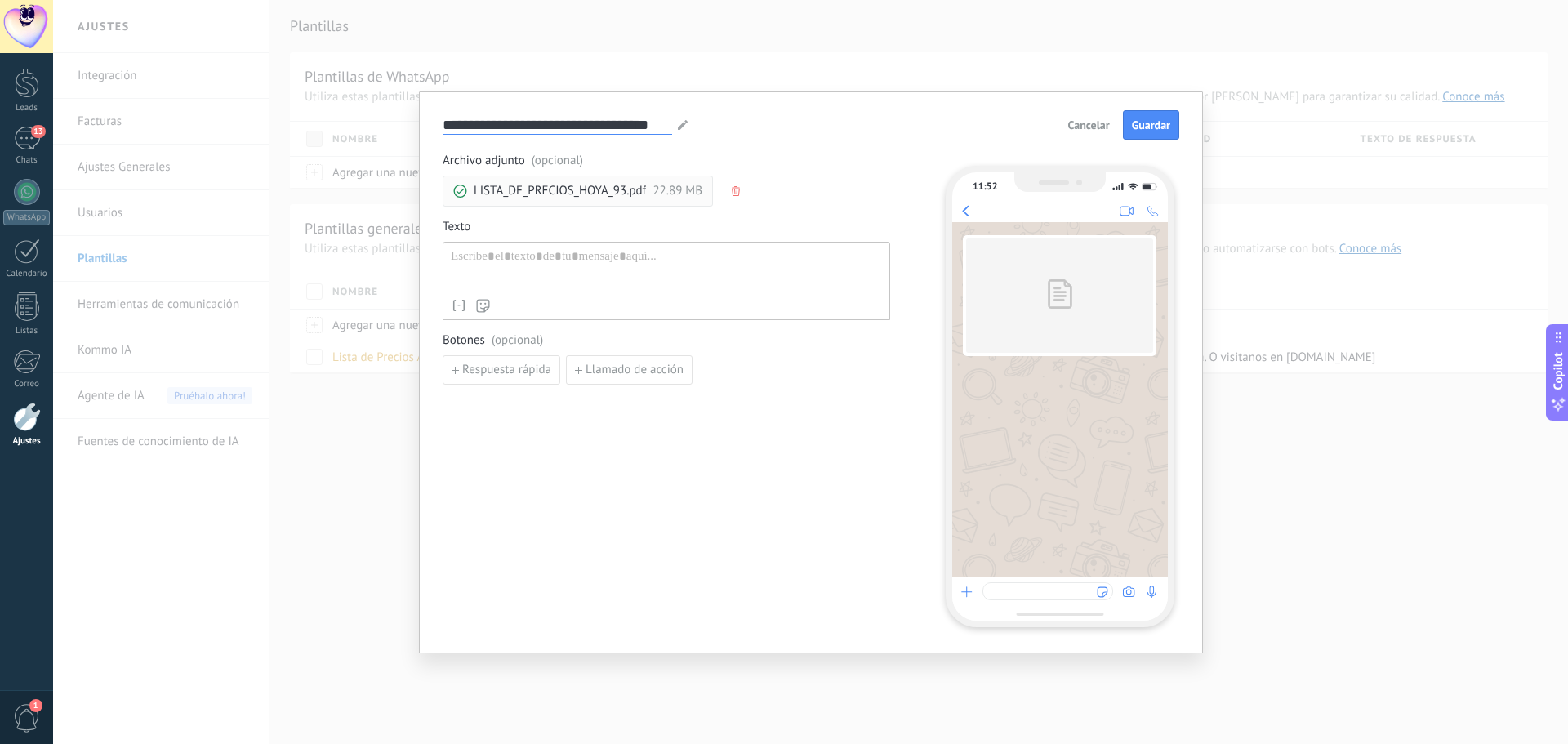
click at [512, 121] on input "**********" at bounding box center [557, 124] width 230 height 19
type input "**********"
click at [703, 258] on div at bounding box center [666, 270] width 432 height 42
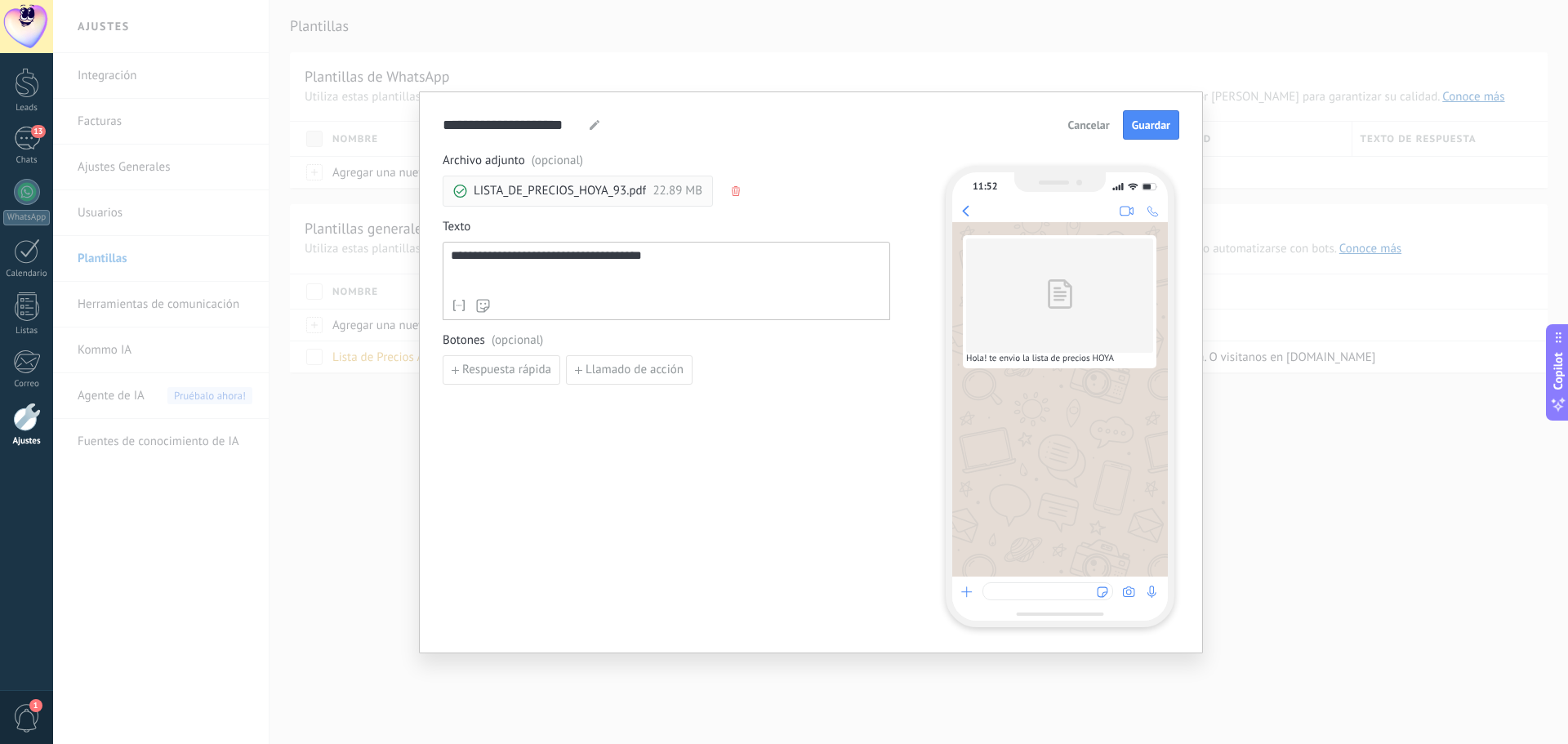
click at [621, 257] on div "**********" at bounding box center [666, 270] width 432 height 42
drag, startPoint x: 519, startPoint y: 248, endPoint x: 502, endPoint y: 246, distance: 17.1
click at [518, 248] on div "**********" at bounding box center [666, 280] width 447 height 79
click at [482, 251] on div "**********" at bounding box center [666, 270] width 432 height 42
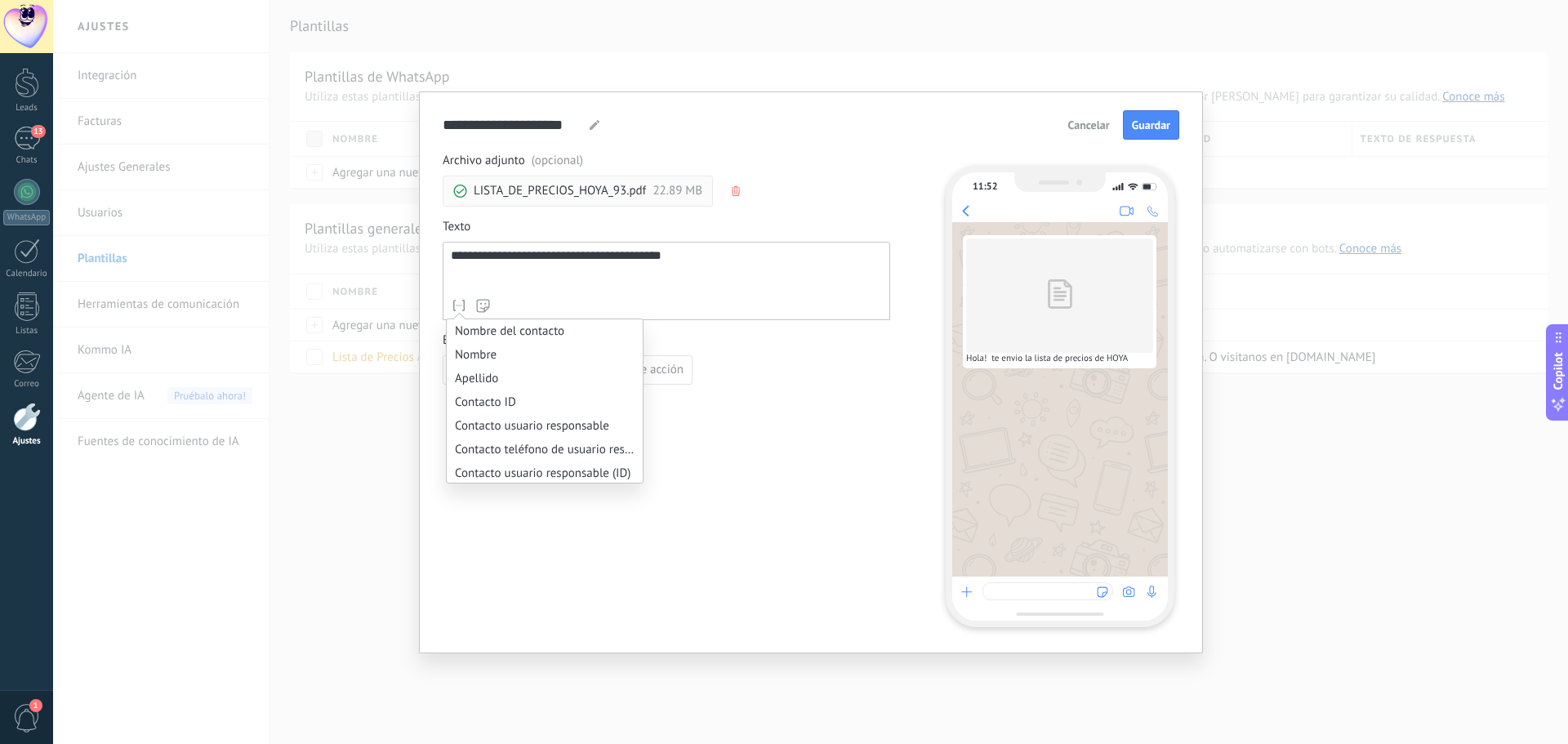
click at [461, 308] on icon at bounding box center [458, 305] width 16 height 16
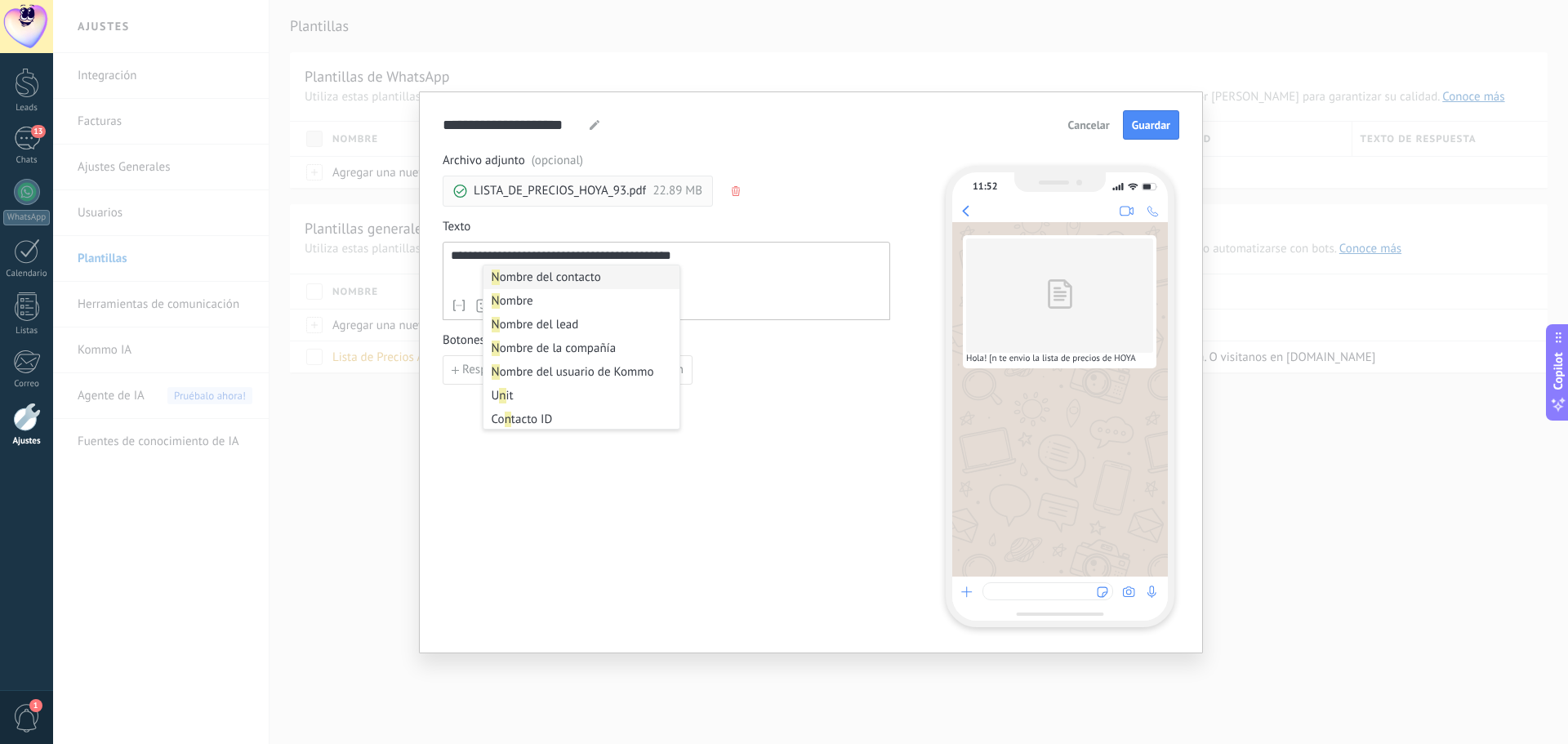
click at [584, 272] on li "N ombre del contacto" at bounding box center [581, 278] width 196 height 24
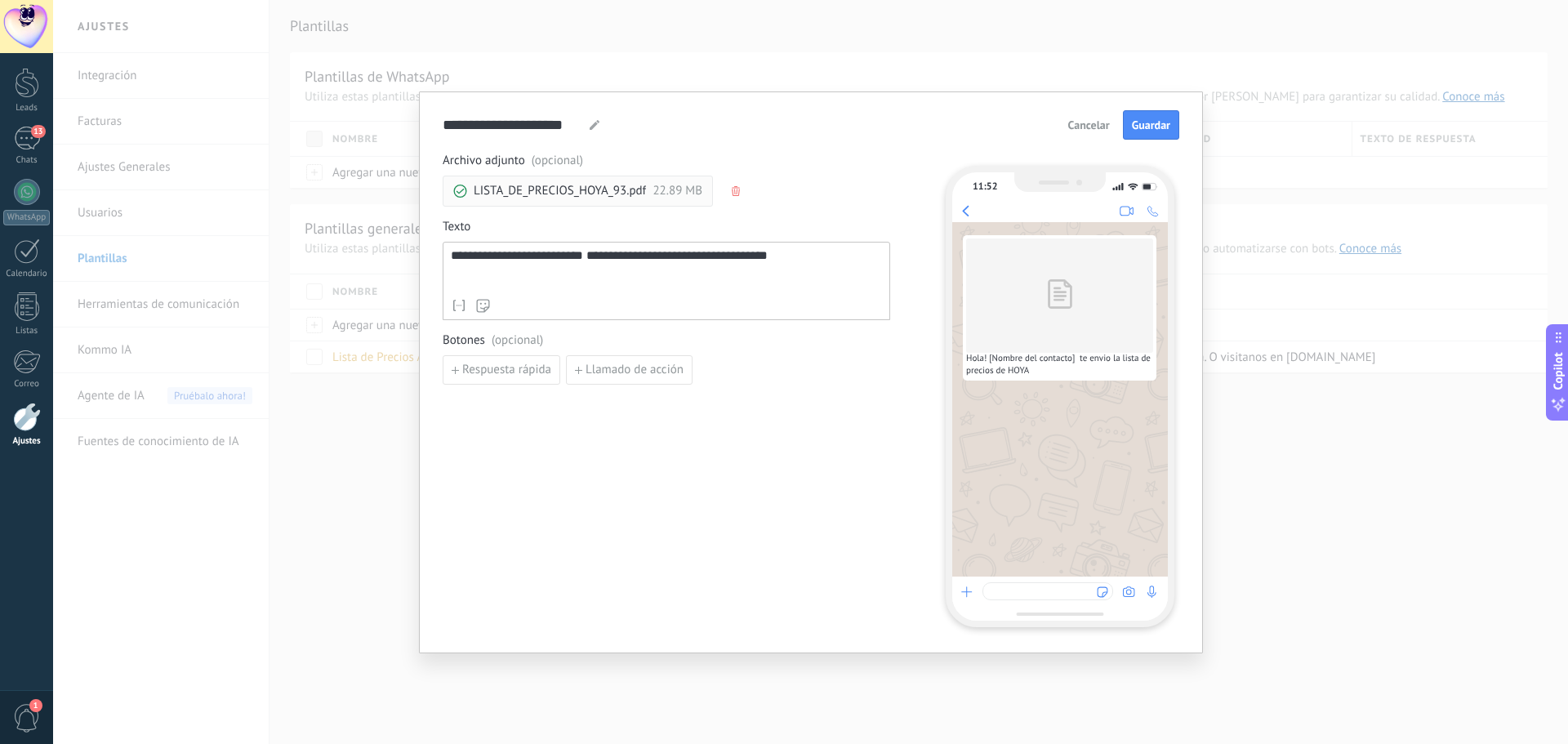
click at [601, 262] on div "**********" at bounding box center [666, 270] width 432 height 42
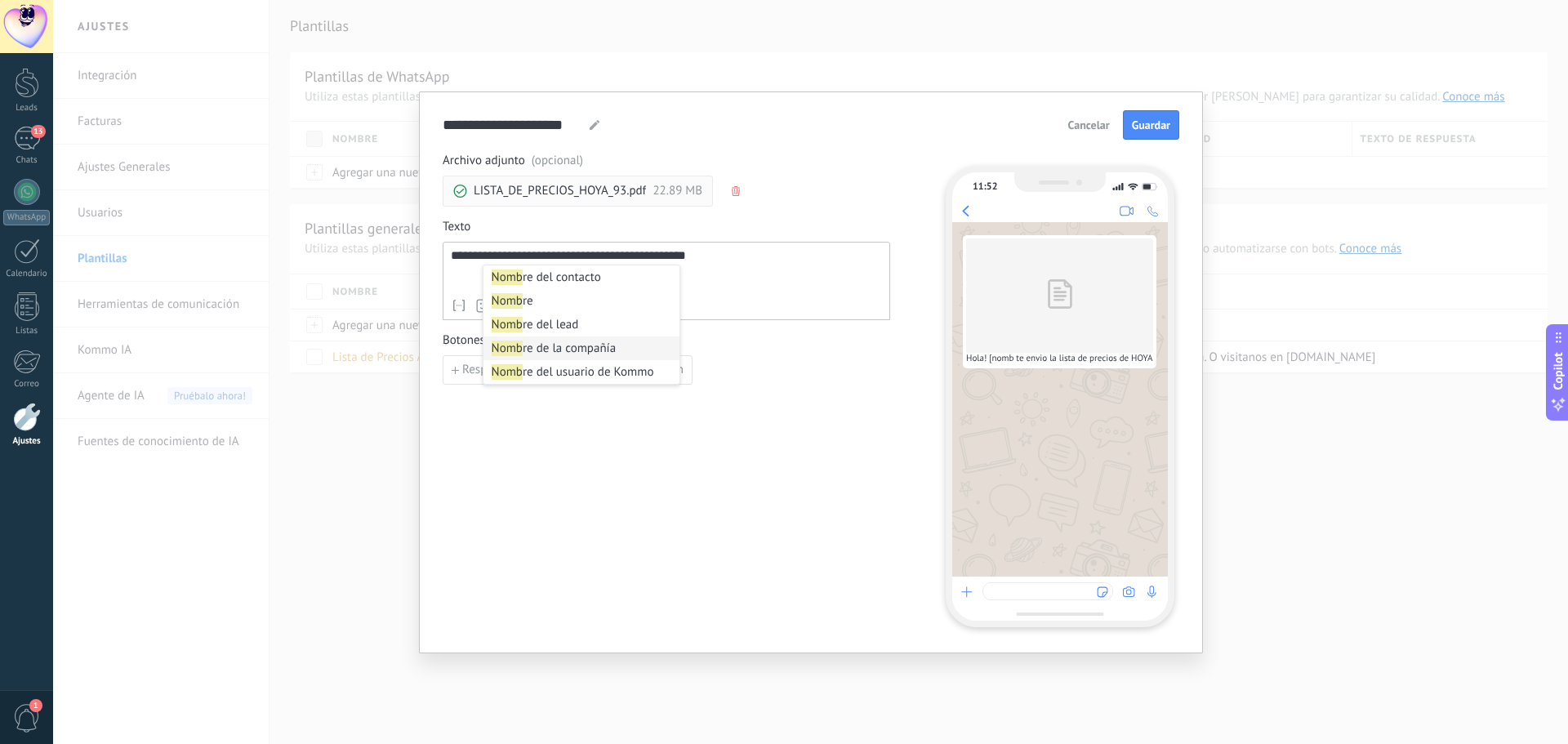
click at [611, 343] on li "Nomb re de la compañía" at bounding box center [581, 348] width 196 height 24
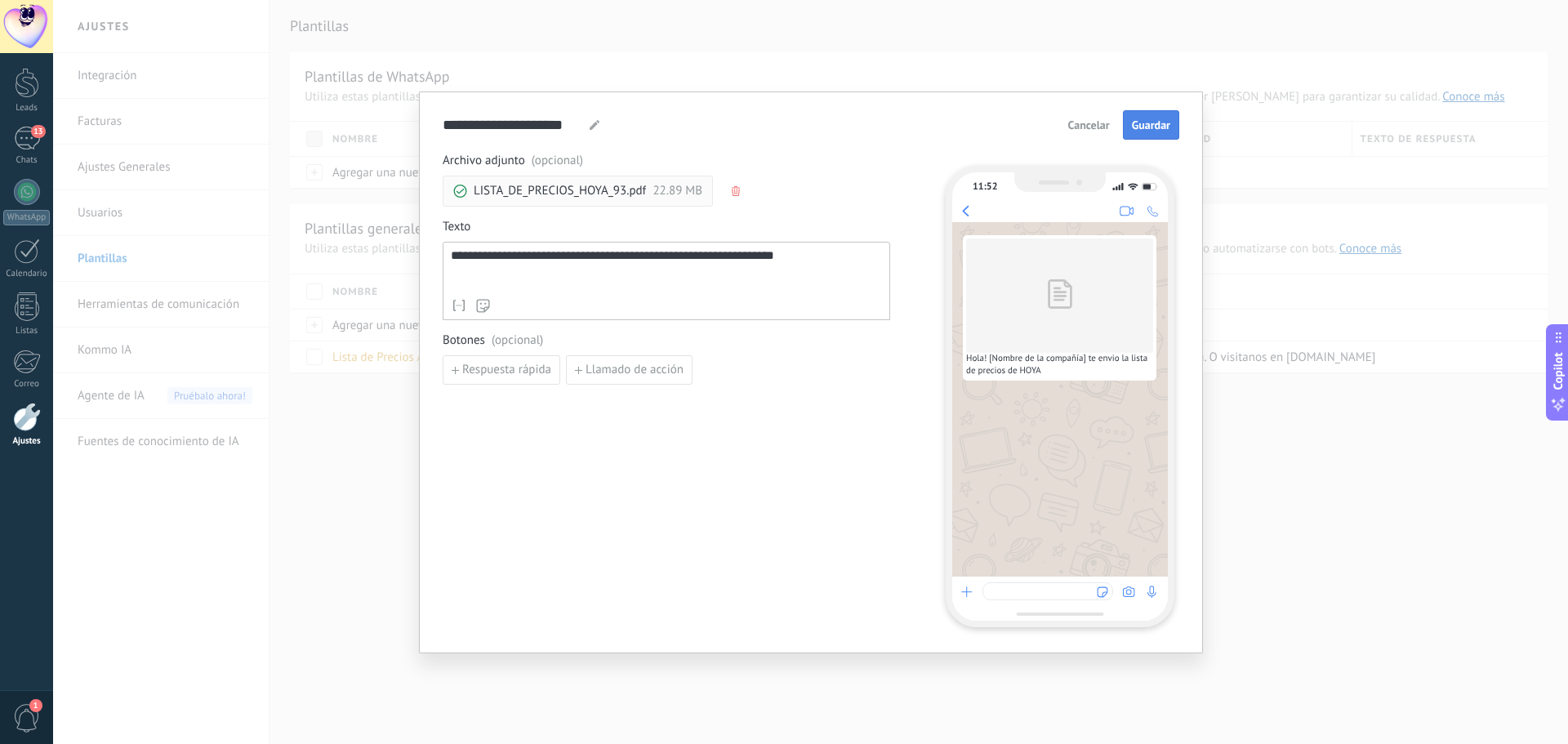
click at [1140, 129] on span "Guardar" at bounding box center [1150, 124] width 39 height 11
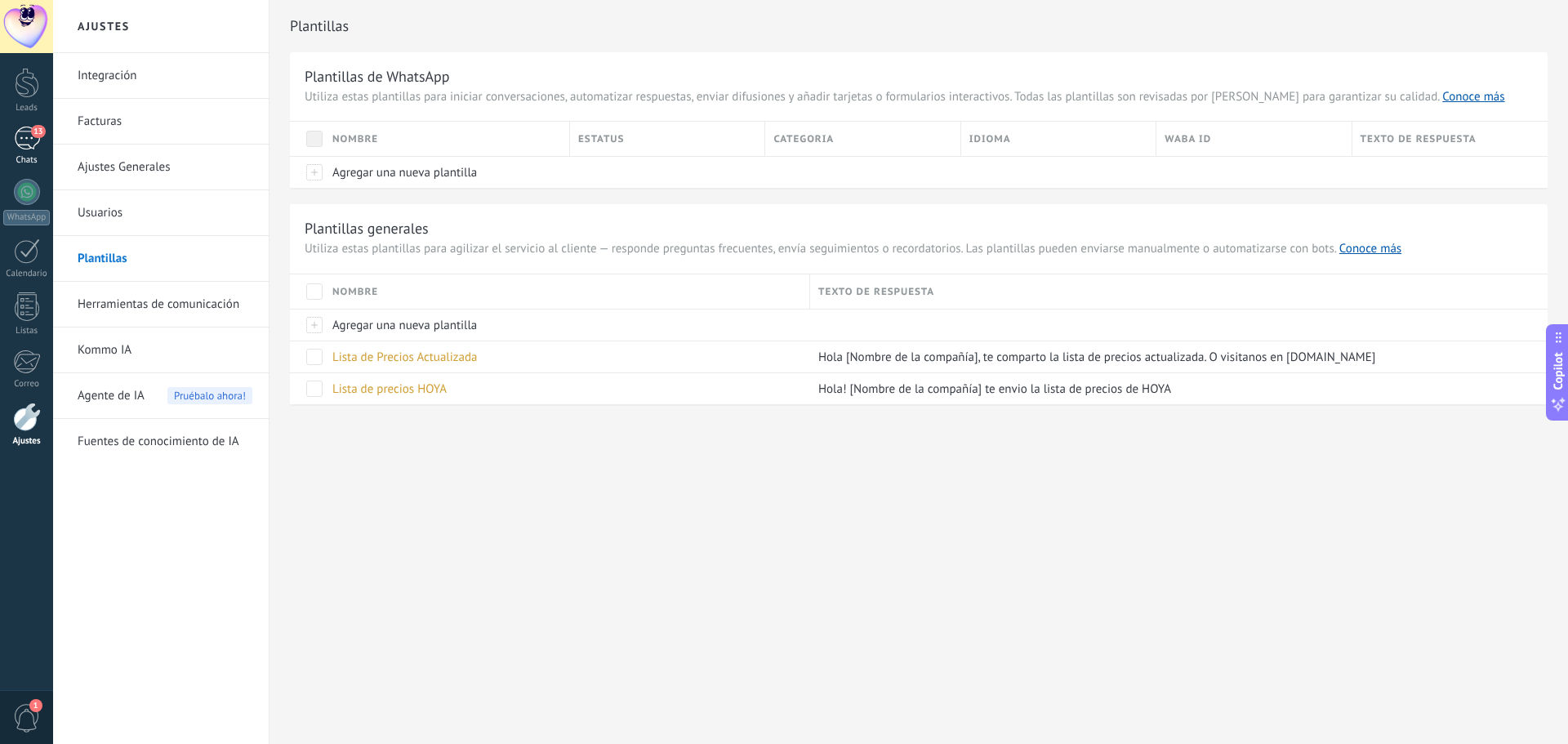
click at [28, 138] on div "13" at bounding box center [27, 138] width 26 height 24
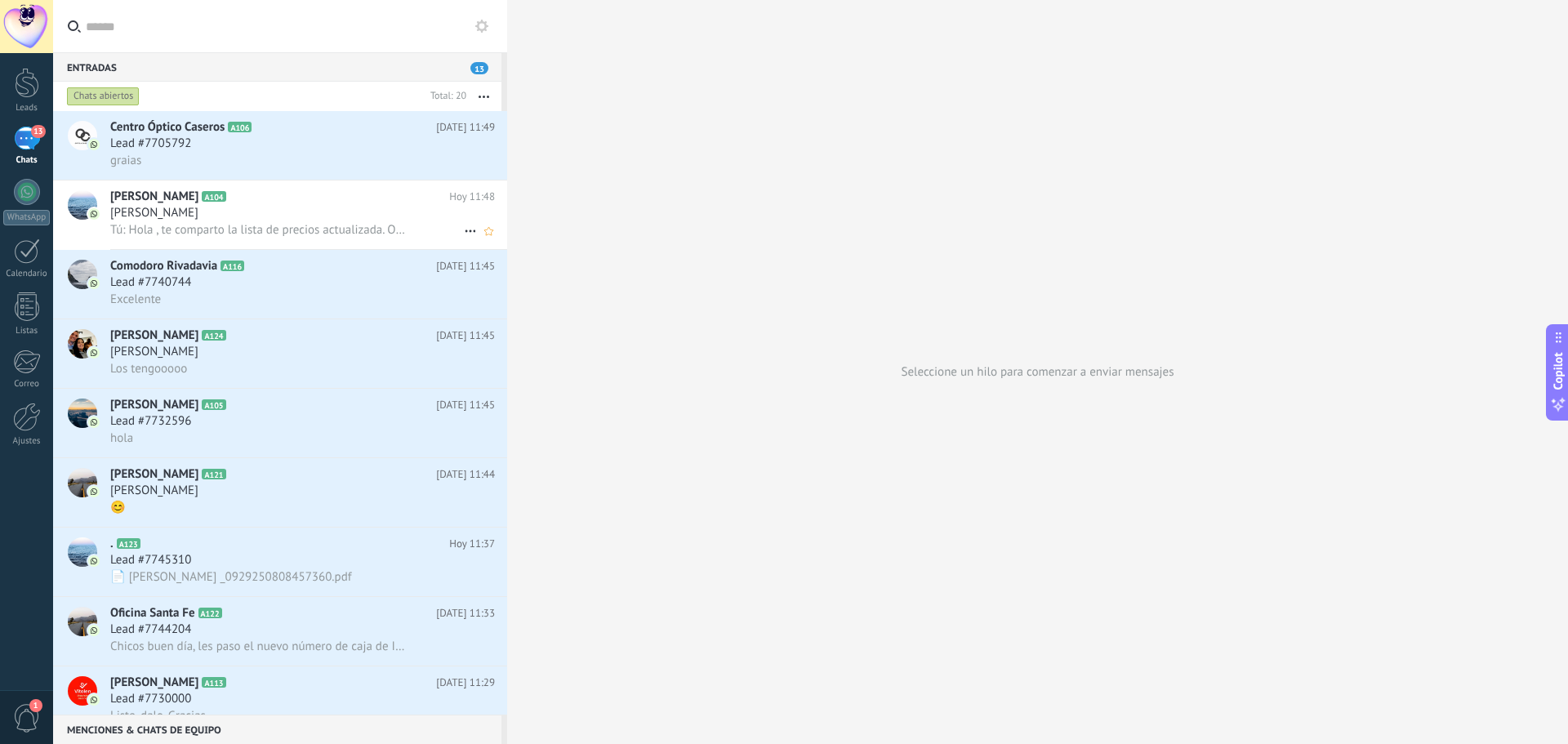
click at [331, 211] on div "[PERSON_NAME]" at bounding box center [302, 213] width 385 height 16
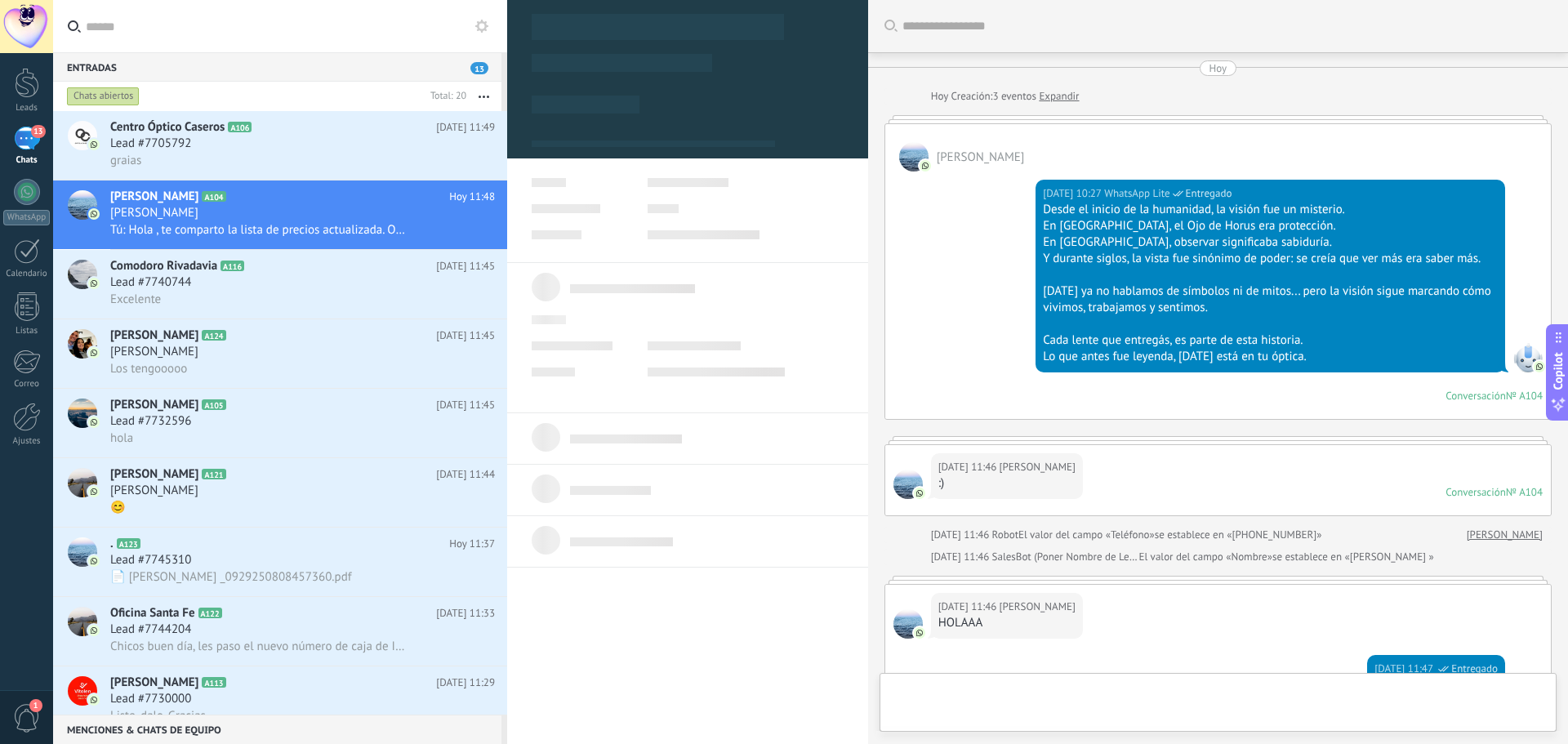
scroll to position [475, 0]
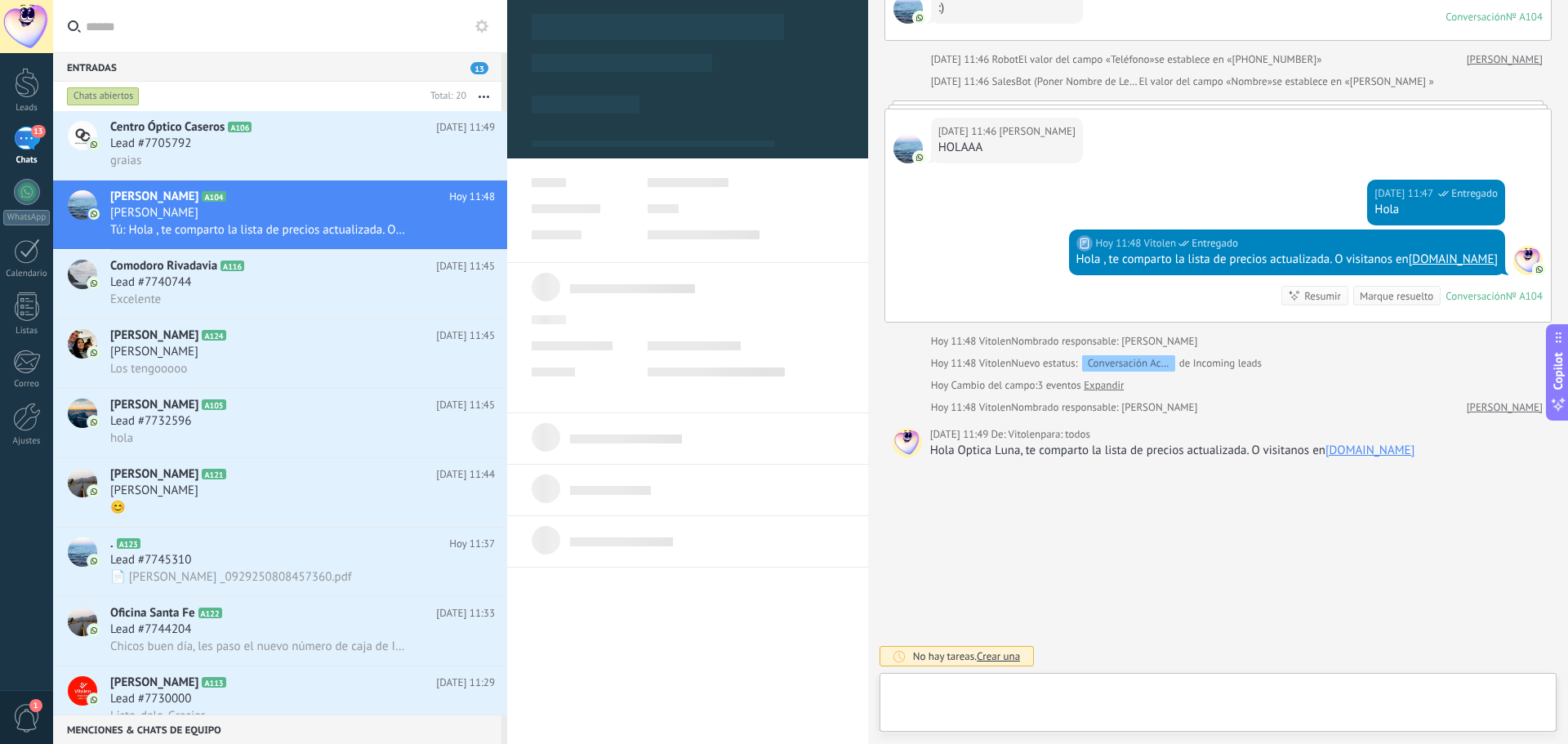
type textarea "***"
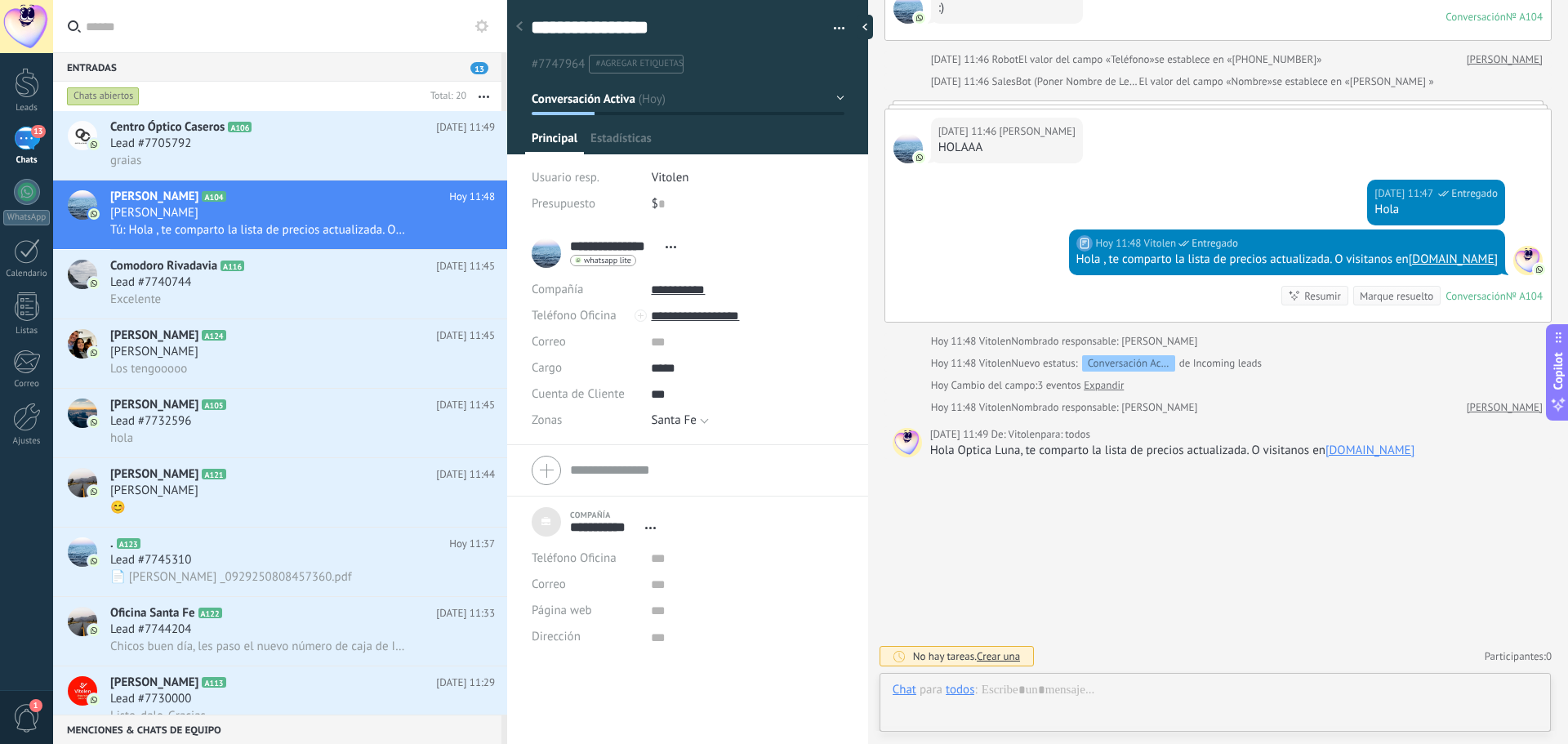
scroll to position [16, 0]
click at [1038, 692] on div at bounding box center [1215, 706] width 645 height 49
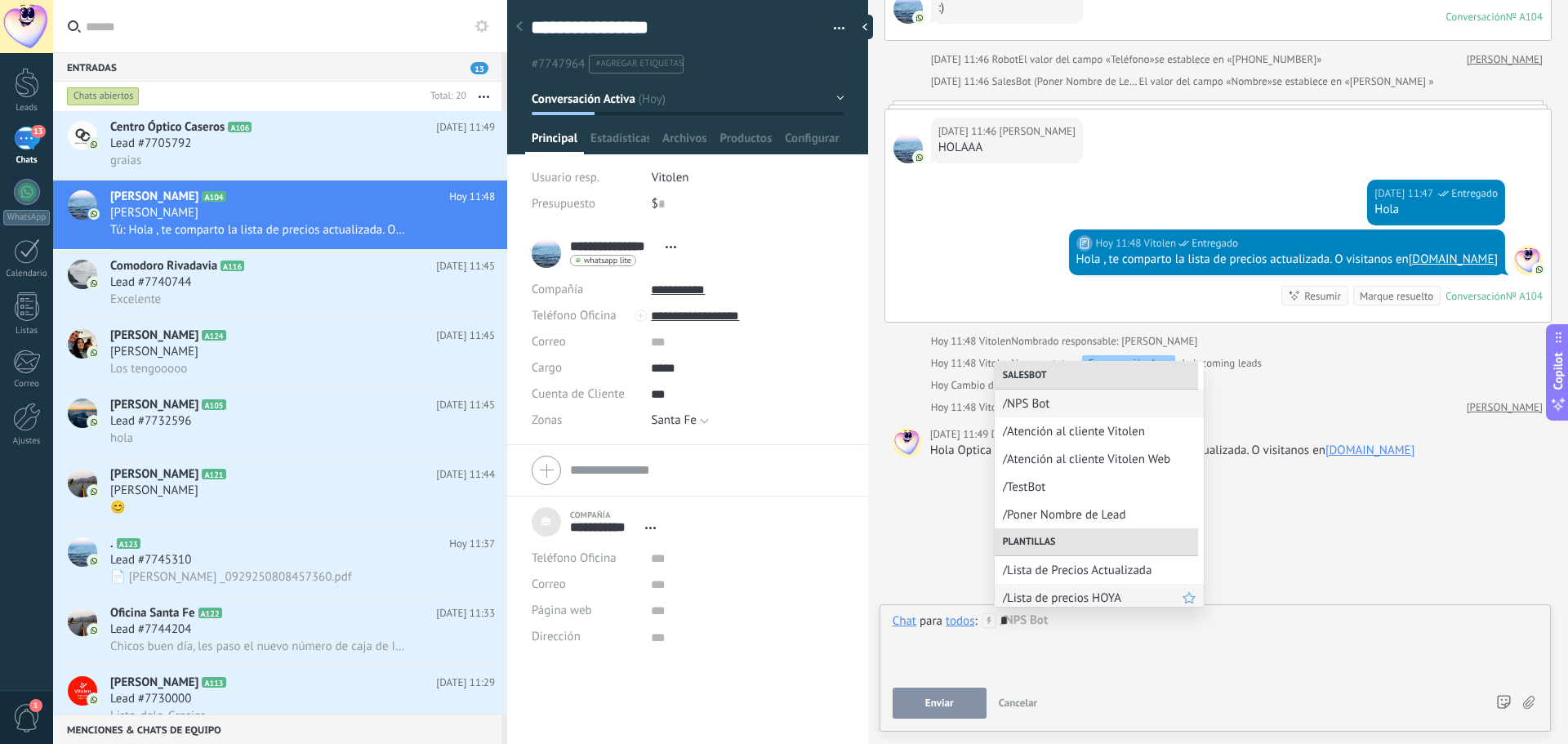
click at [1083, 592] on span "/Lista de precios HOYA" at bounding box center [1093, 599] width 180 height 16
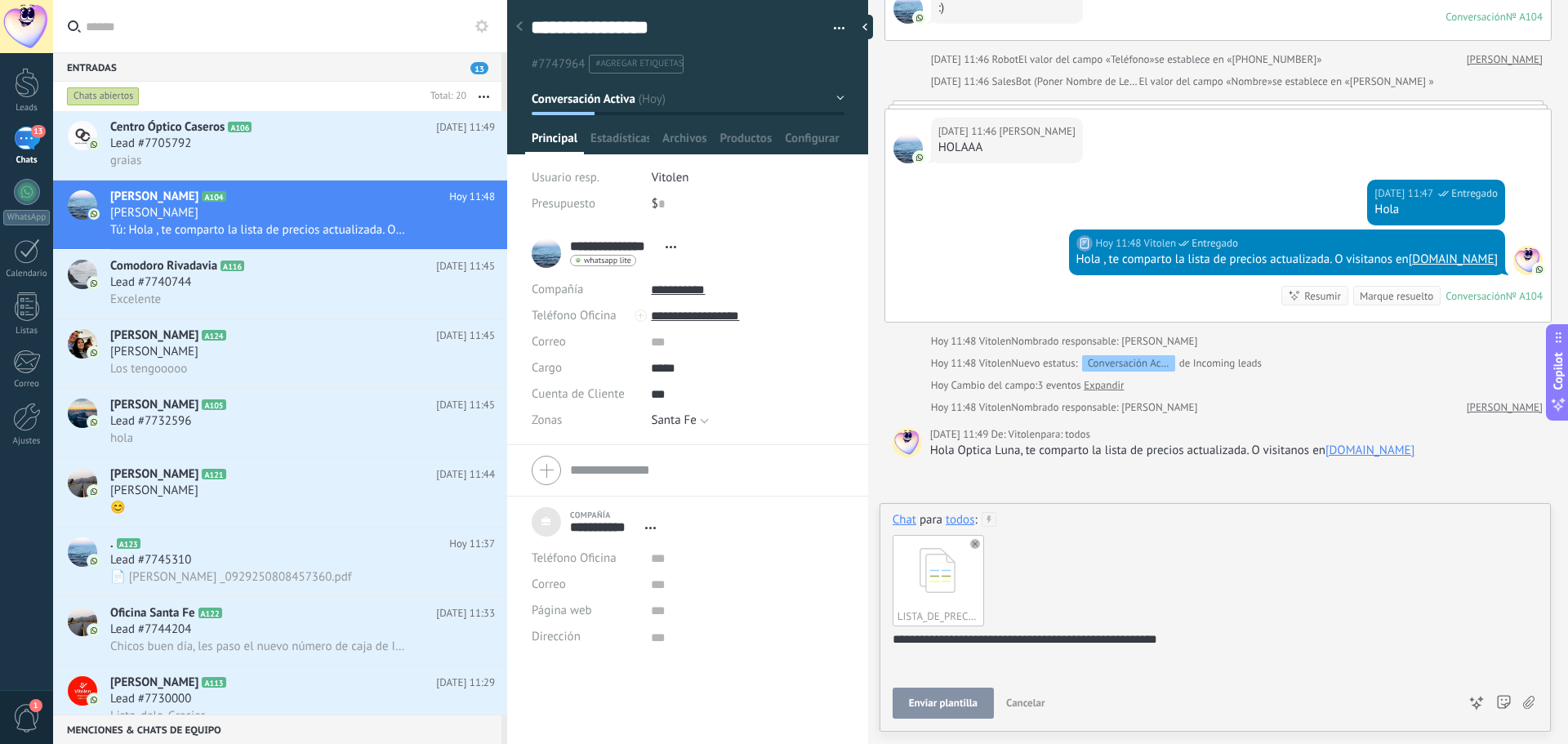
click at [942, 703] on span "Enviar plantilla" at bounding box center [943, 702] width 69 height 11
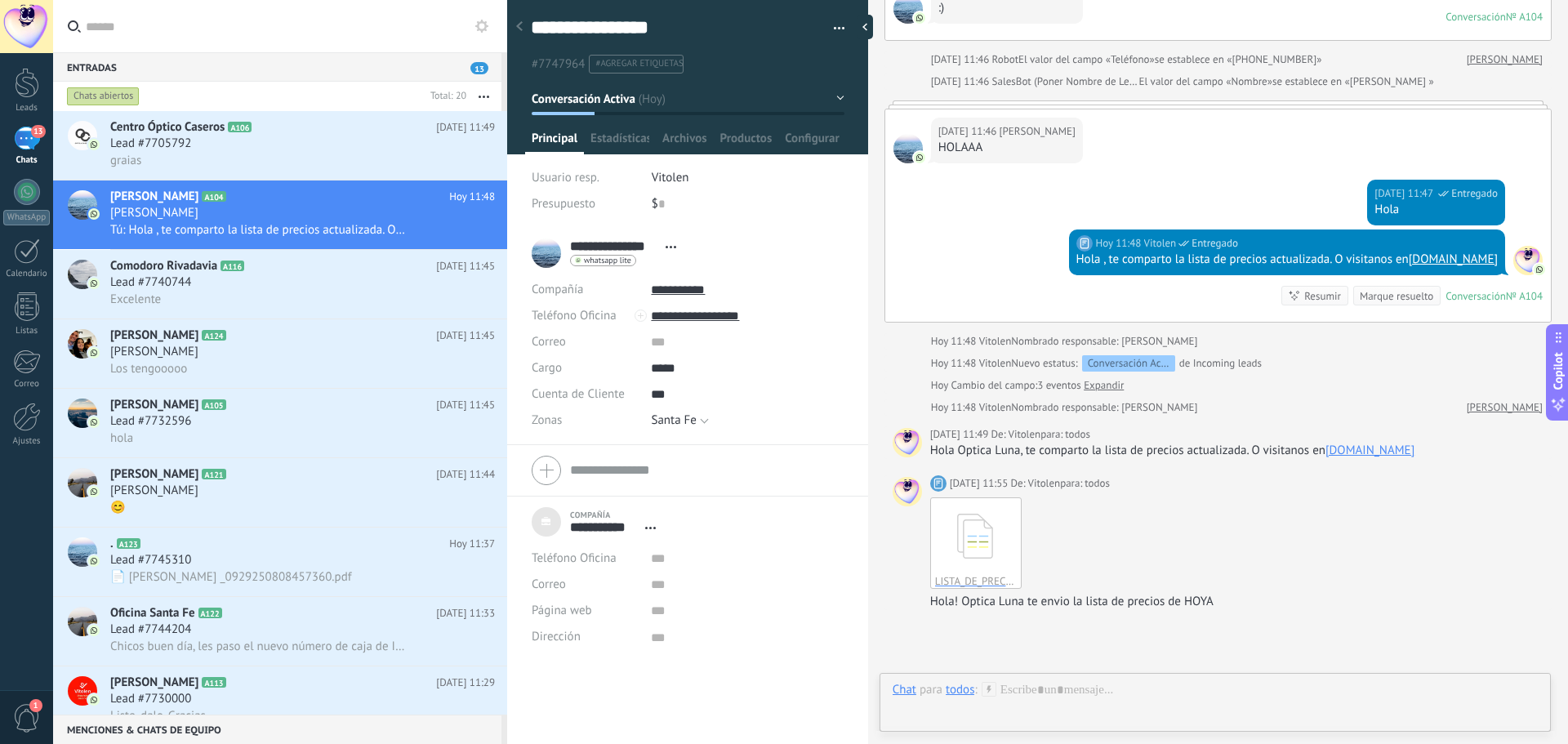
click at [1103, 527] on div "LISTA_DE_PRECIOS_HOYA_93.pdf Descargar" at bounding box center [1236, 543] width 613 height 92
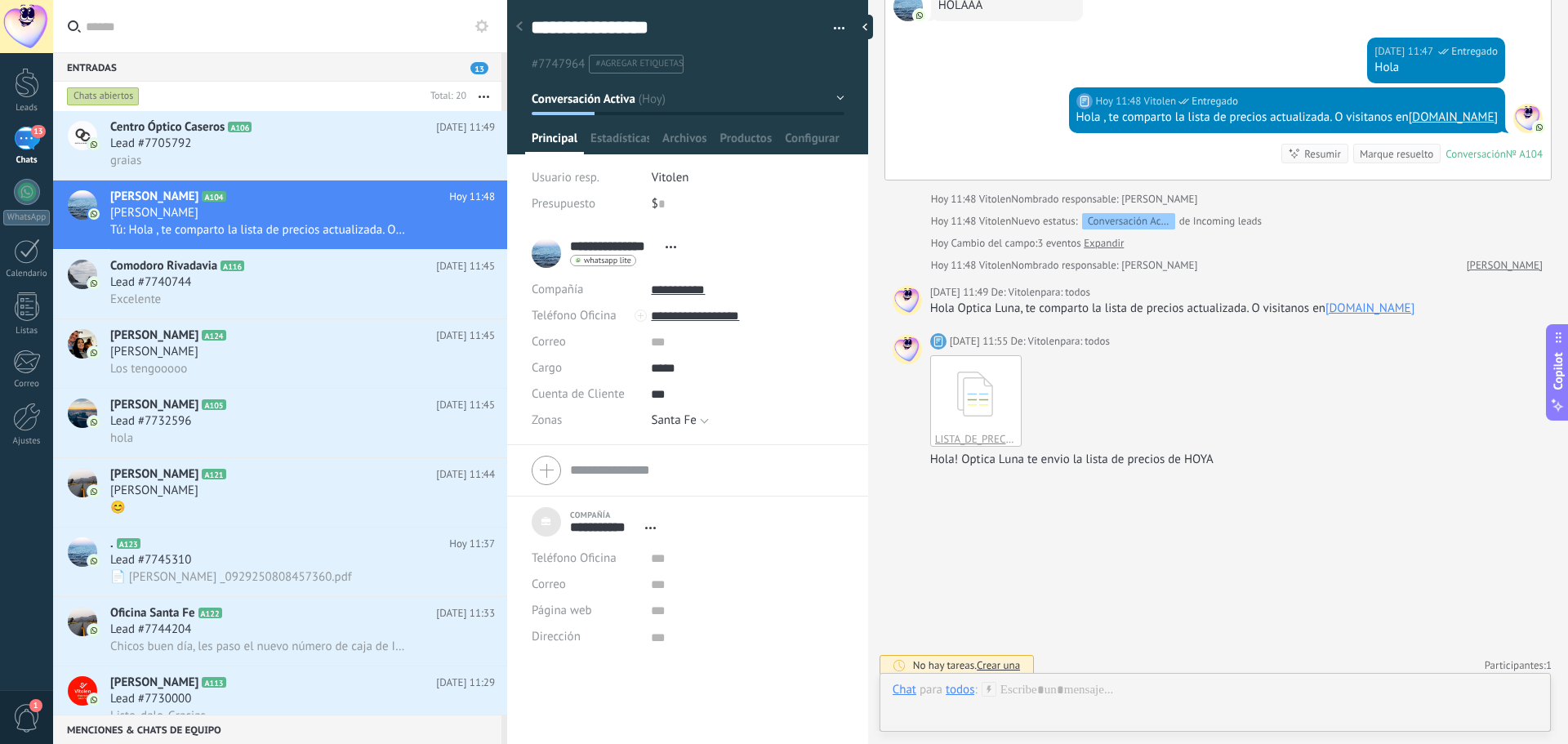
scroll to position [627, 0]
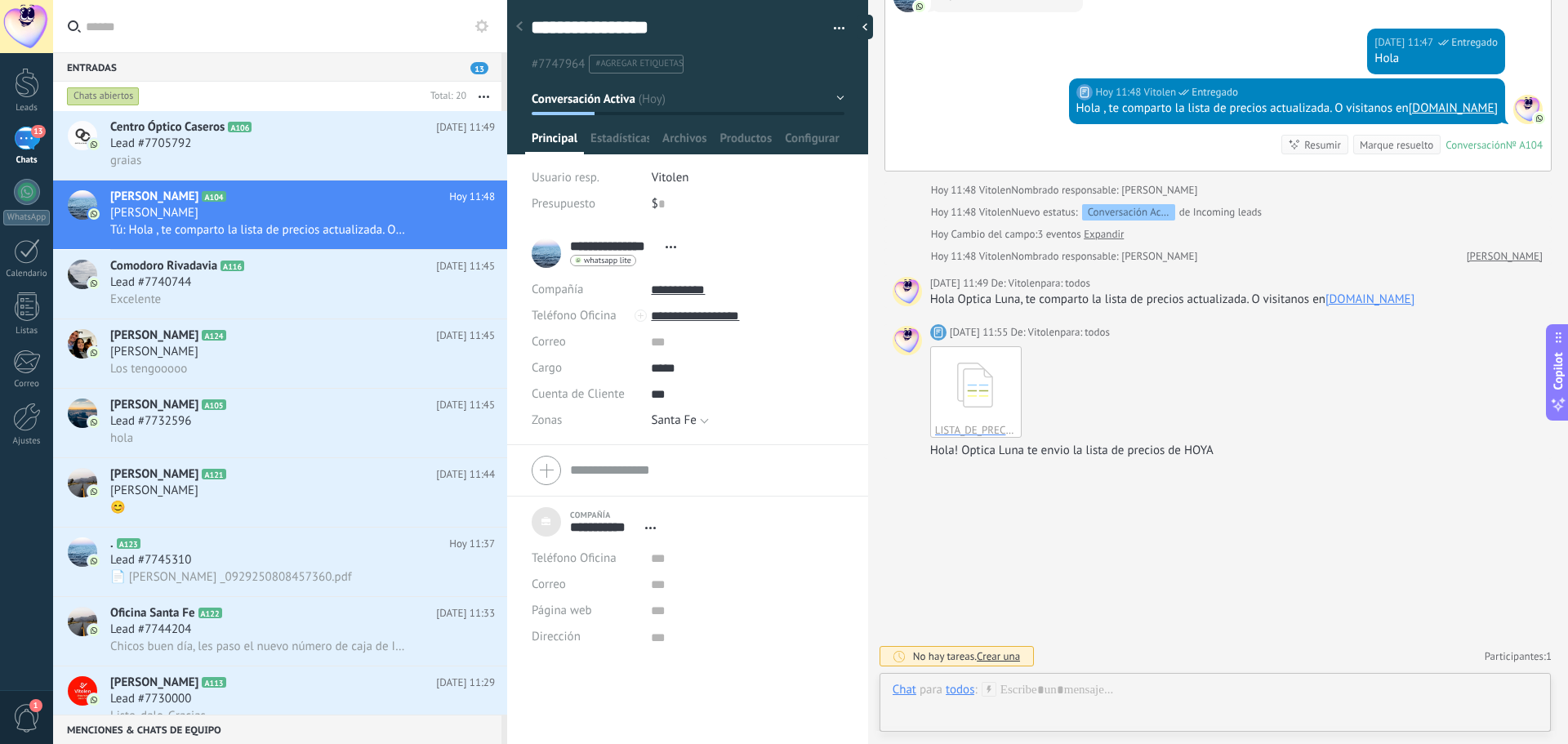
click at [961, 691] on div "todos" at bounding box center [959, 689] width 29 height 15
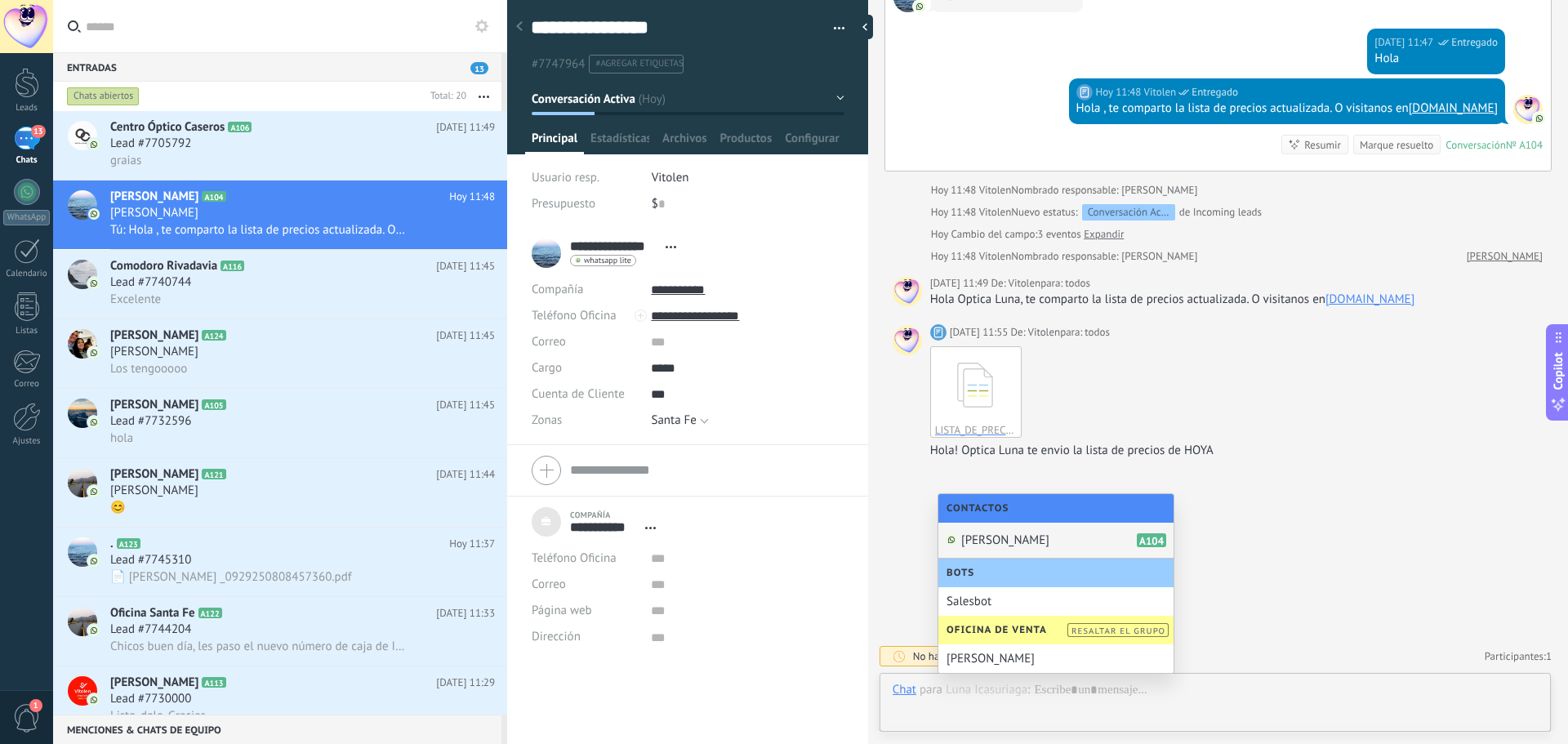
click at [1036, 535] on span "[PERSON_NAME]" at bounding box center [1005, 540] width 88 height 16
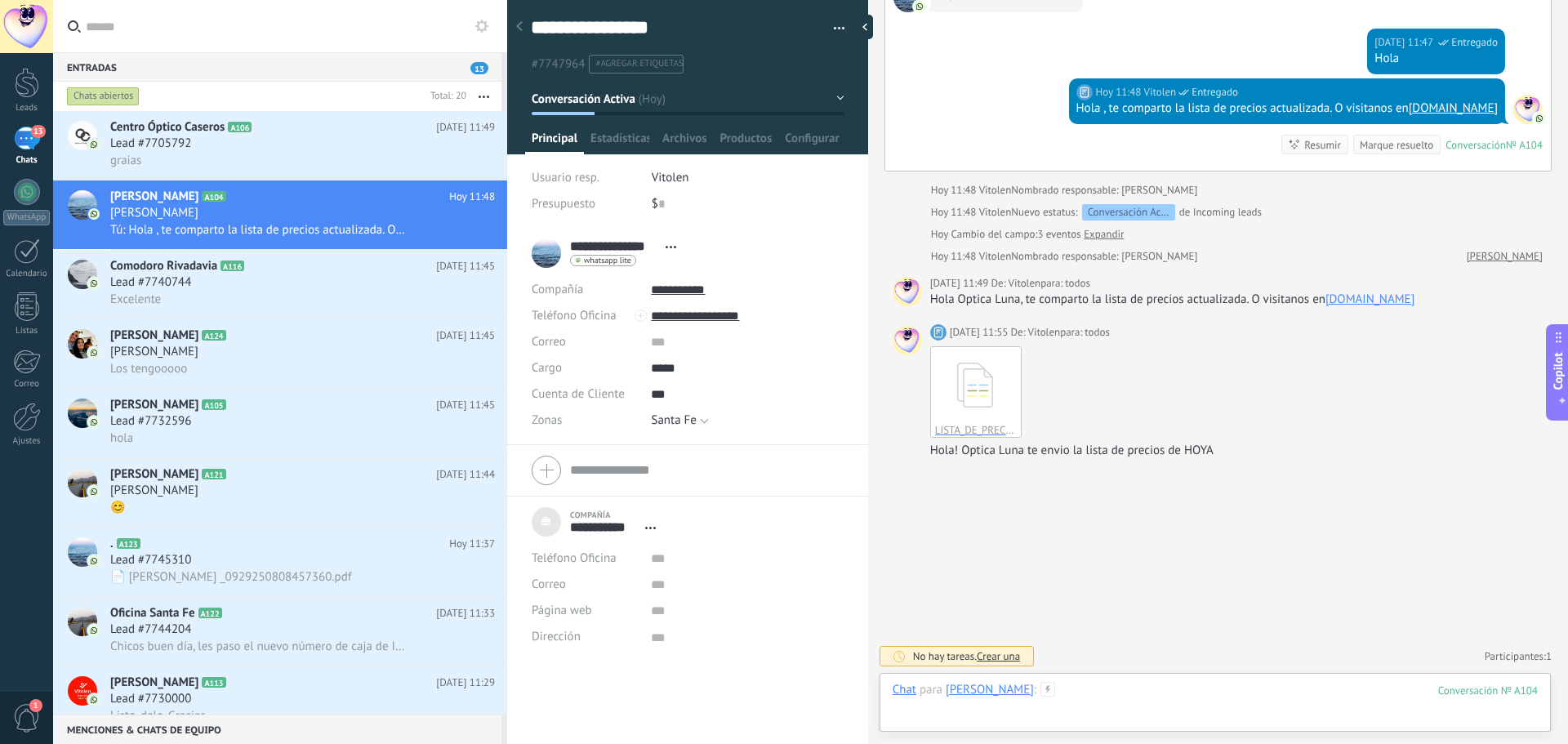
click at [1075, 686] on div at bounding box center [1215, 706] width 645 height 49
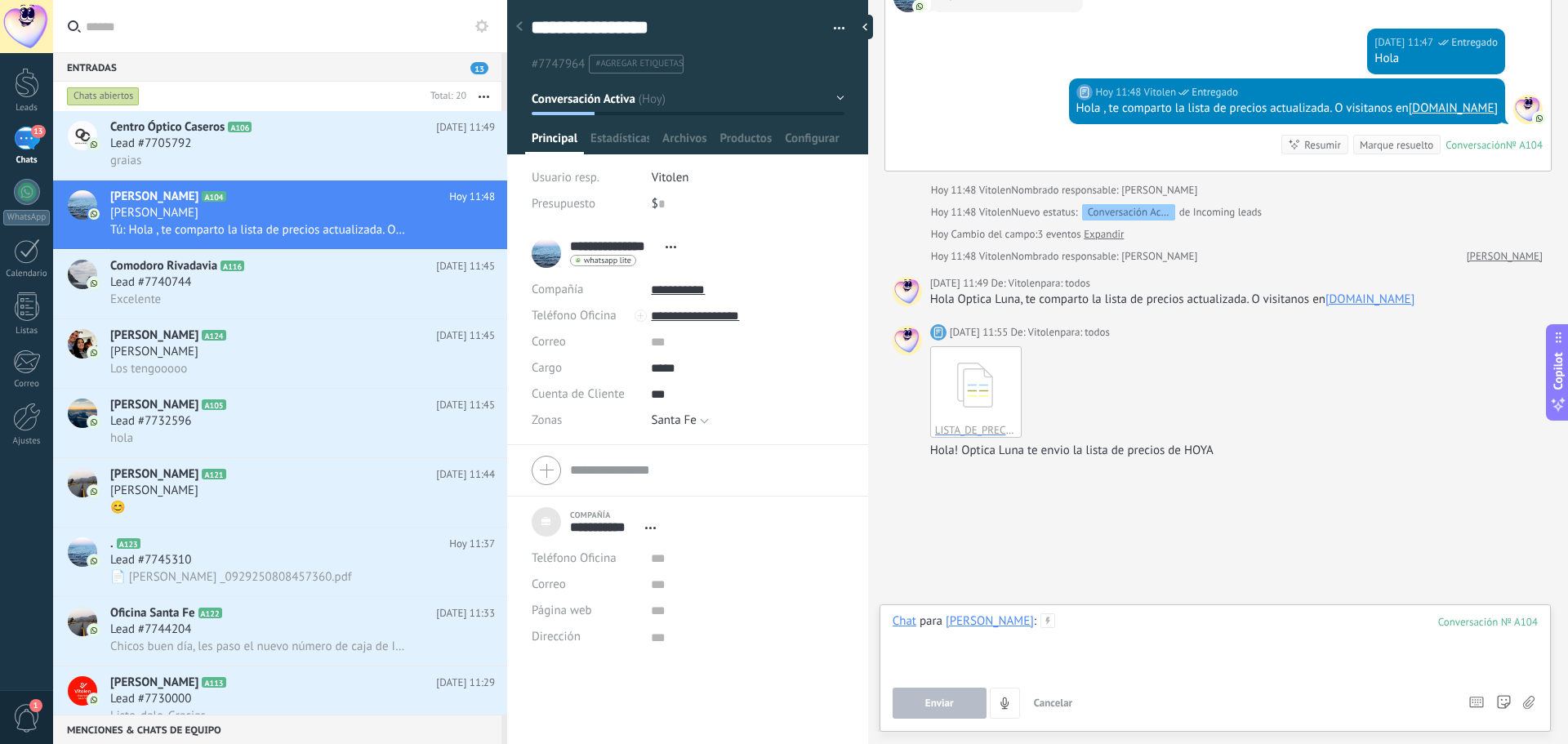
click at [1092, 642] on div at bounding box center [1215, 645] width 645 height 62
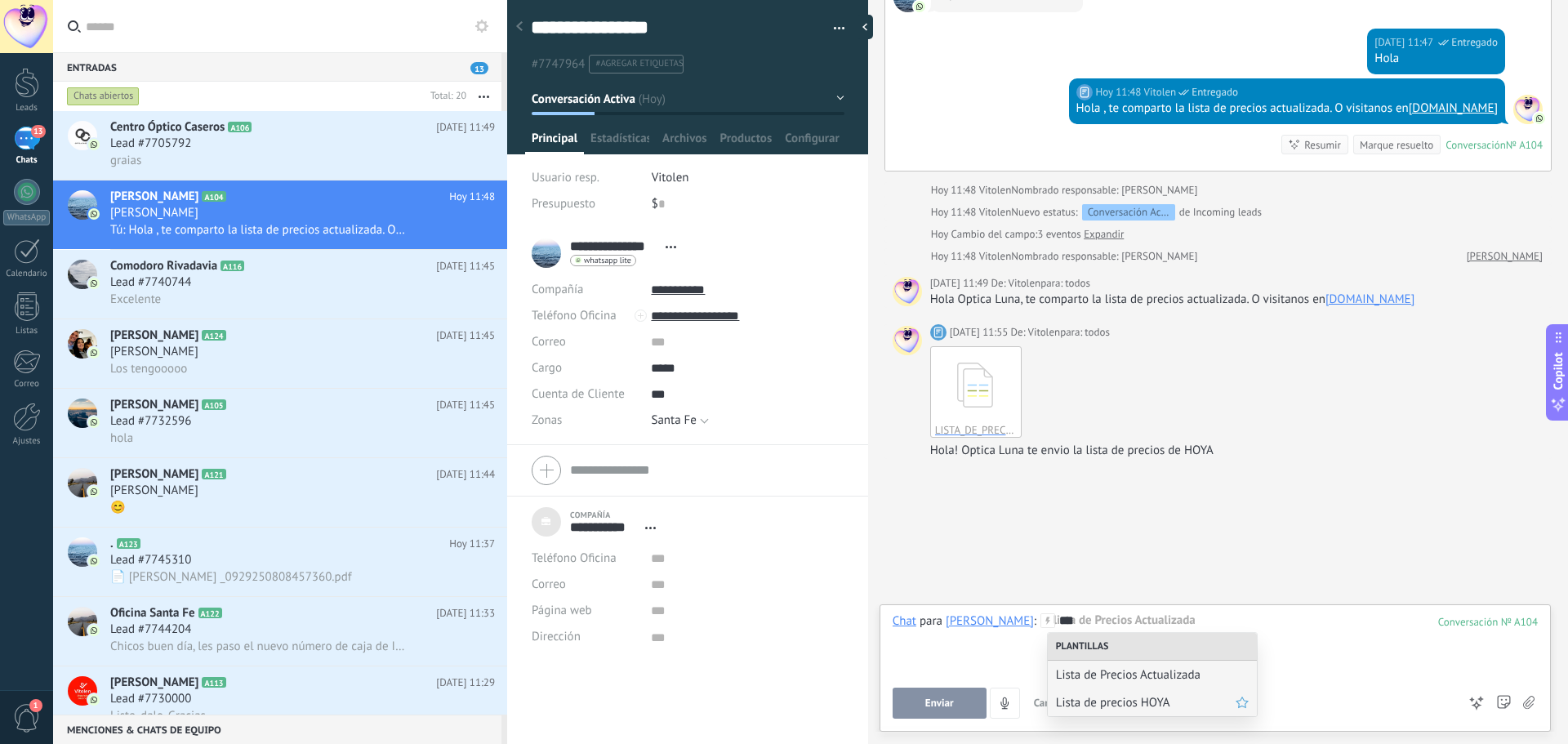
click at [1090, 702] on span "Lista de precios HOYA" at bounding box center [1145, 703] width 180 height 16
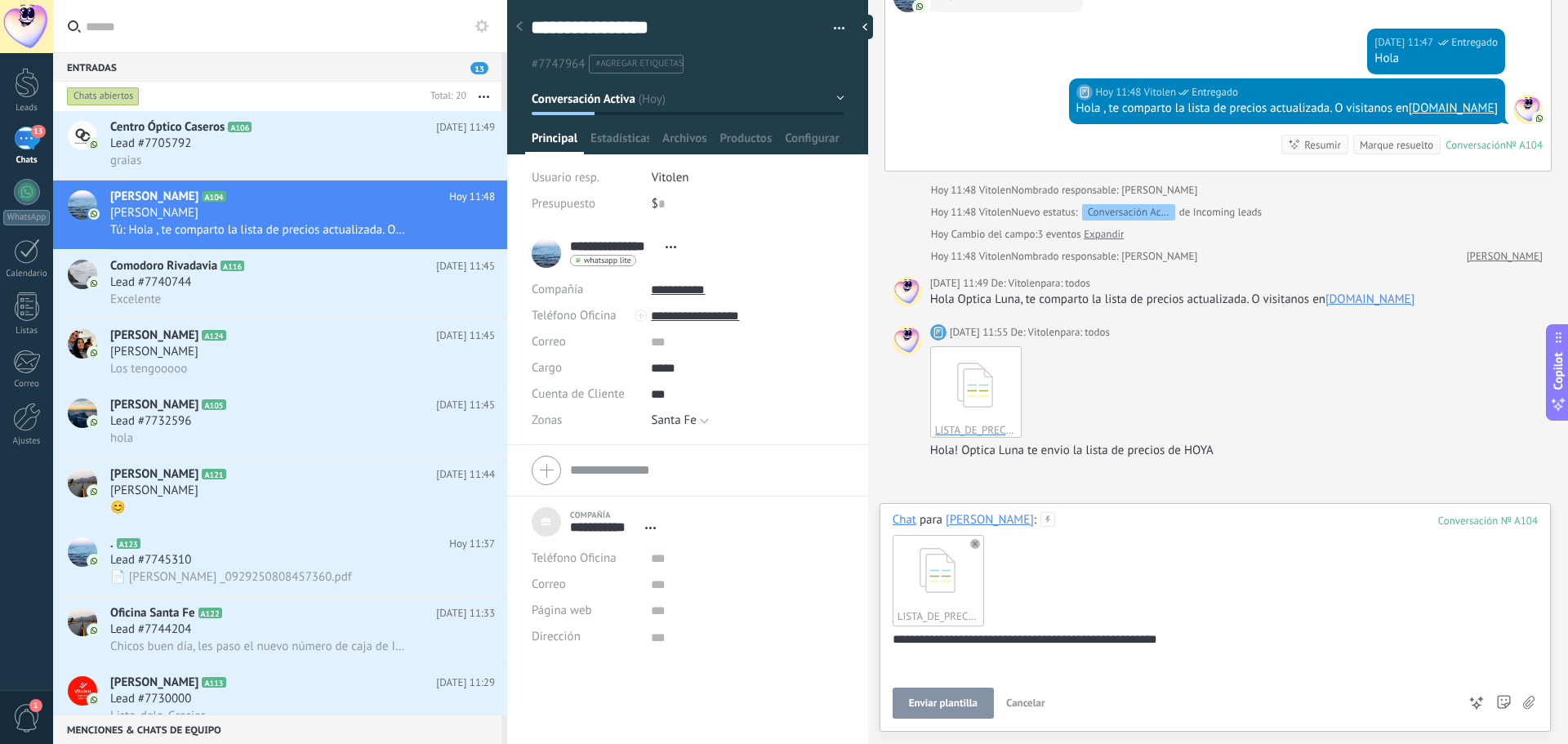
drag, startPoint x: 966, startPoint y: 697, endPoint x: 1006, endPoint y: 672, distance: 47.2
click at [966, 697] on span "Enviar plantilla" at bounding box center [943, 702] width 69 height 11
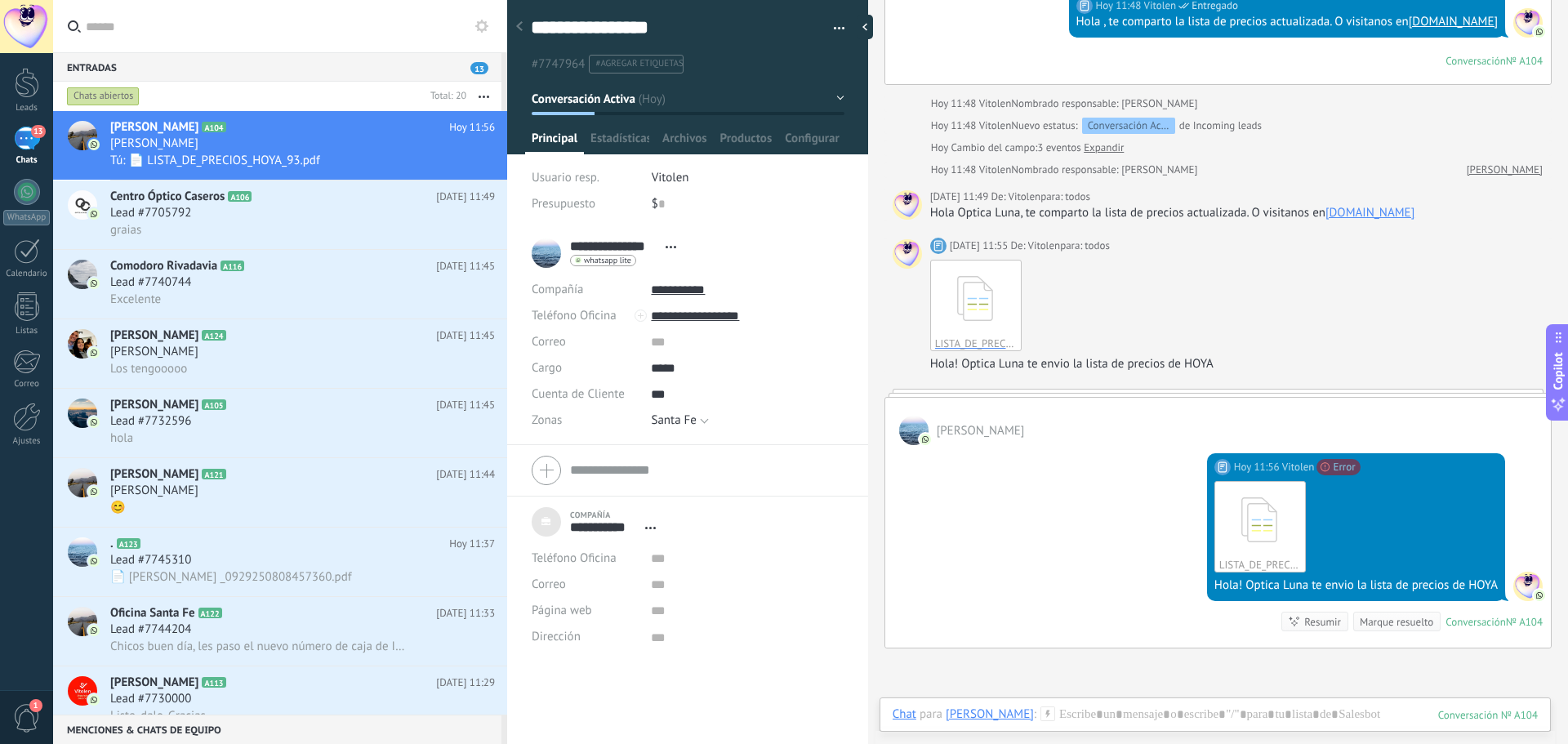
scroll to position [898, 0]
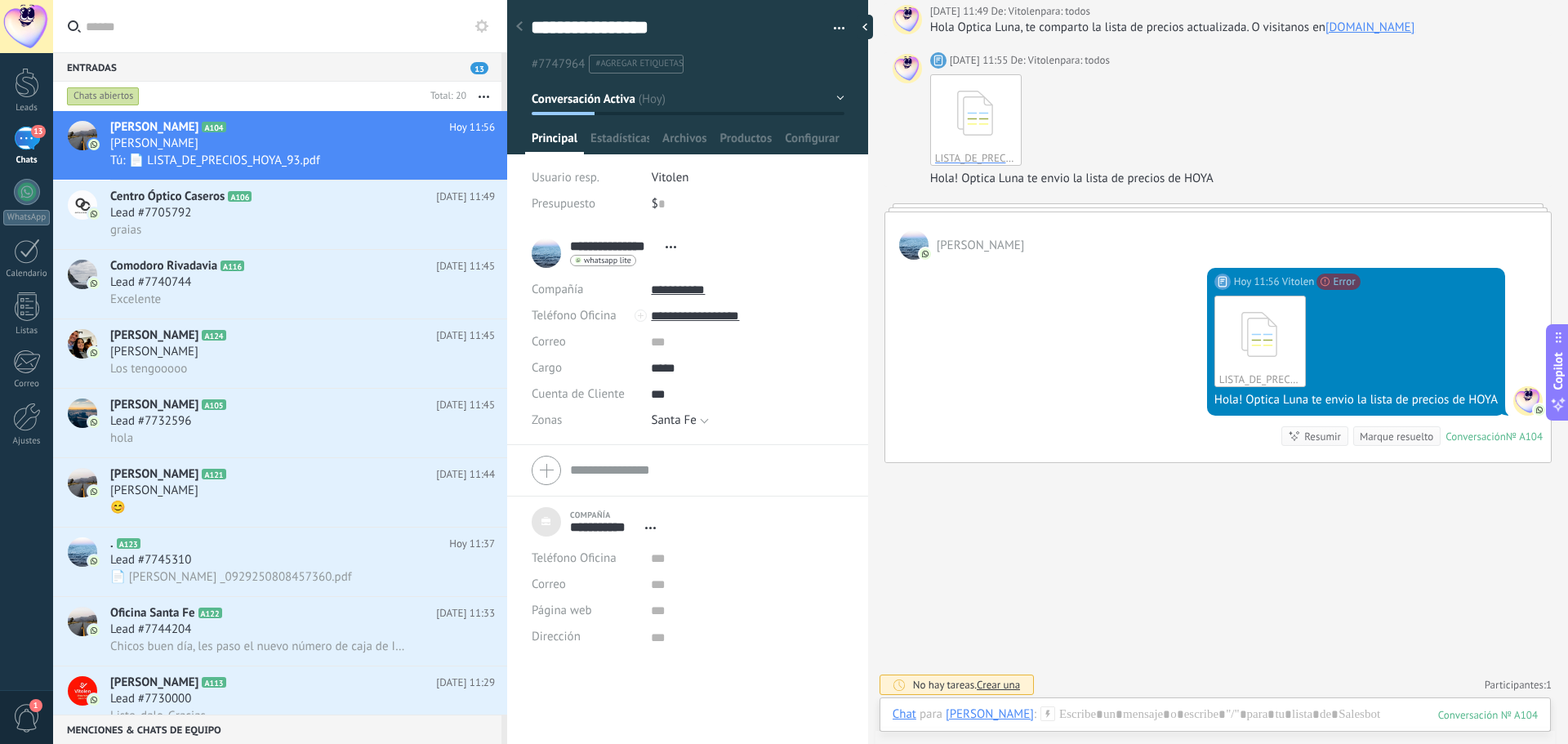
click at [984, 720] on div "[PERSON_NAME]" at bounding box center [989, 713] width 88 height 15
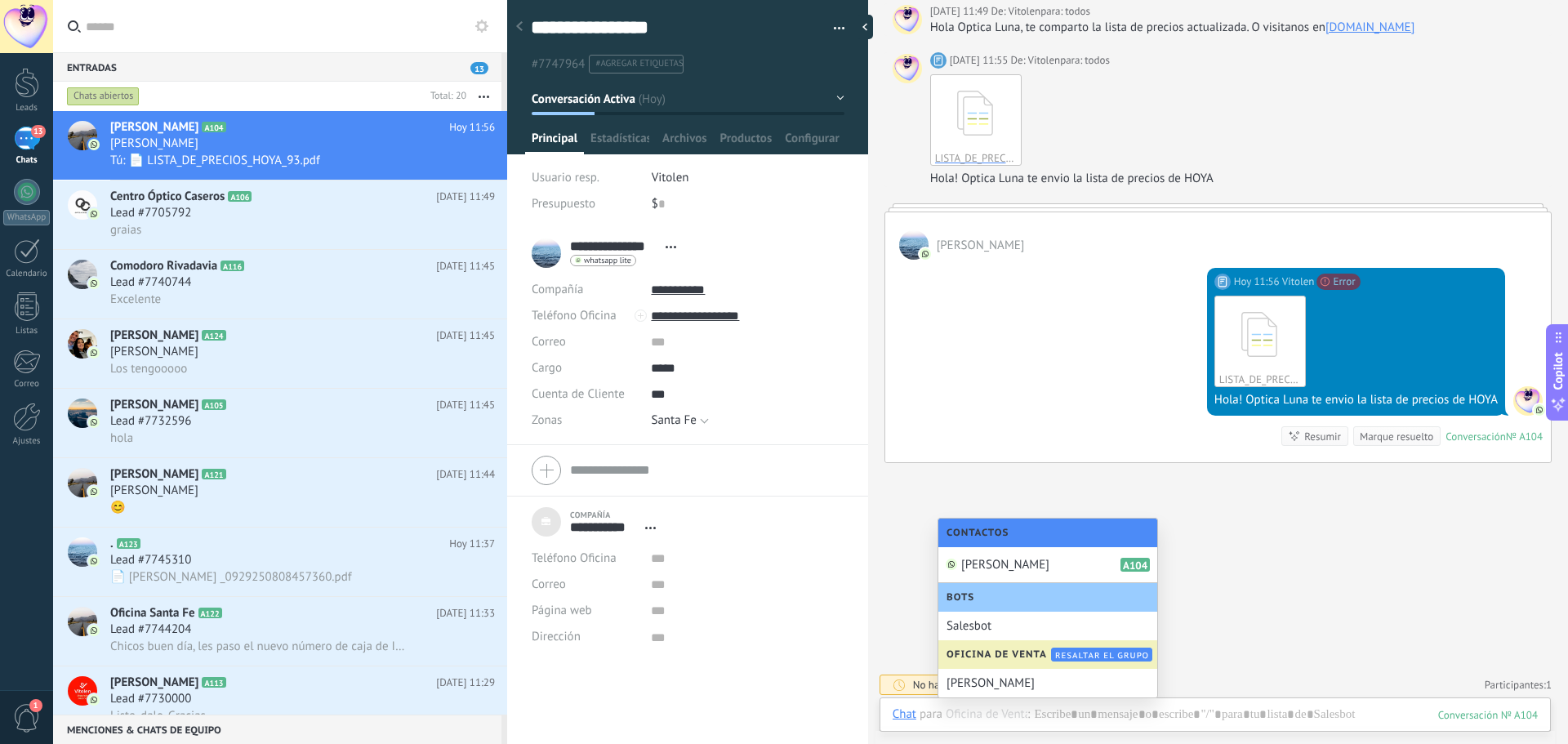
click at [1022, 652] on span "Oficina de Venta" at bounding box center [1000, 654] width 108 height 12
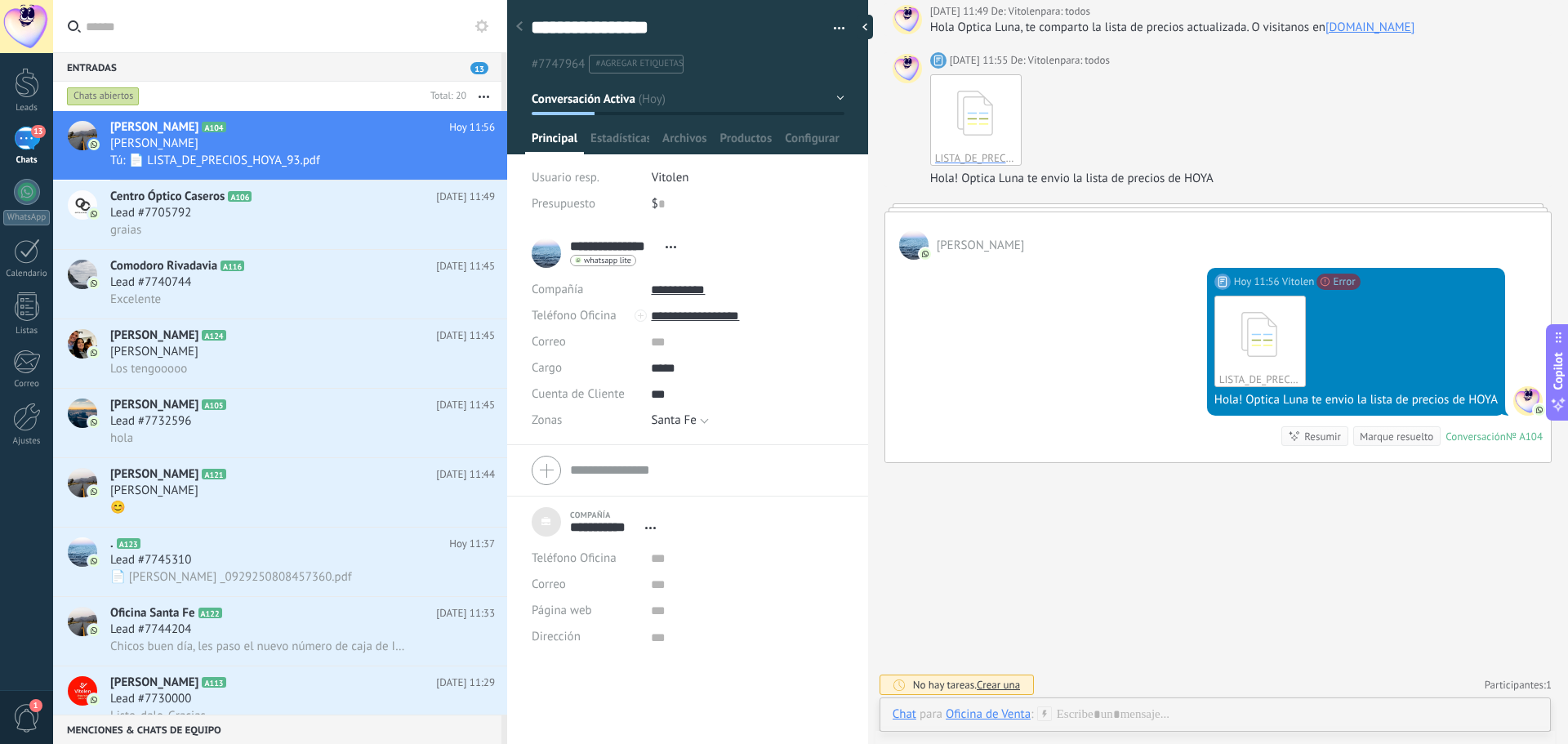
click at [1019, 717] on div "Oficina de Venta" at bounding box center [987, 713] width 85 height 15
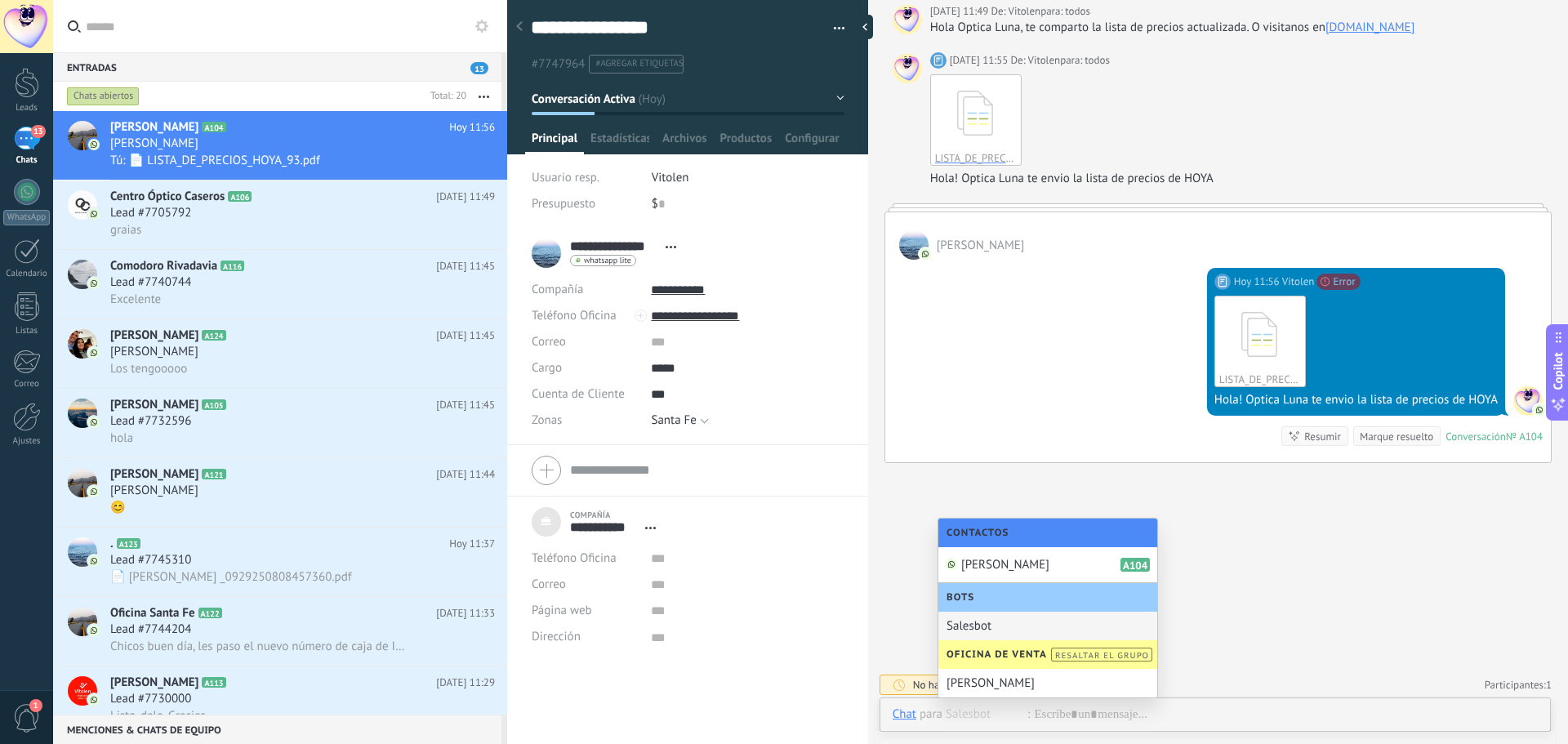
click at [1003, 635] on div "Salesbot" at bounding box center [1048, 626] width 219 height 29
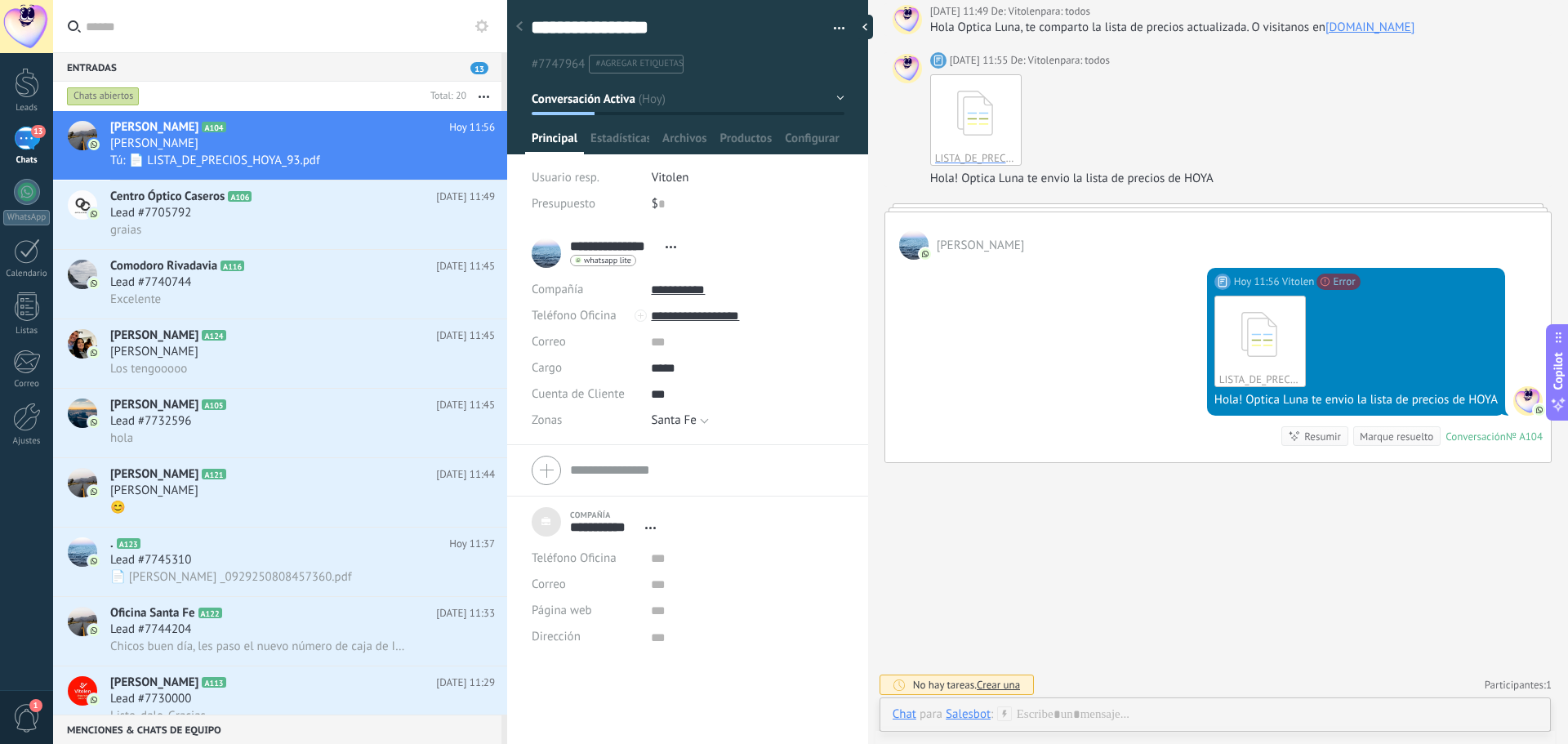
click at [977, 716] on div "Salesbot" at bounding box center [967, 713] width 45 height 15
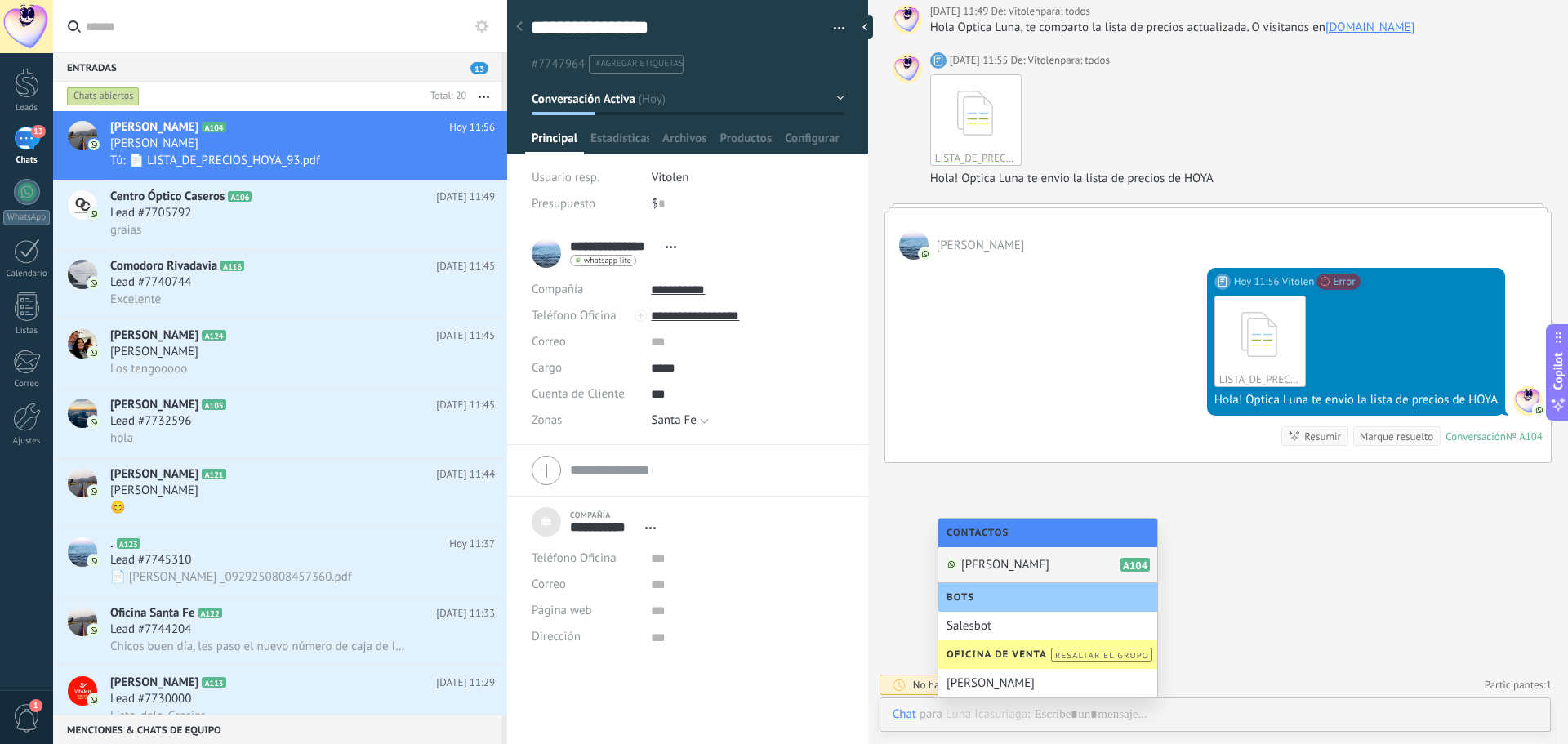
click at [993, 561] on span "[PERSON_NAME]" at bounding box center [1005, 565] width 88 height 16
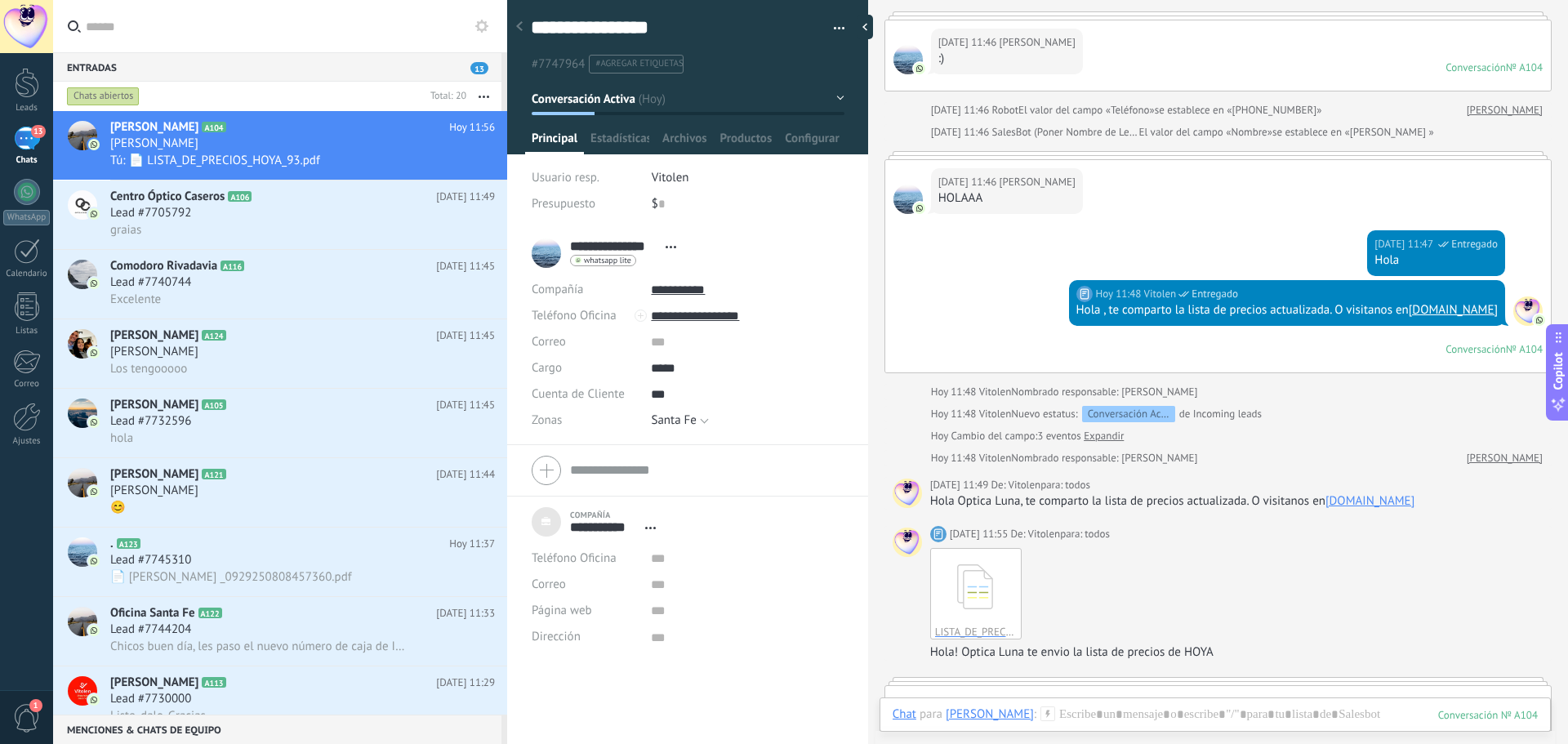
scroll to position [903, 0]
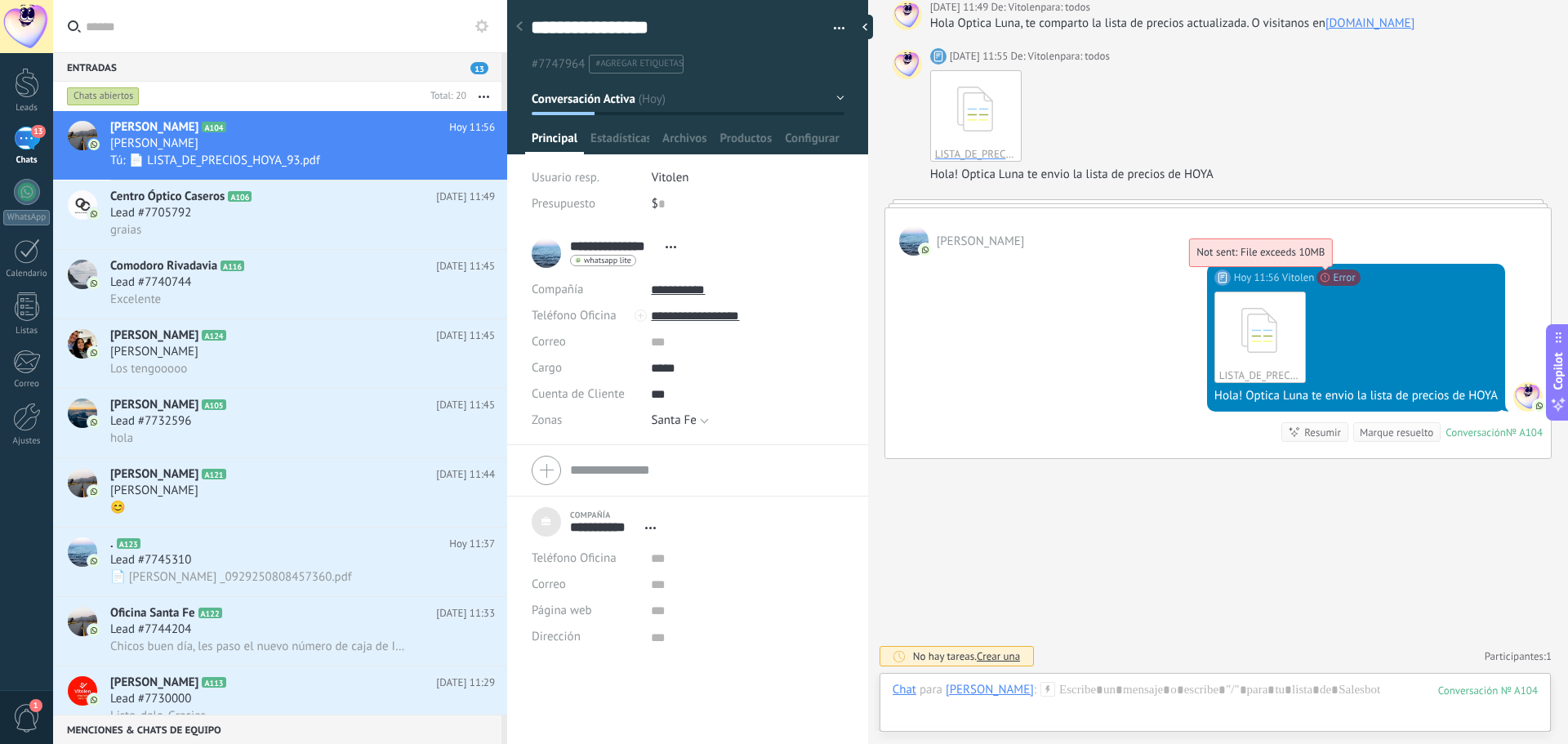
click at [1324, 259] on span "Not sent: File exceeds 10MB" at bounding box center [1260, 252] width 128 height 14
